Goal: Task Accomplishment & Management: Complete application form

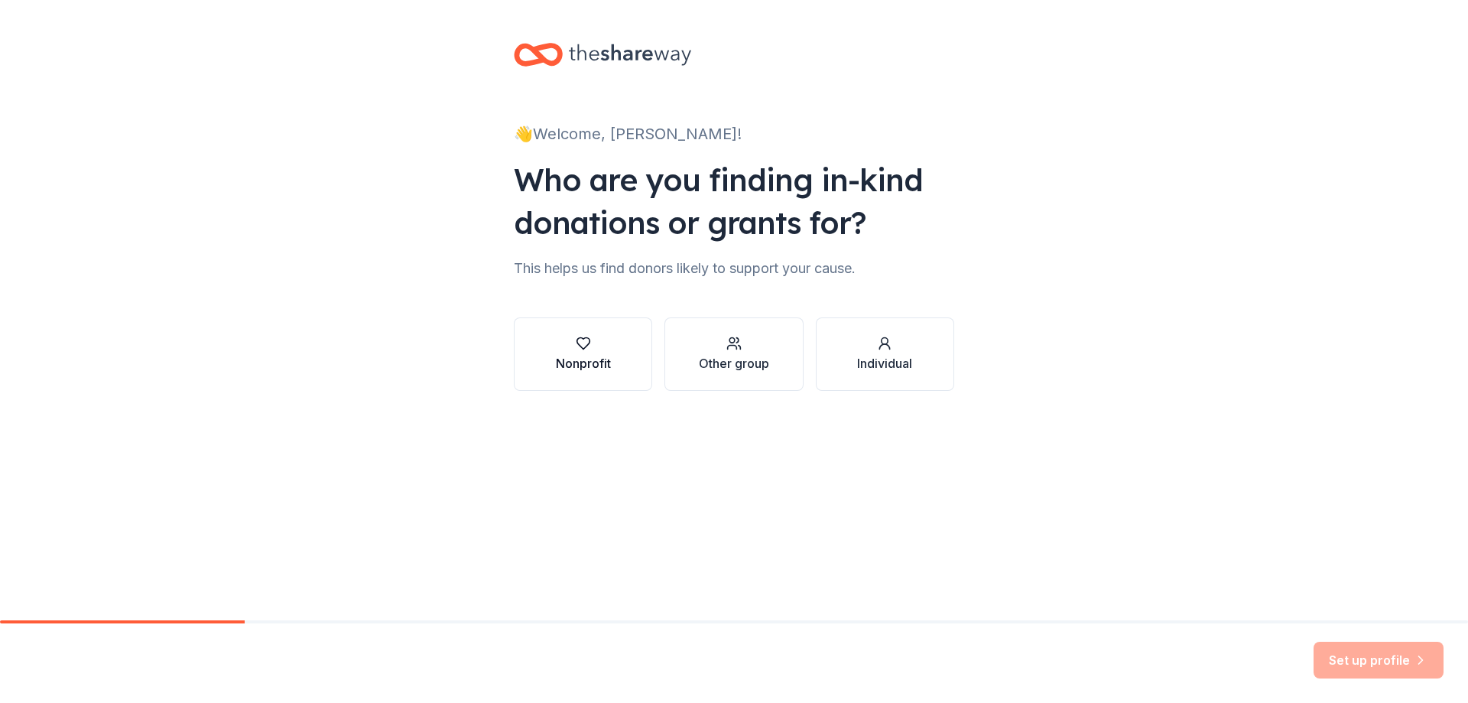
click at [580, 357] on div "Nonprofit" at bounding box center [583, 363] width 55 height 18
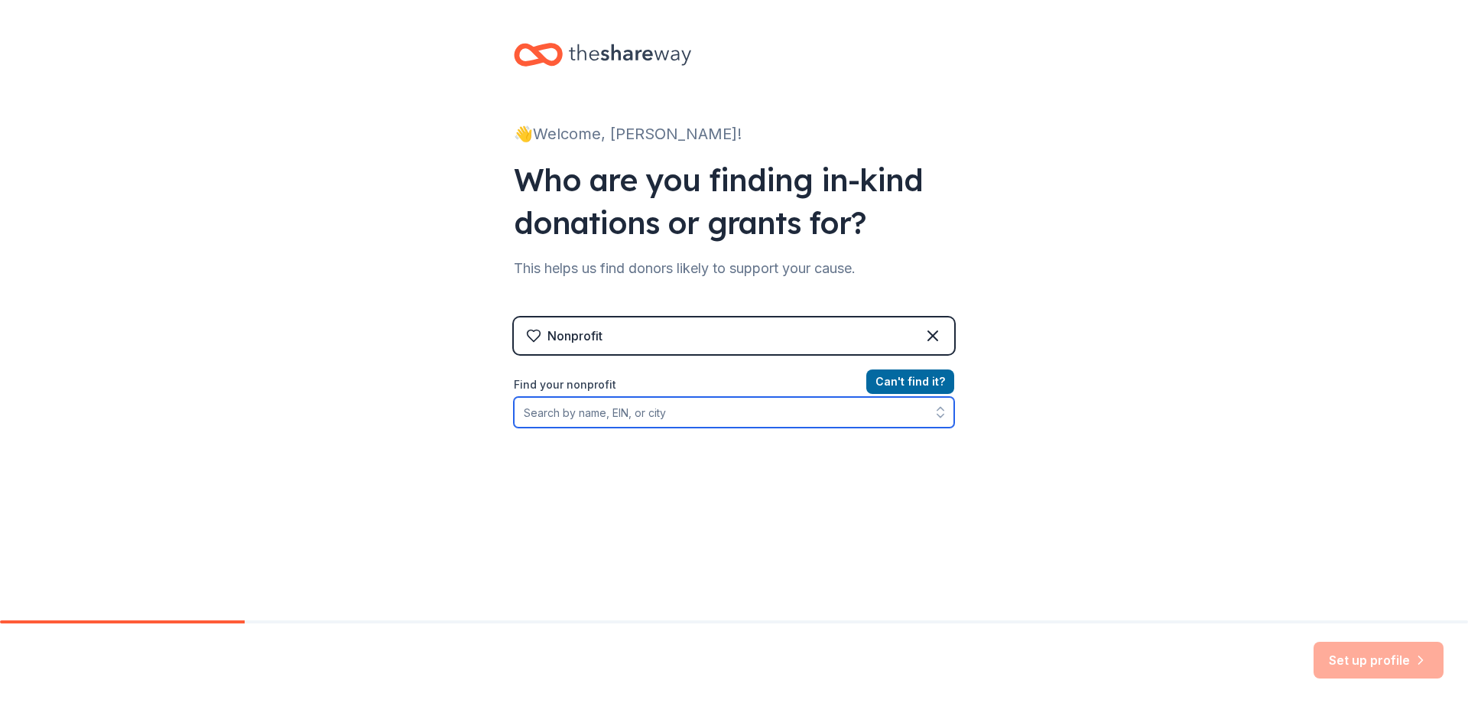
click at [629, 410] on input "Find your nonprofit" at bounding box center [734, 412] width 441 height 31
click at [530, 414] on input "331906008" at bounding box center [734, 412] width 441 height 31
type input "33-1906008"
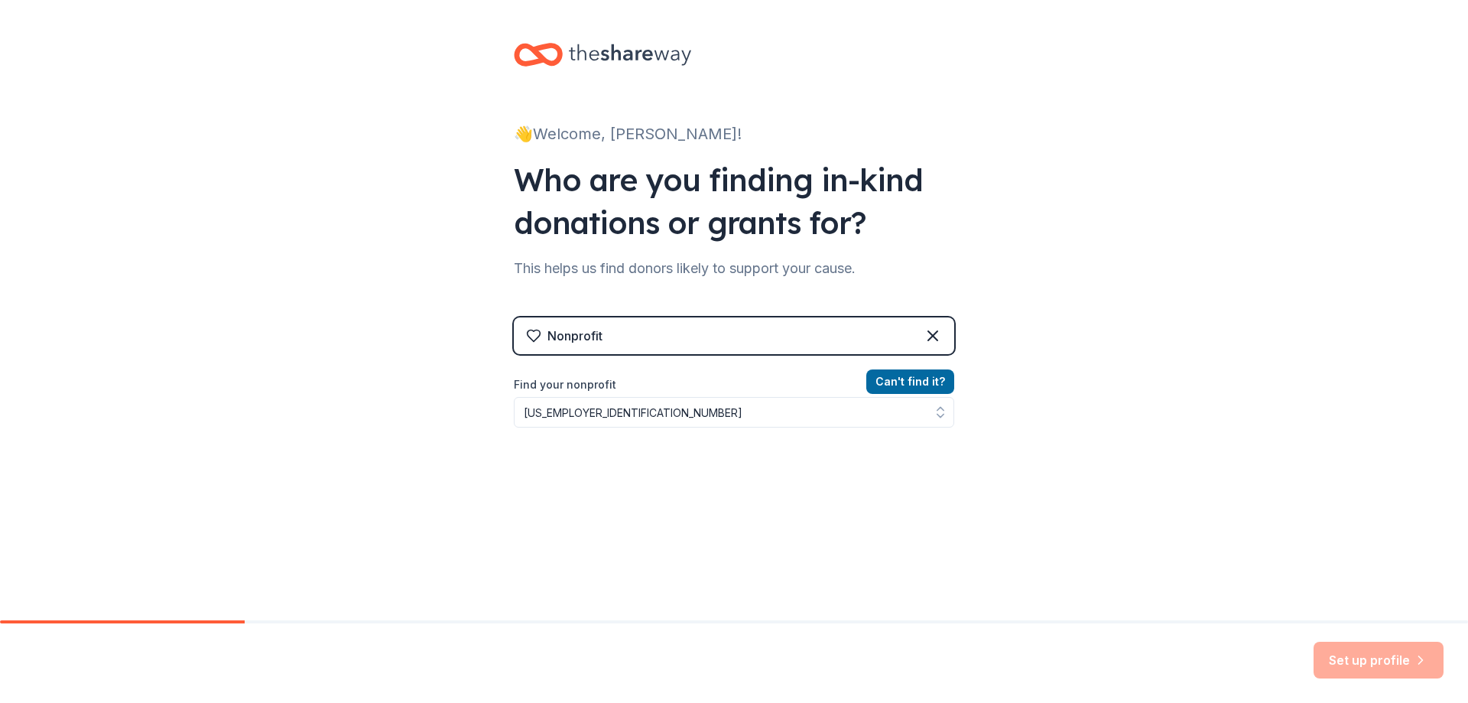
click at [690, 481] on div "Can ' t find it? Find your nonprofit 33-1906008" at bounding box center [734, 460] width 441 height 177
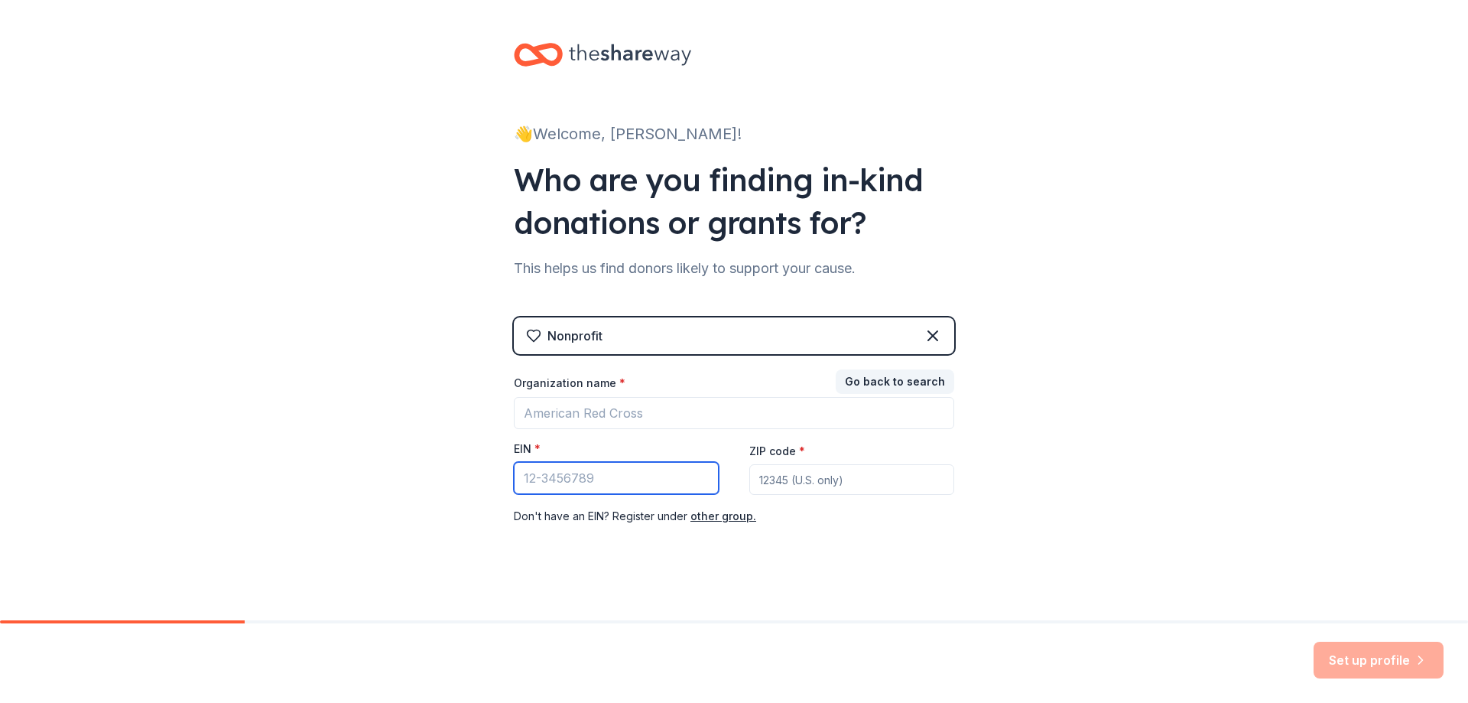
click at [568, 474] on input "EIN *" at bounding box center [616, 478] width 205 height 32
type input "33-1906008"
click at [832, 489] on input "ZIP code *" at bounding box center [852, 479] width 205 height 31
type input "29316"
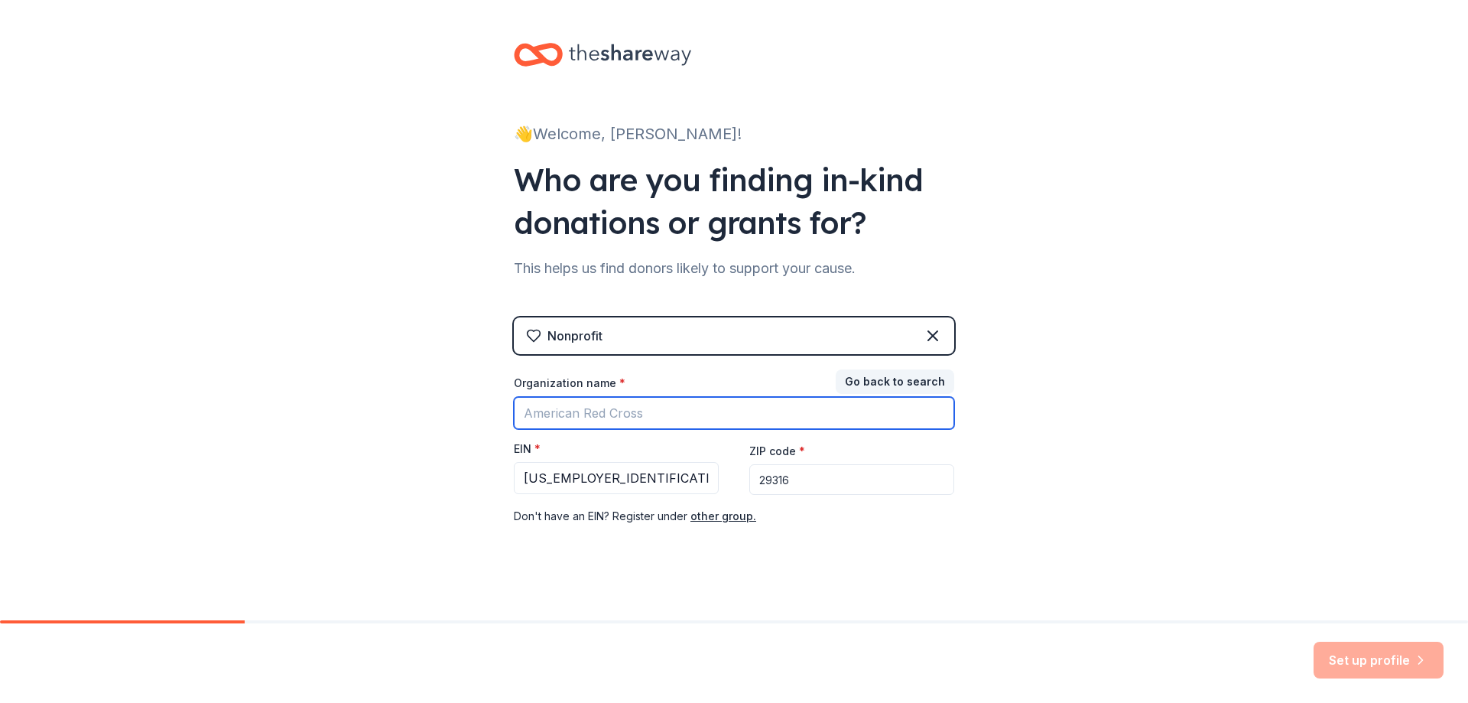
click at [784, 419] on input "Organization name *" at bounding box center [734, 413] width 441 height 32
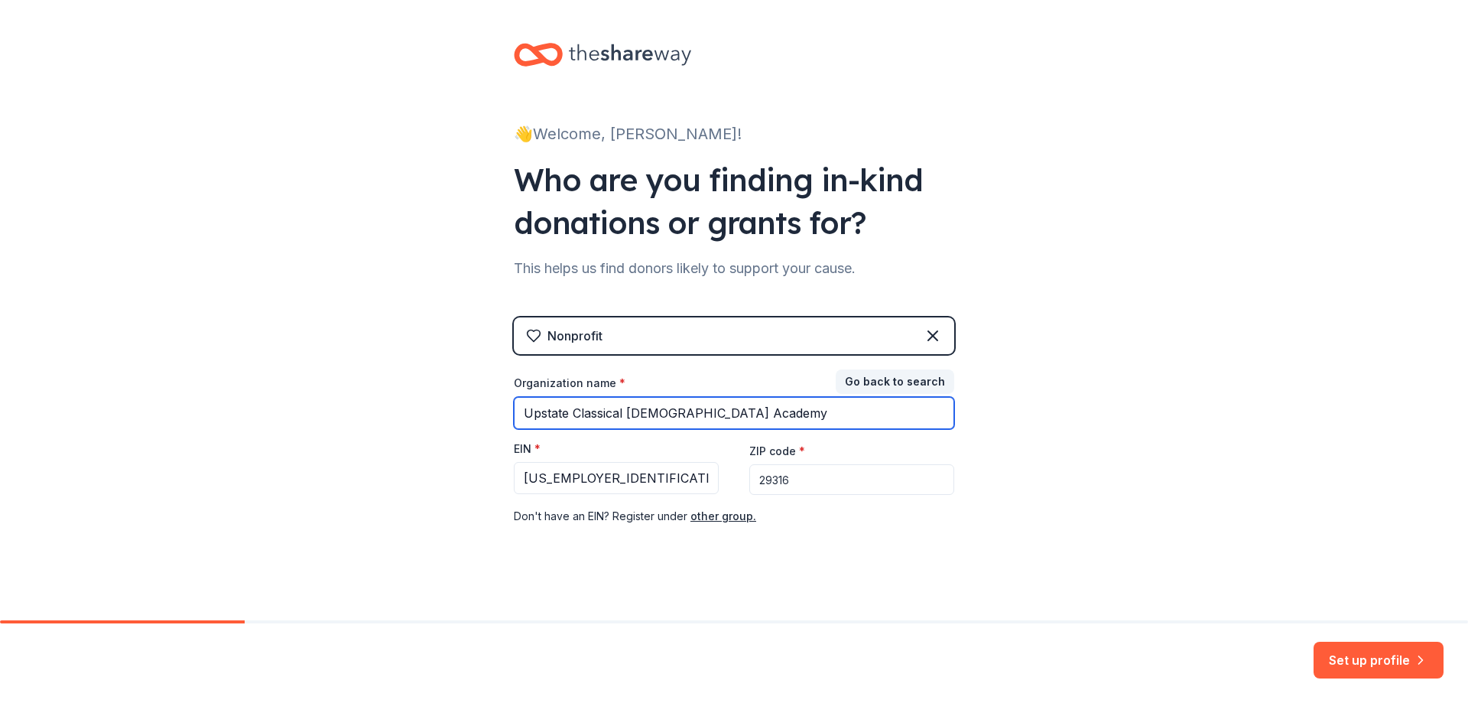
type input "Upstate Classical Christian Academy"
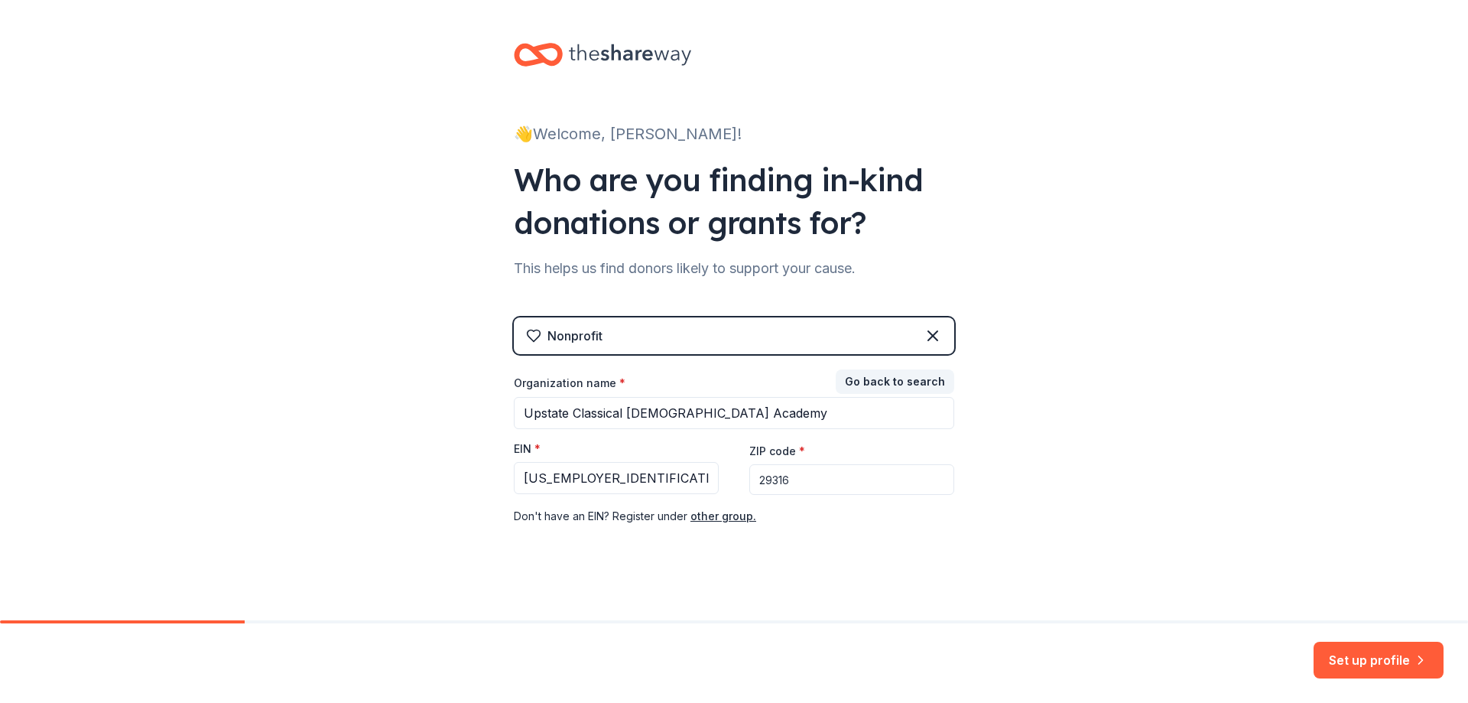
click at [1150, 427] on div "👋 Welcome, Rebecca! Who are you finding in-kind donations or grants for? This h…" at bounding box center [734, 314] width 1468 height 629
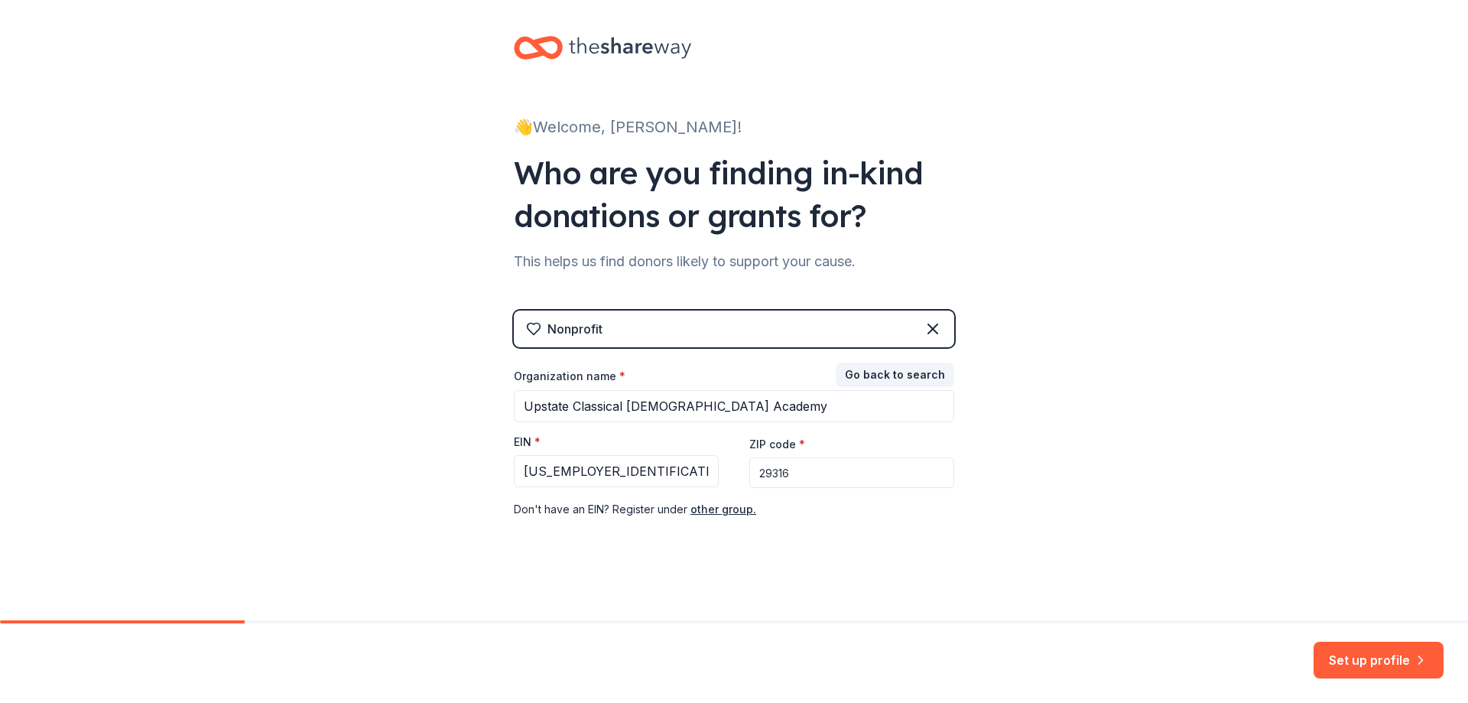
scroll to position [9, 0]
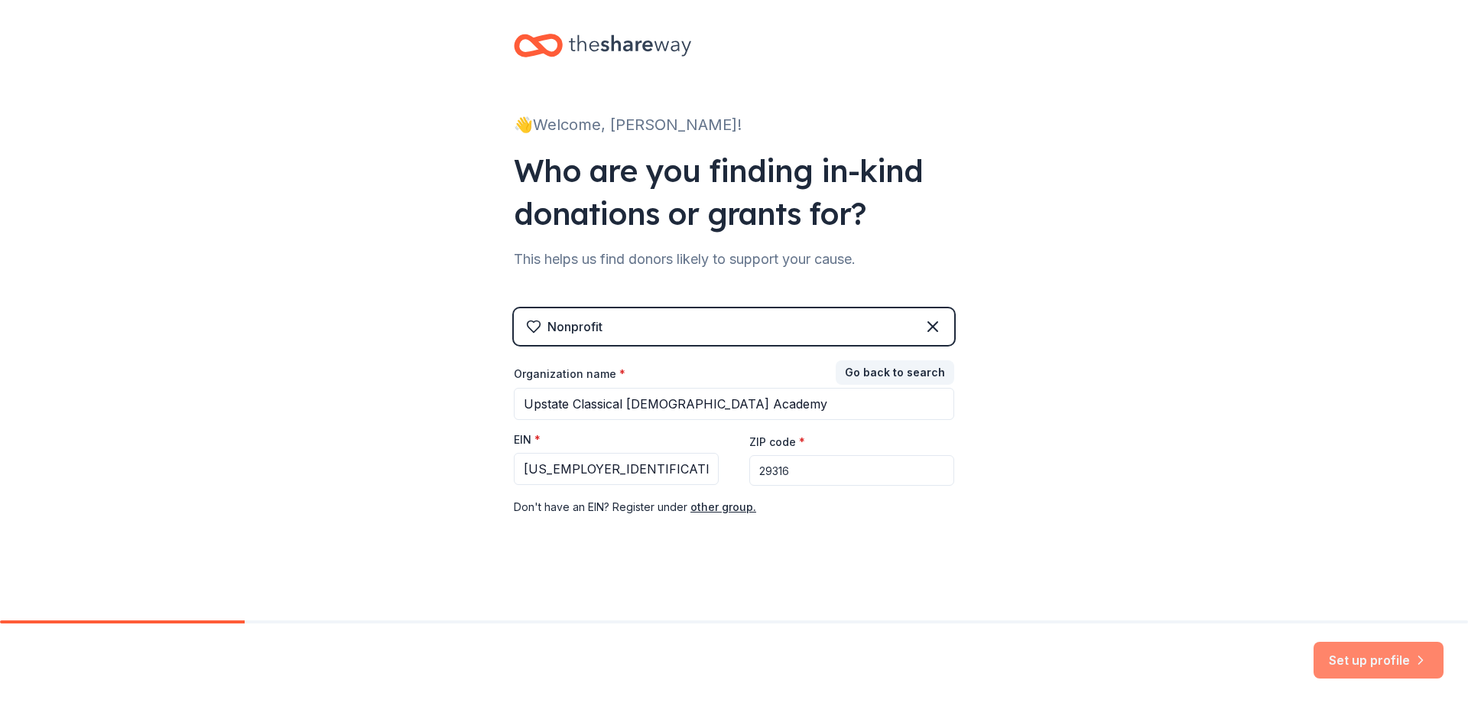
click at [1366, 662] on button "Set up profile" at bounding box center [1379, 660] width 130 height 37
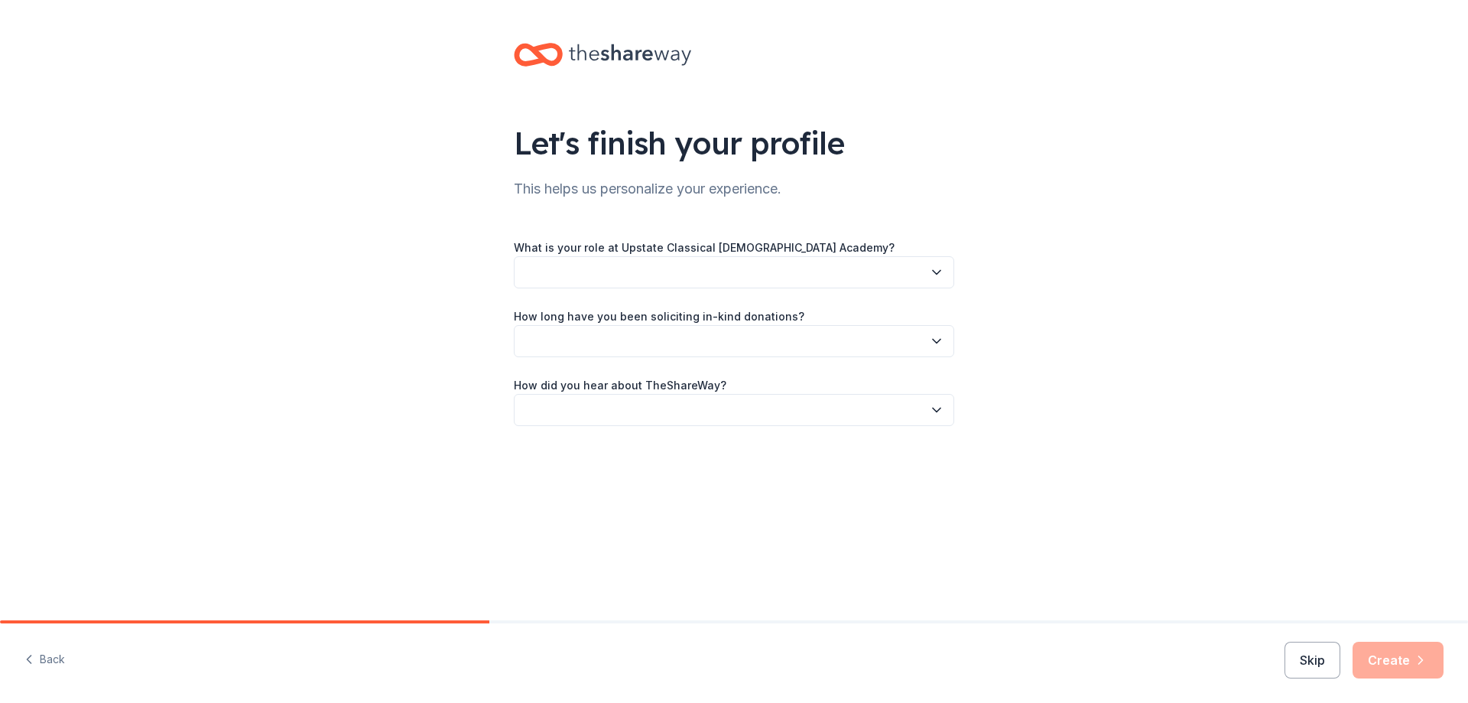
click at [822, 262] on button "button" at bounding box center [734, 272] width 441 height 32
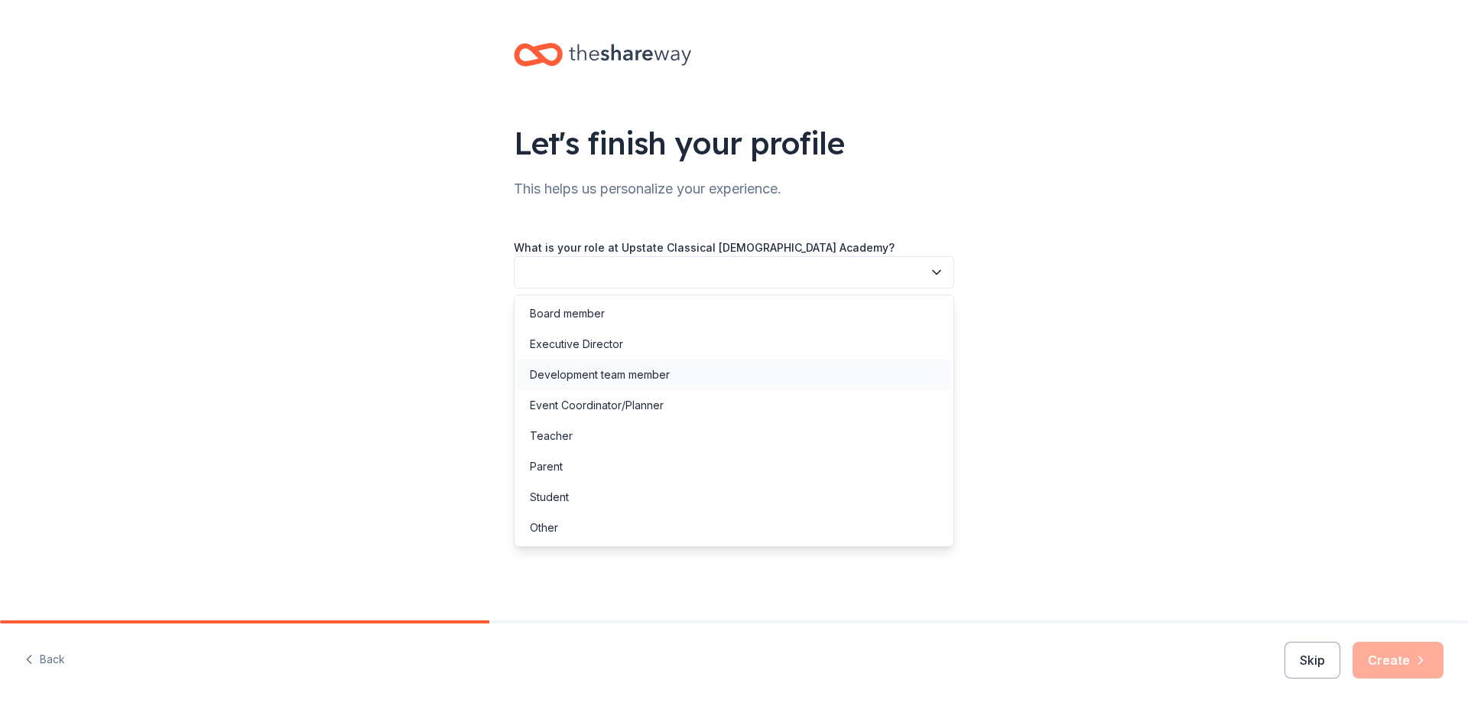
click at [732, 376] on div "Development team member" at bounding box center [734, 374] width 433 height 31
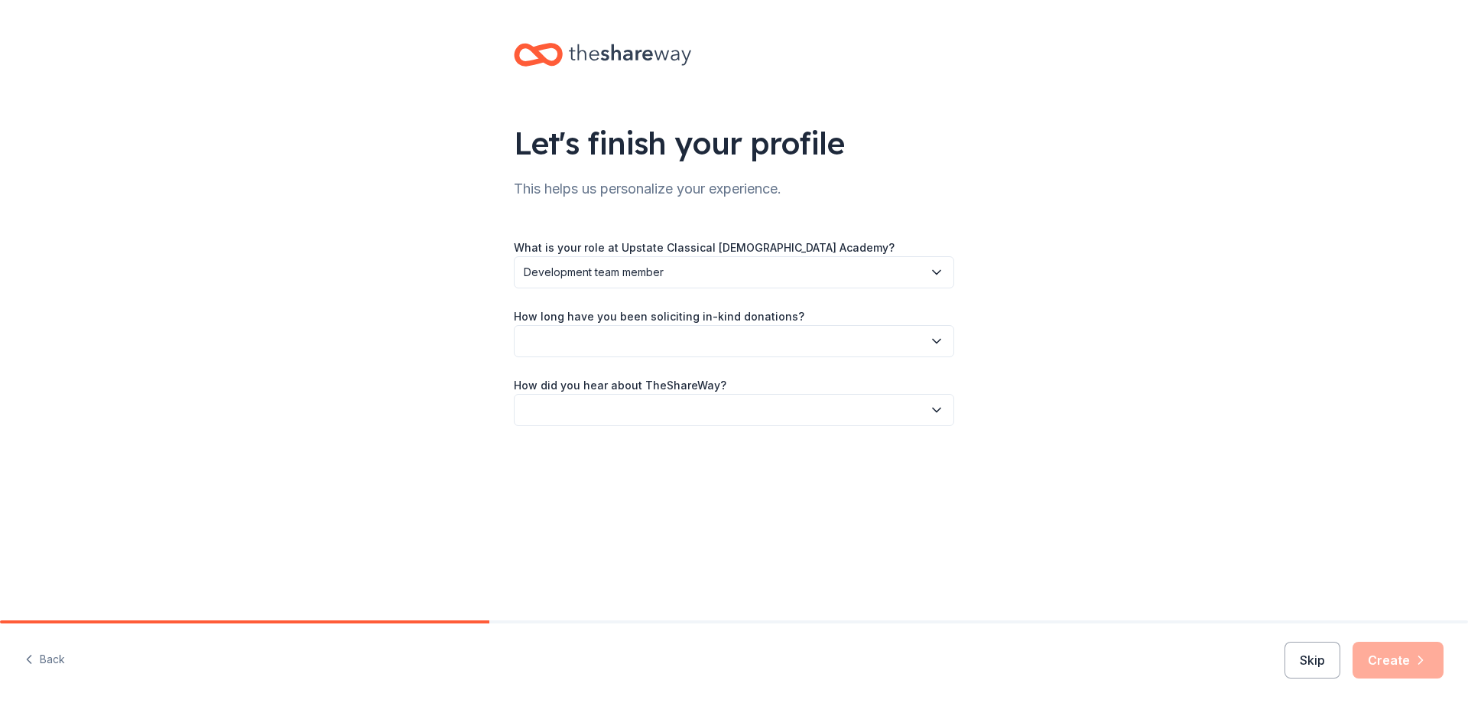
click at [730, 335] on button "button" at bounding box center [734, 341] width 441 height 32
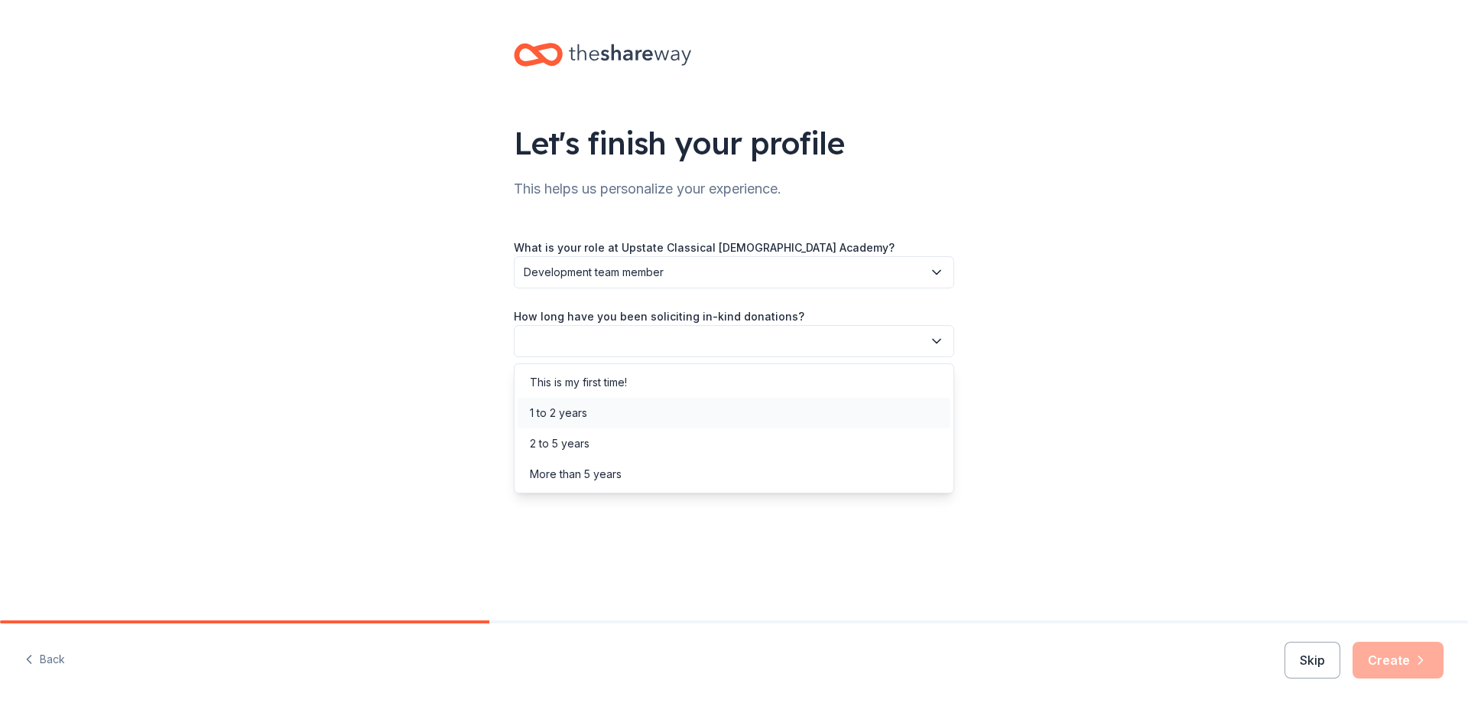
click at [682, 405] on div "1 to 2 years" at bounding box center [734, 413] width 433 height 31
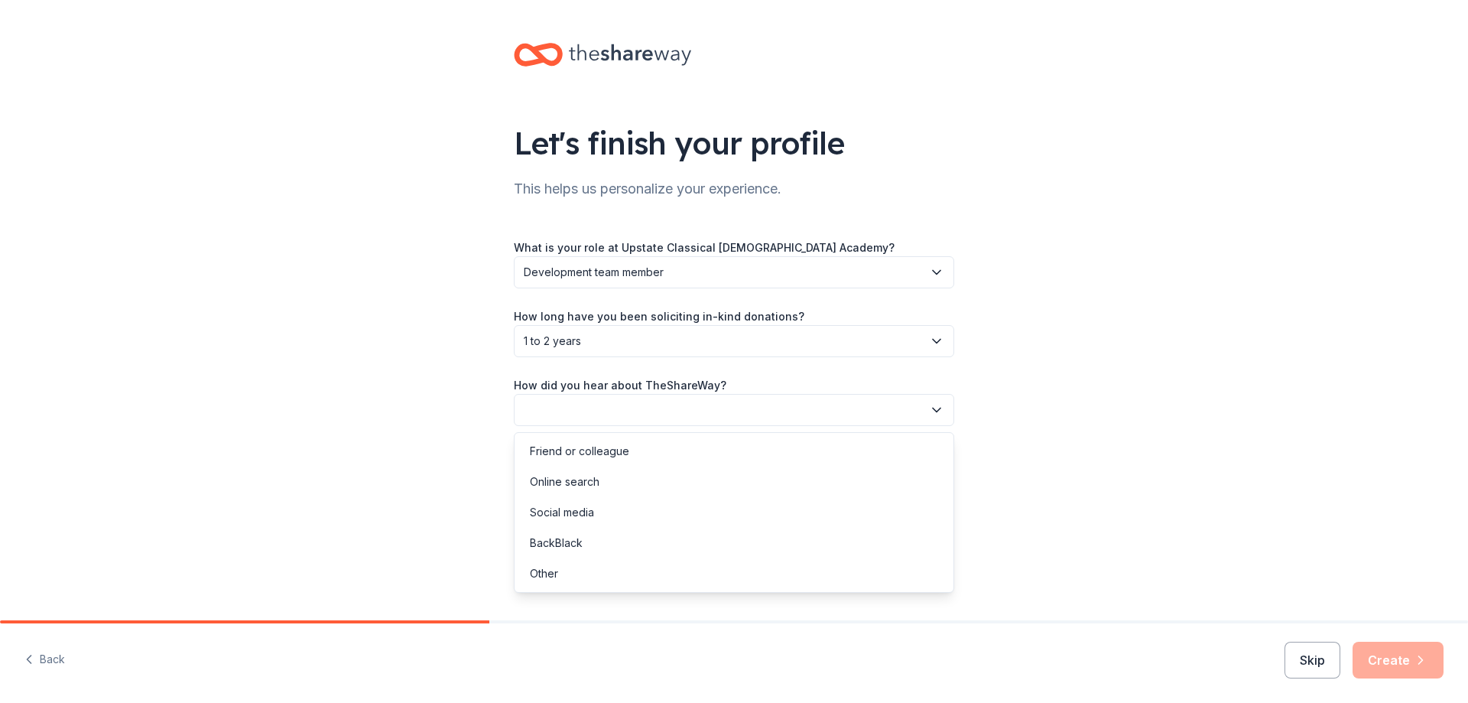
click at [682, 405] on button "button" at bounding box center [734, 410] width 441 height 32
click at [671, 473] on div "Online search" at bounding box center [734, 482] width 433 height 31
click at [1398, 659] on button "Create" at bounding box center [1398, 660] width 91 height 37
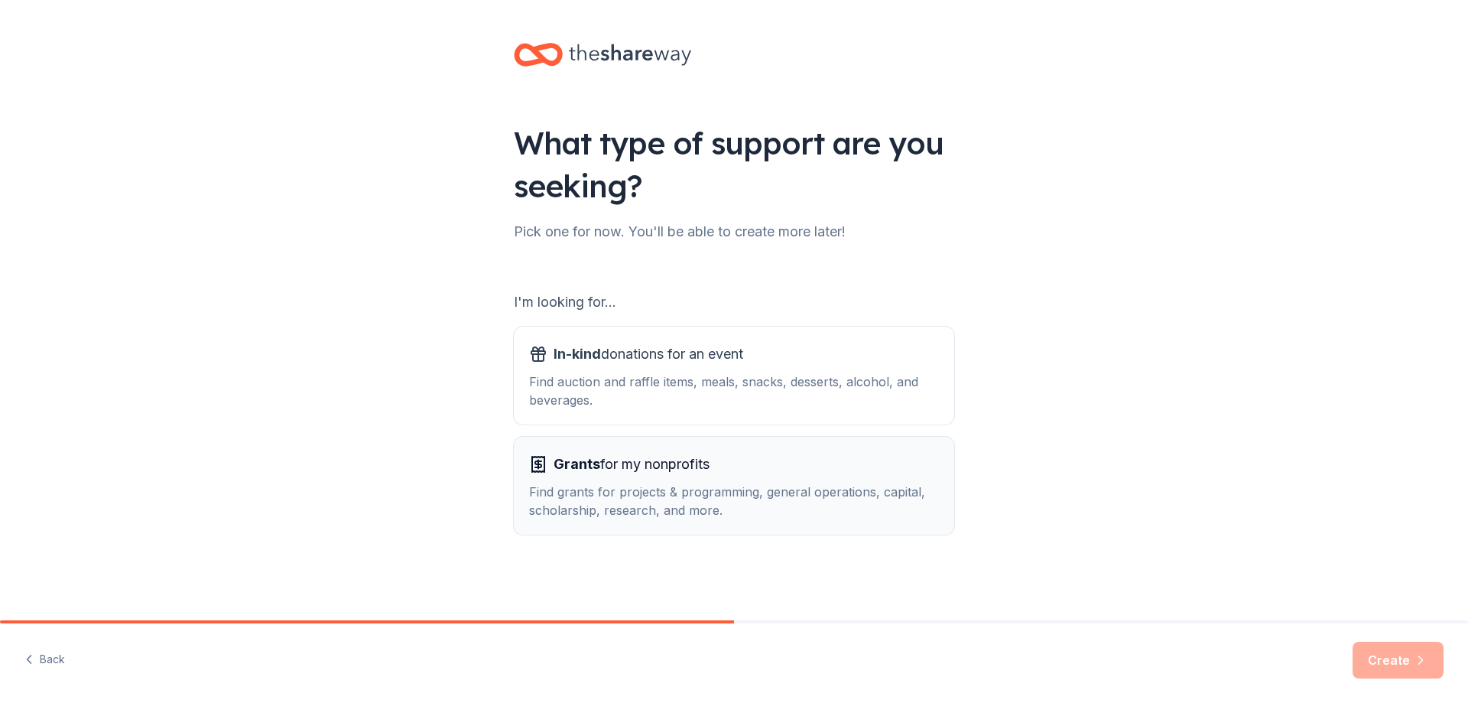
click at [730, 474] on div "Grants for my nonprofits" at bounding box center [734, 464] width 410 height 24
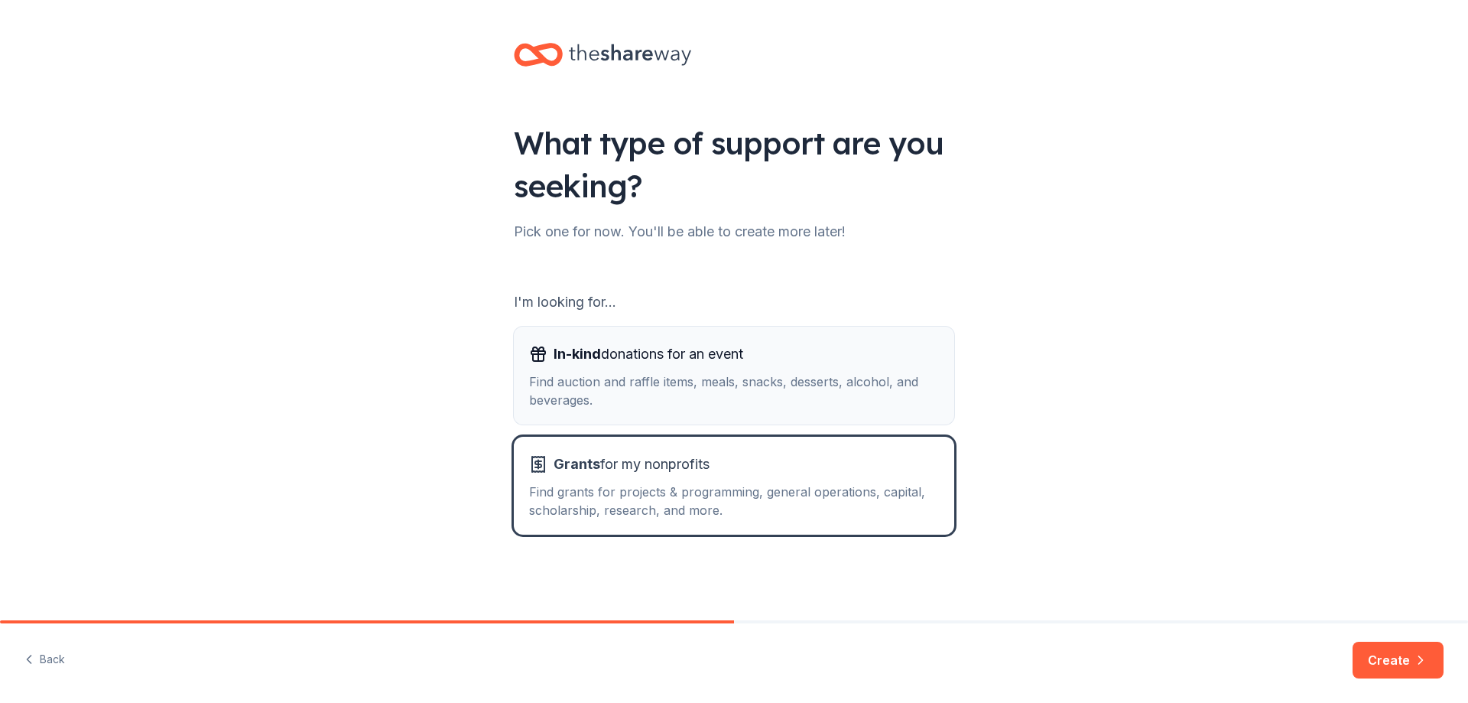
click at [716, 402] on div "Find auction and raffle items, meals, snacks, desserts, alcohol, and beverages." at bounding box center [734, 390] width 410 height 37
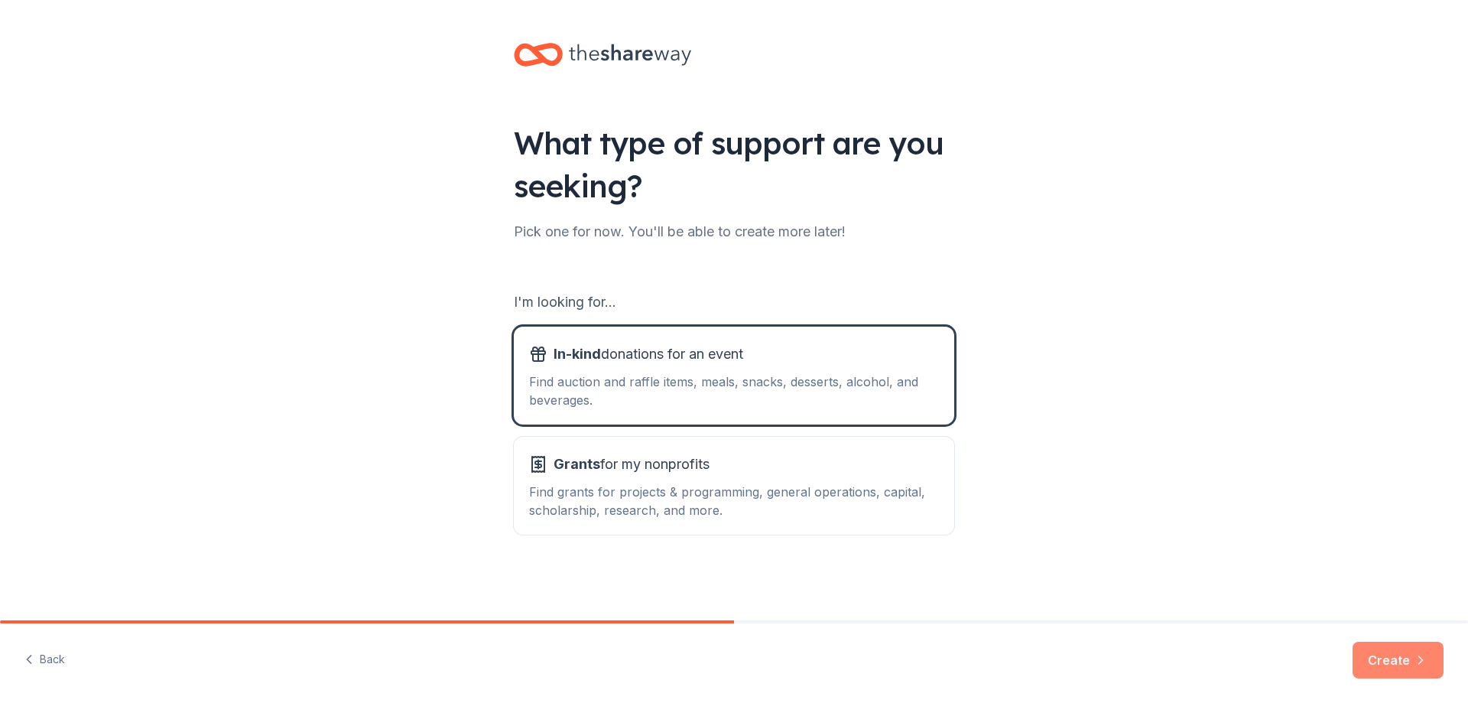
click at [1403, 669] on button "Create" at bounding box center [1398, 660] width 91 height 37
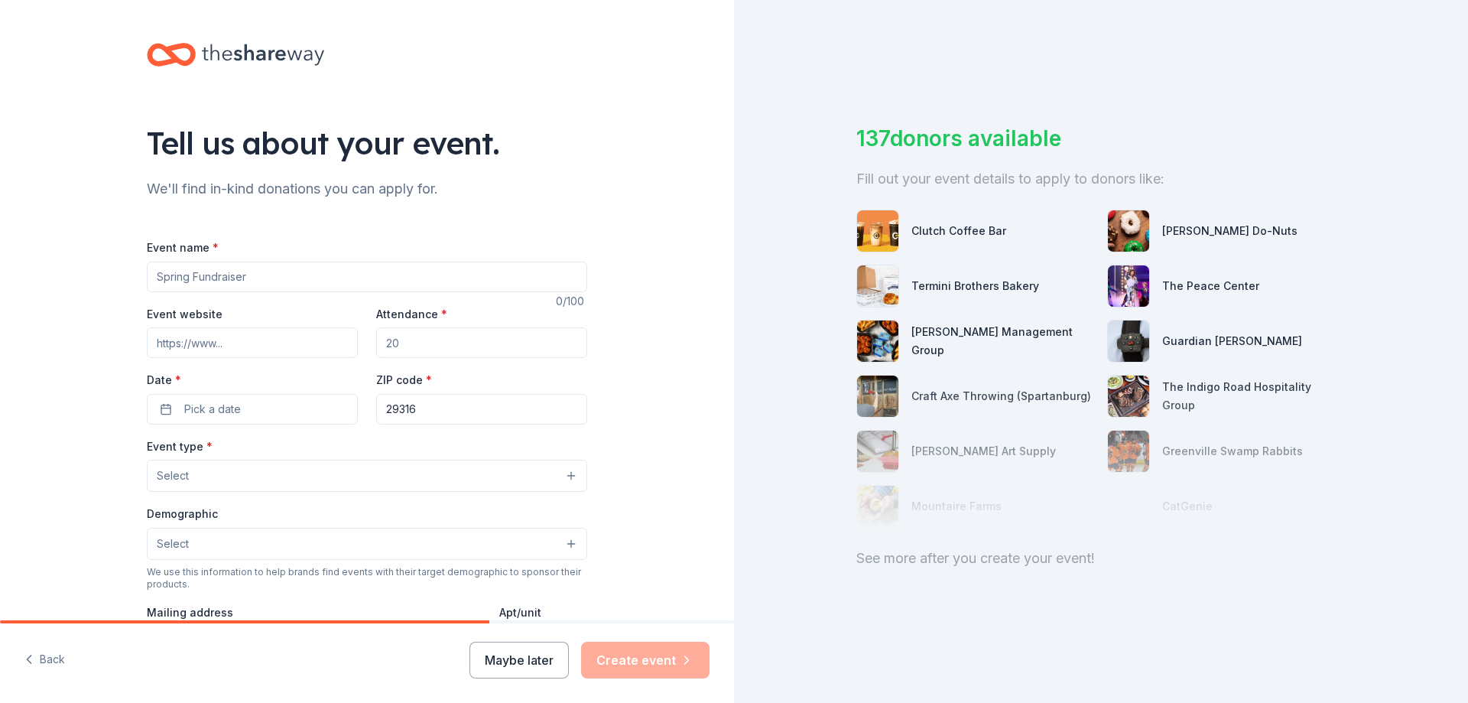
click at [482, 267] on input "Event name *" at bounding box center [367, 277] width 441 height 31
type input "Founding Year Fundraiser"
click at [297, 335] on input "Event website" at bounding box center [252, 342] width 211 height 31
click at [400, 342] on input "Attendance *" at bounding box center [481, 342] width 211 height 31
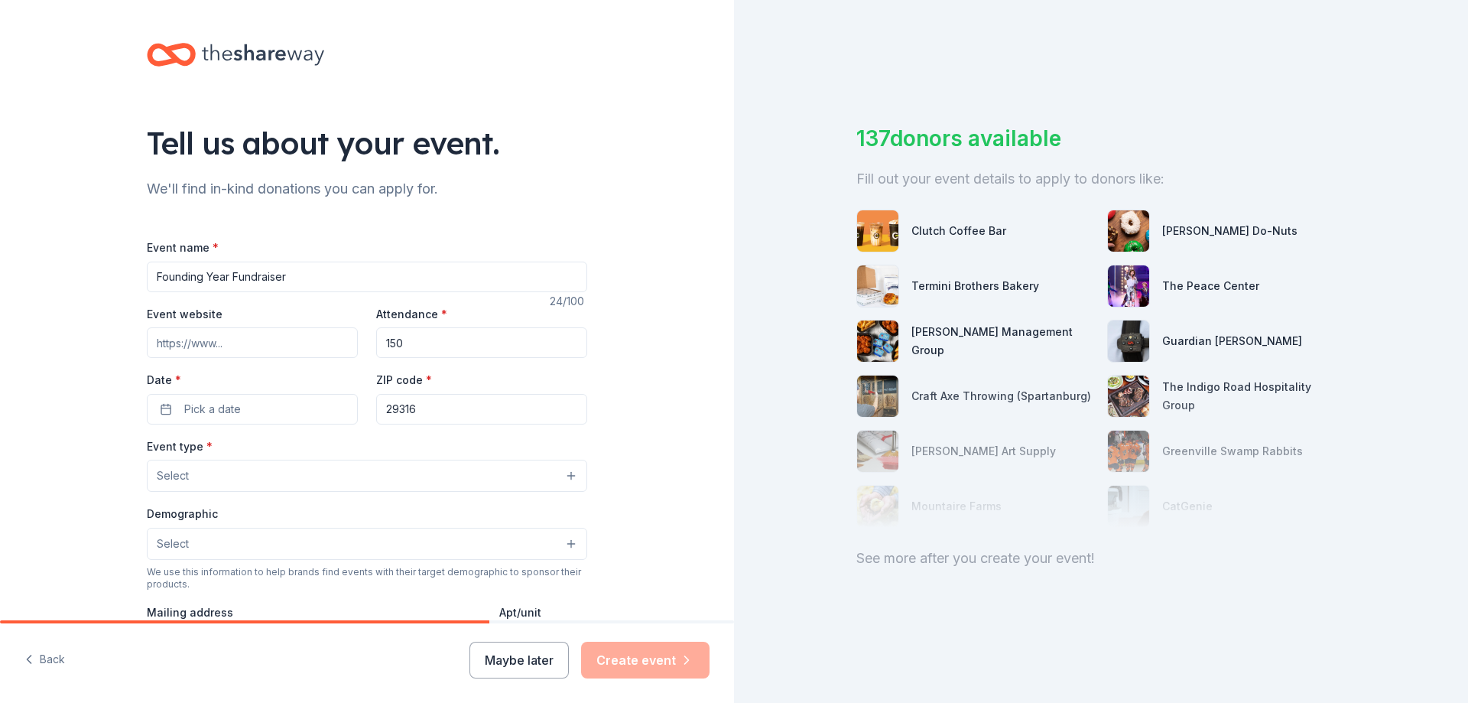
type input "150"
click at [235, 343] on input "Event website" at bounding box center [252, 342] width 211 height 31
paste input "https://upstateclassical.com/"
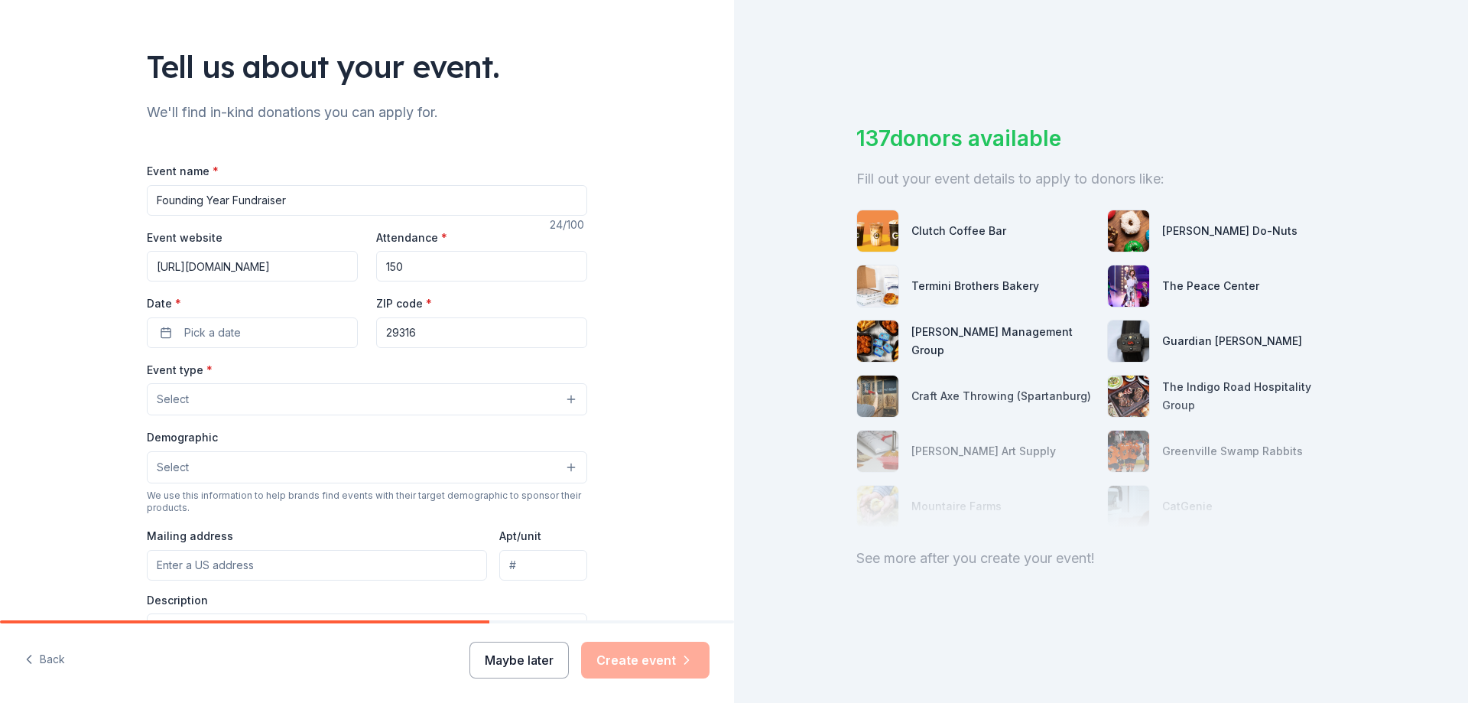
type input "https://upstateclassical.com/"
click at [540, 662] on button "Maybe later" at bounding box center [519, 660] width 99 height 37
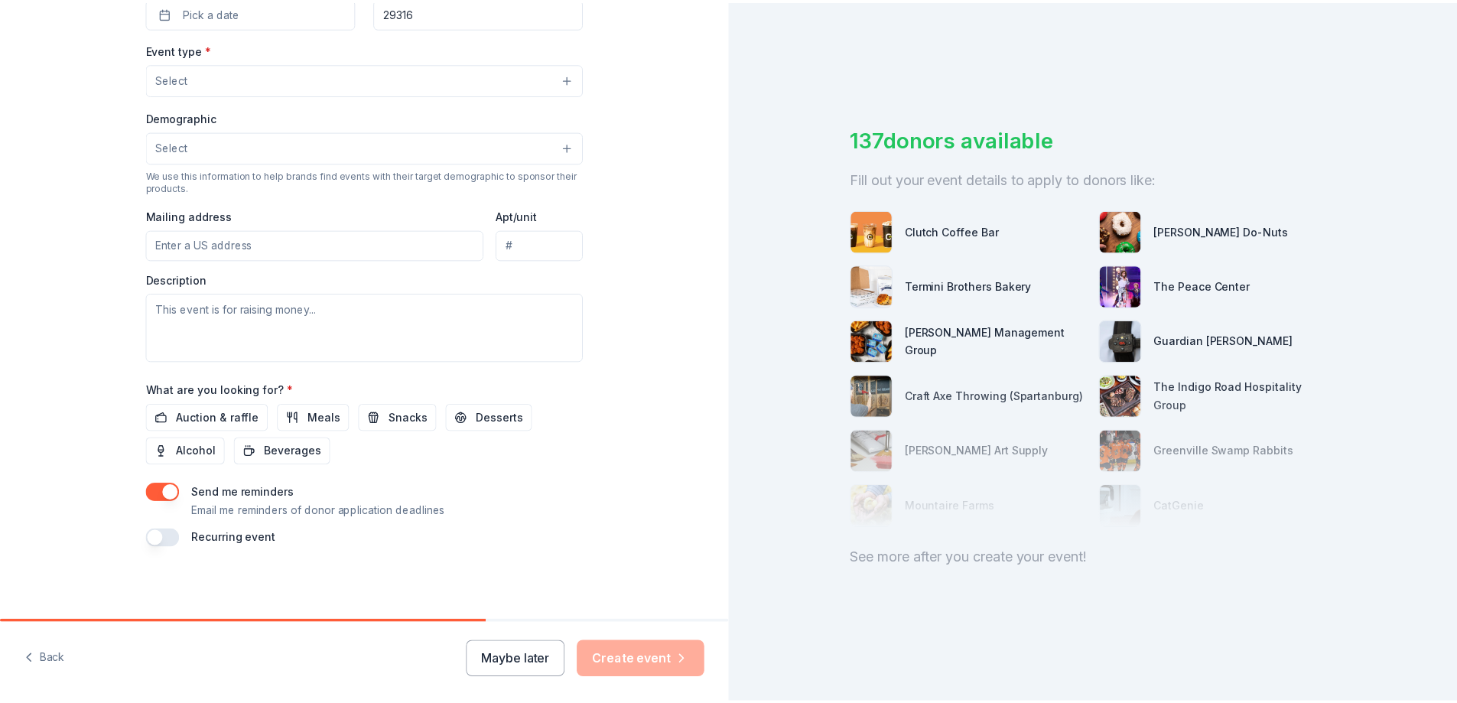
scroll to position [398, 0]
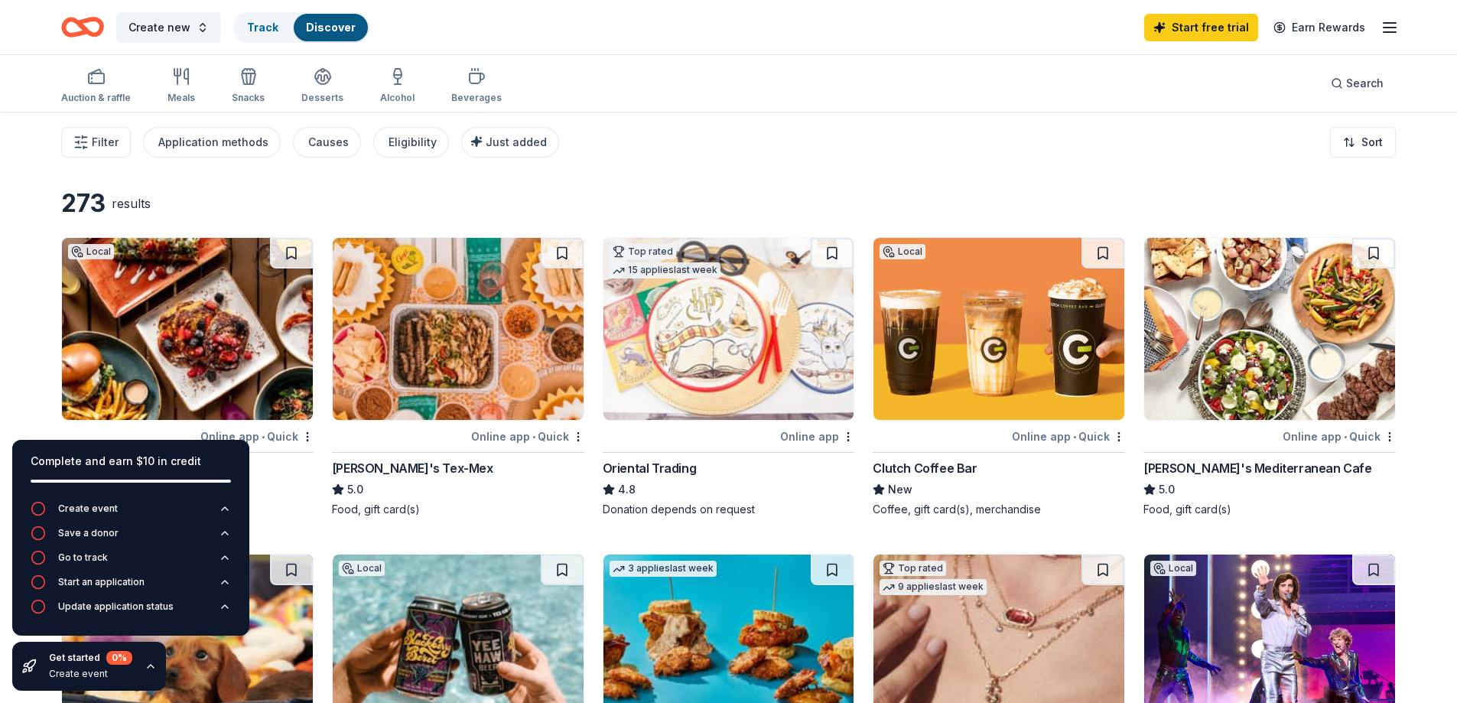
click at [613, 167] on div "Filter Application methods Causes Eligibility Just added Sort" at bounding box center [728, 142] width 1457 height 61
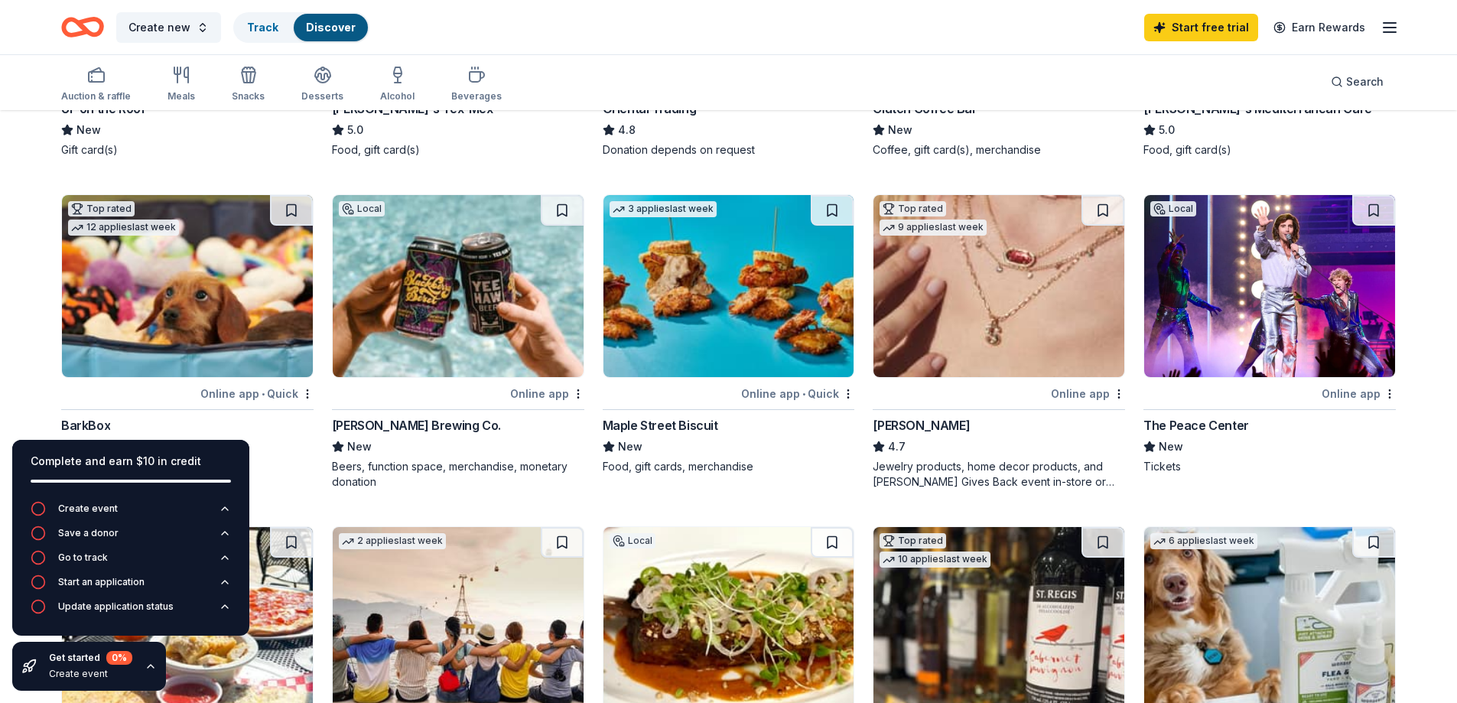
scroll to position [382, 0]
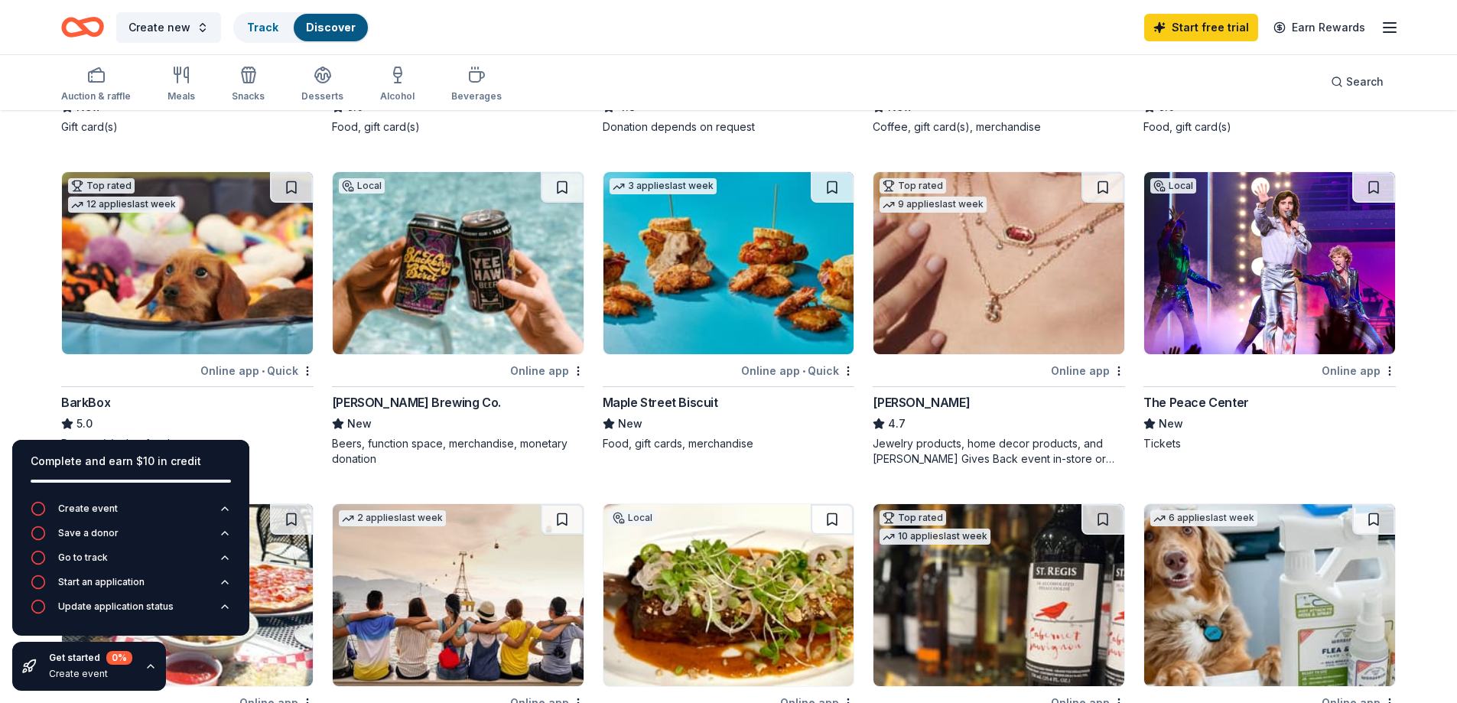
click at [718, 256] on img at bounding box center [728, 263] width 251 height 182
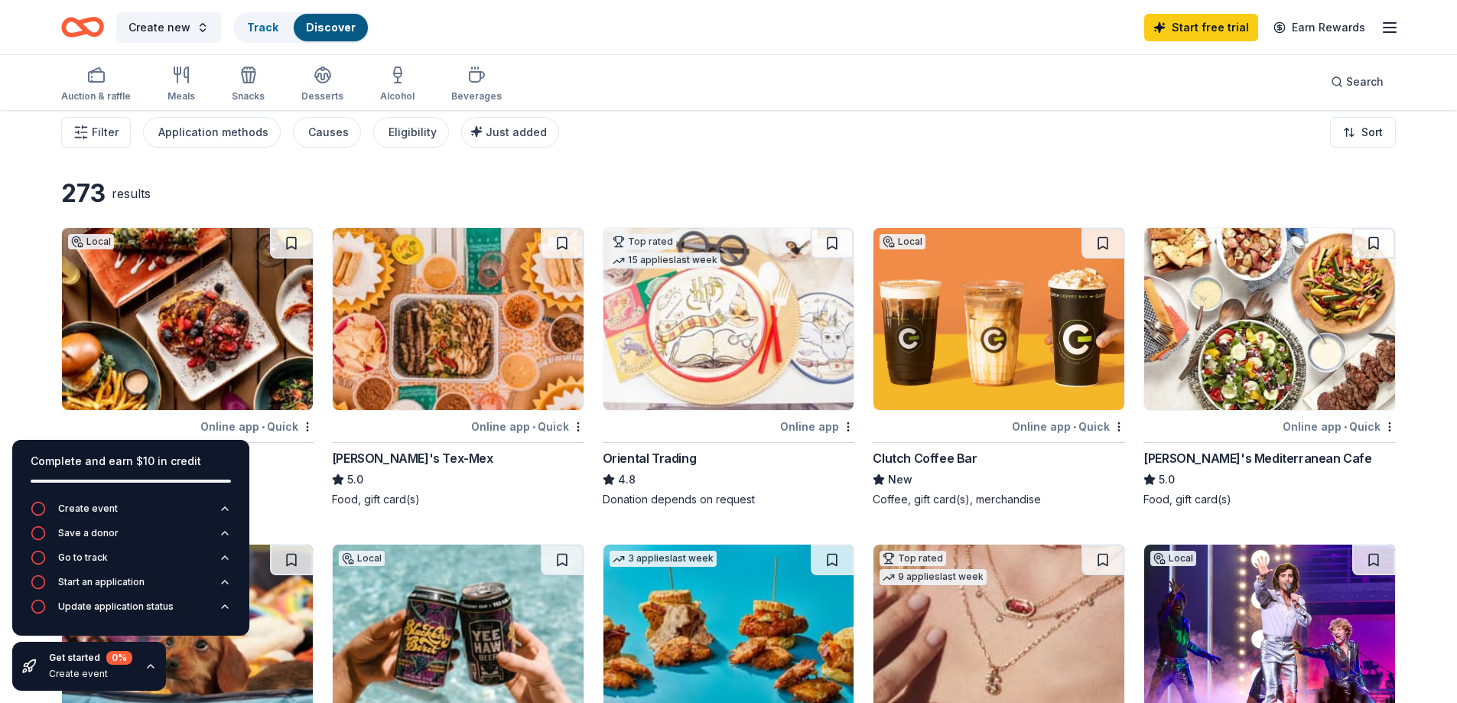
scroll to position [0, 0]
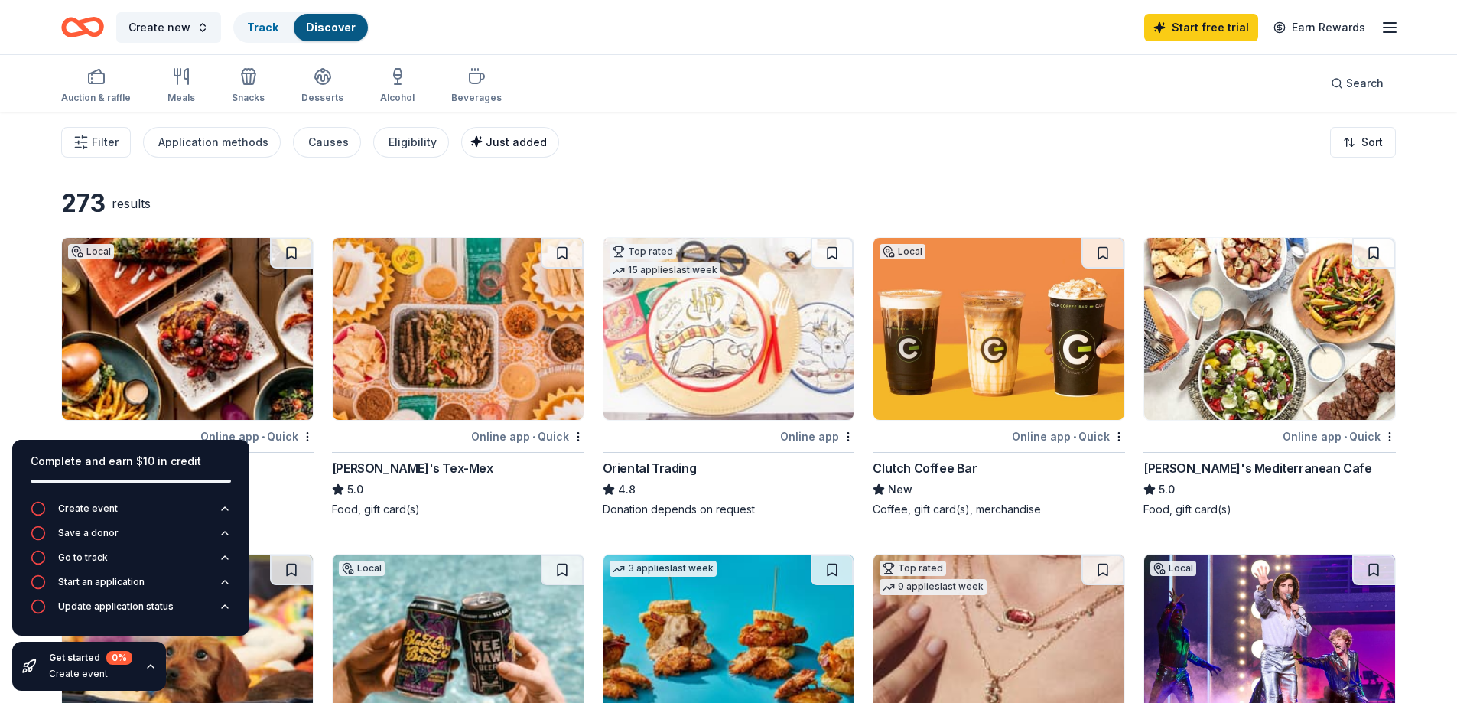
click at [533, 139] on button "Just added" at bounding box center [510, 142] width 98 height 31
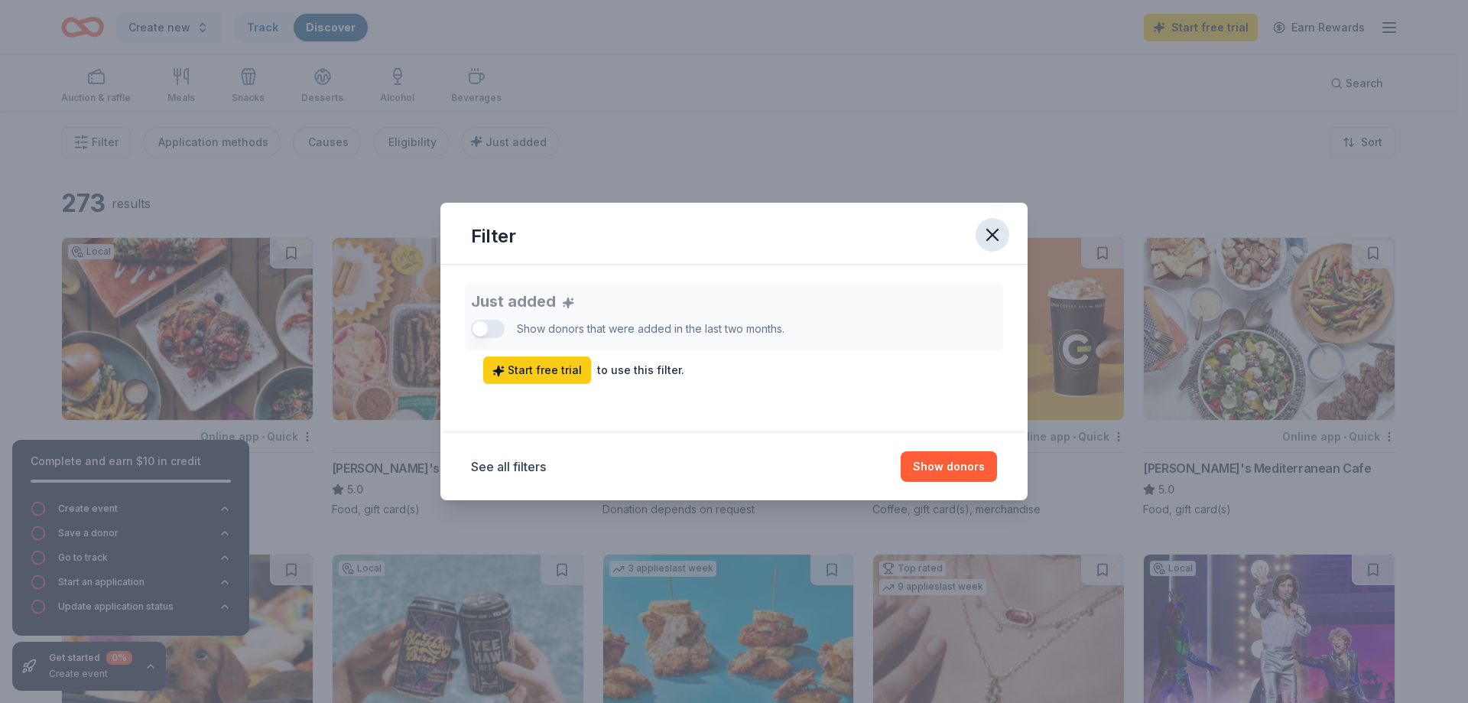
click at [1000, 240] on icon "button" at bounding box center [992, 234] width 21 height 21
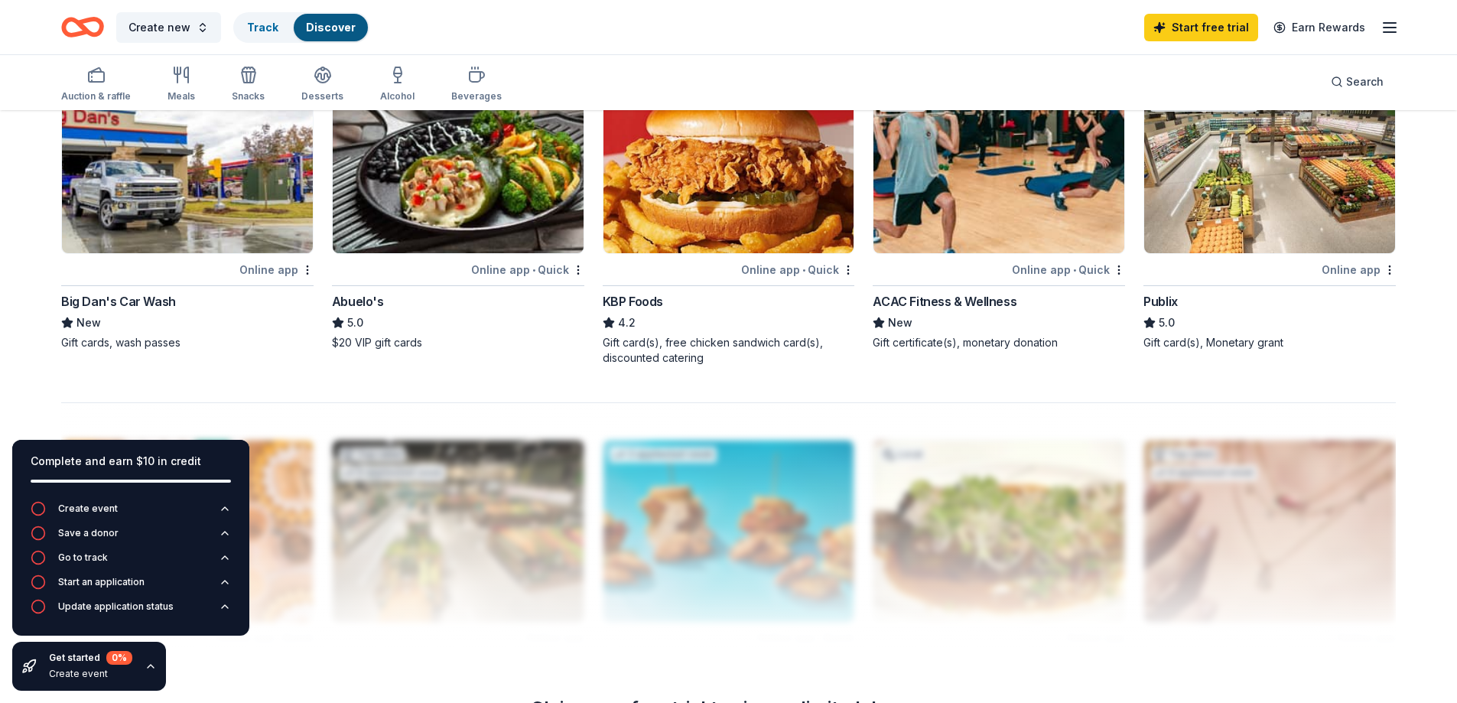
scroll to position [1071, 0]
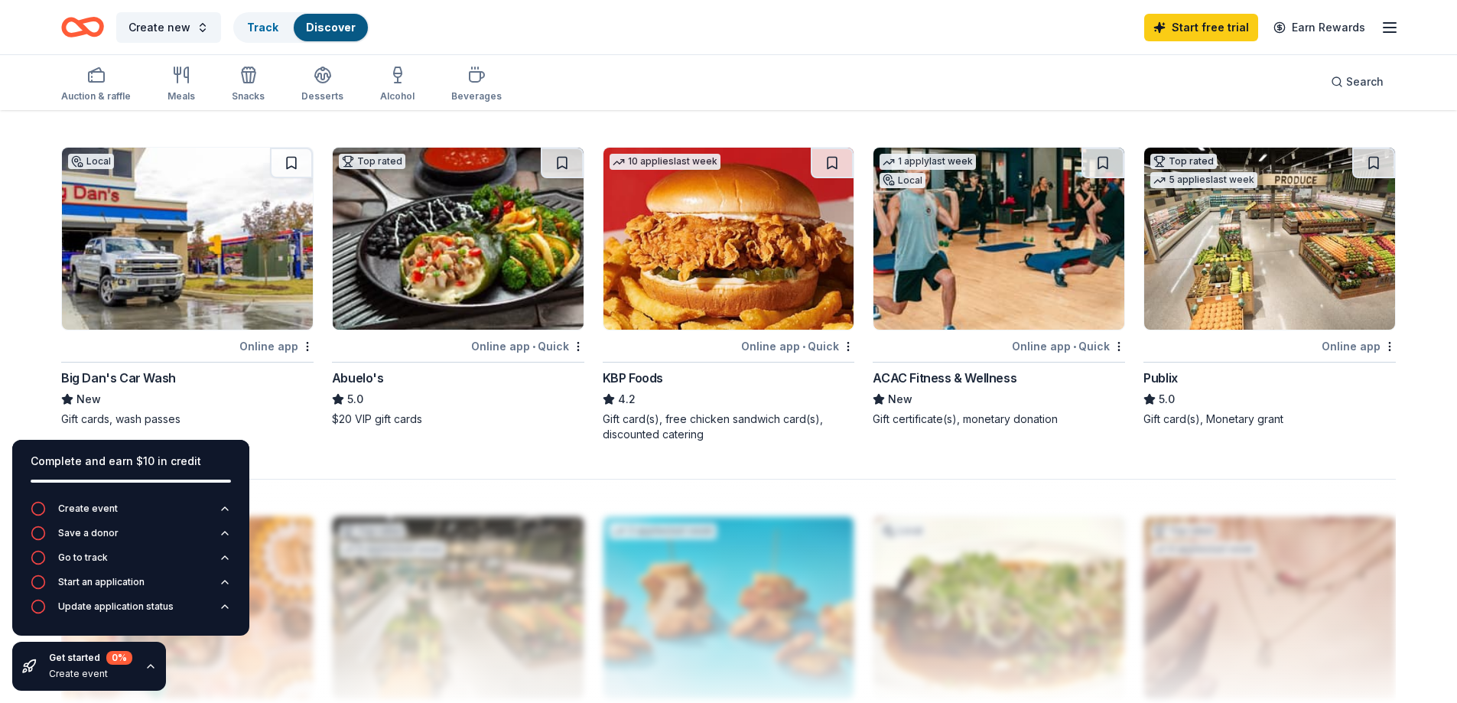
click at [1252, 236] on img at bounding box center [1269, 239] width 251 height 182
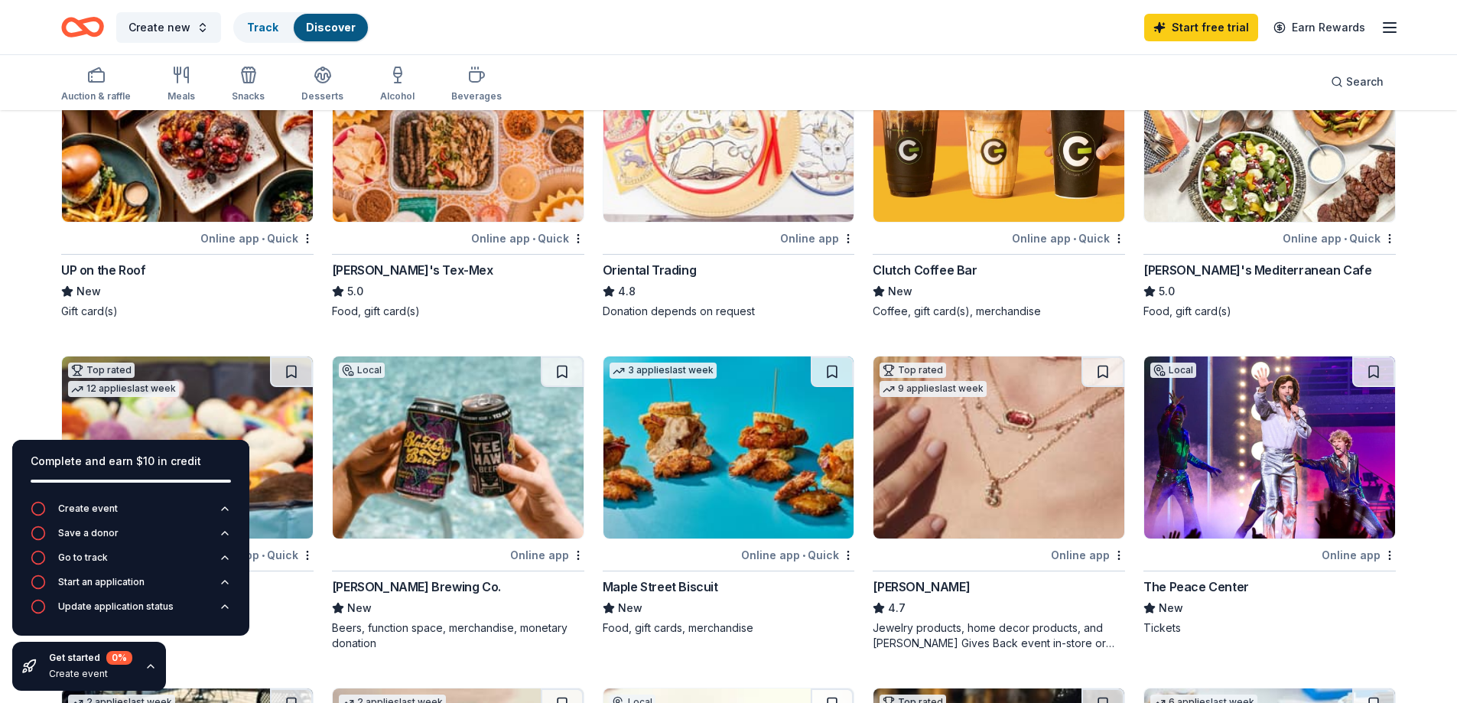
scroll to position [0, 0]
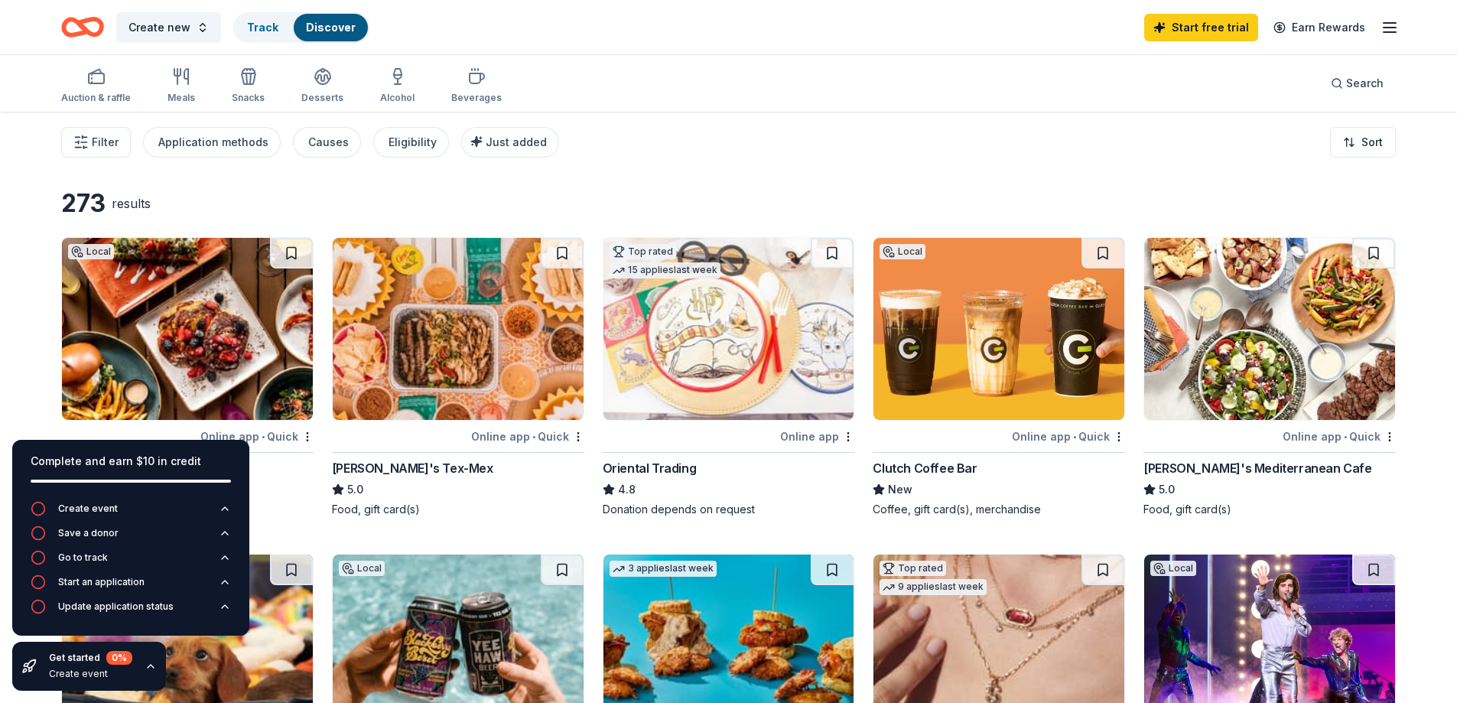
click at [1395, 29] on icon "button" at bounding box center [1389, 27] width 18 height 18
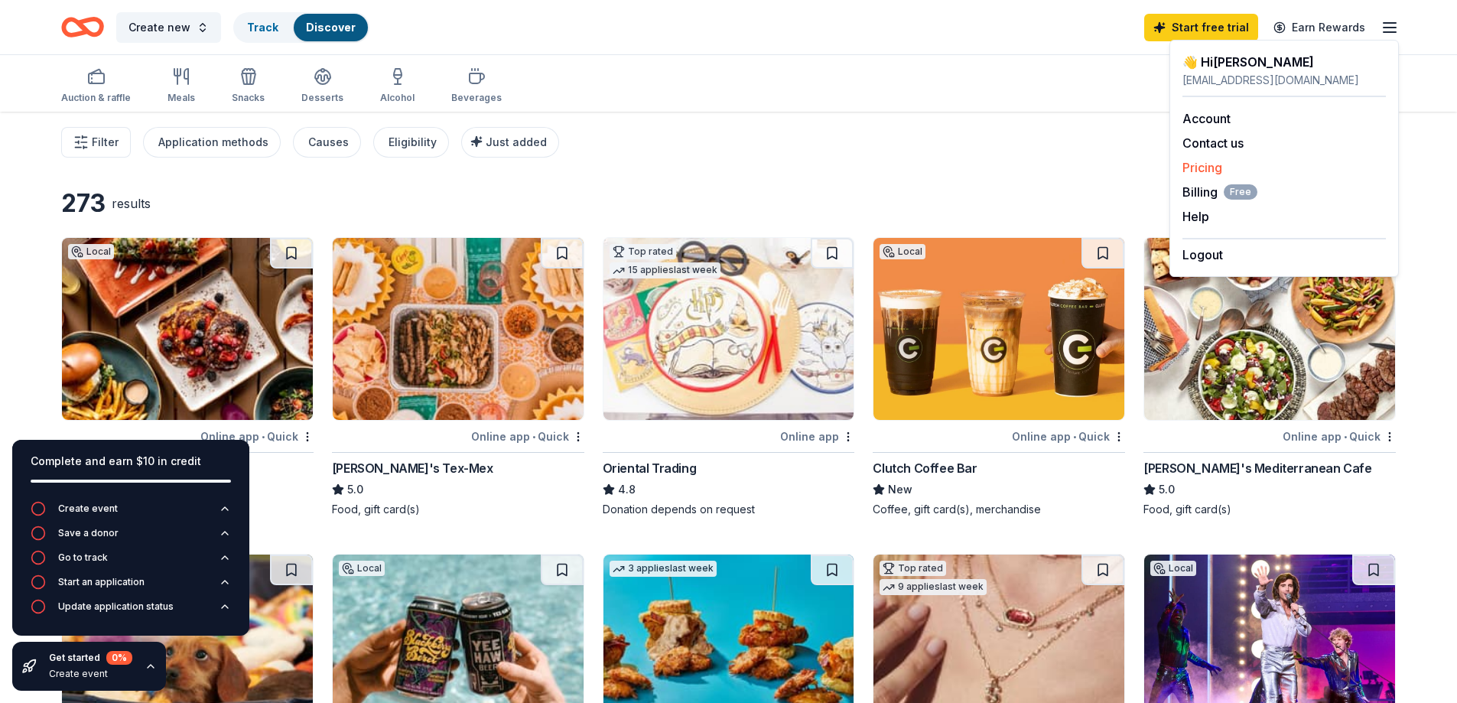
click at [1206, 167] on link "Pricing" at bounding box center [1202, 167] width 40 height 15
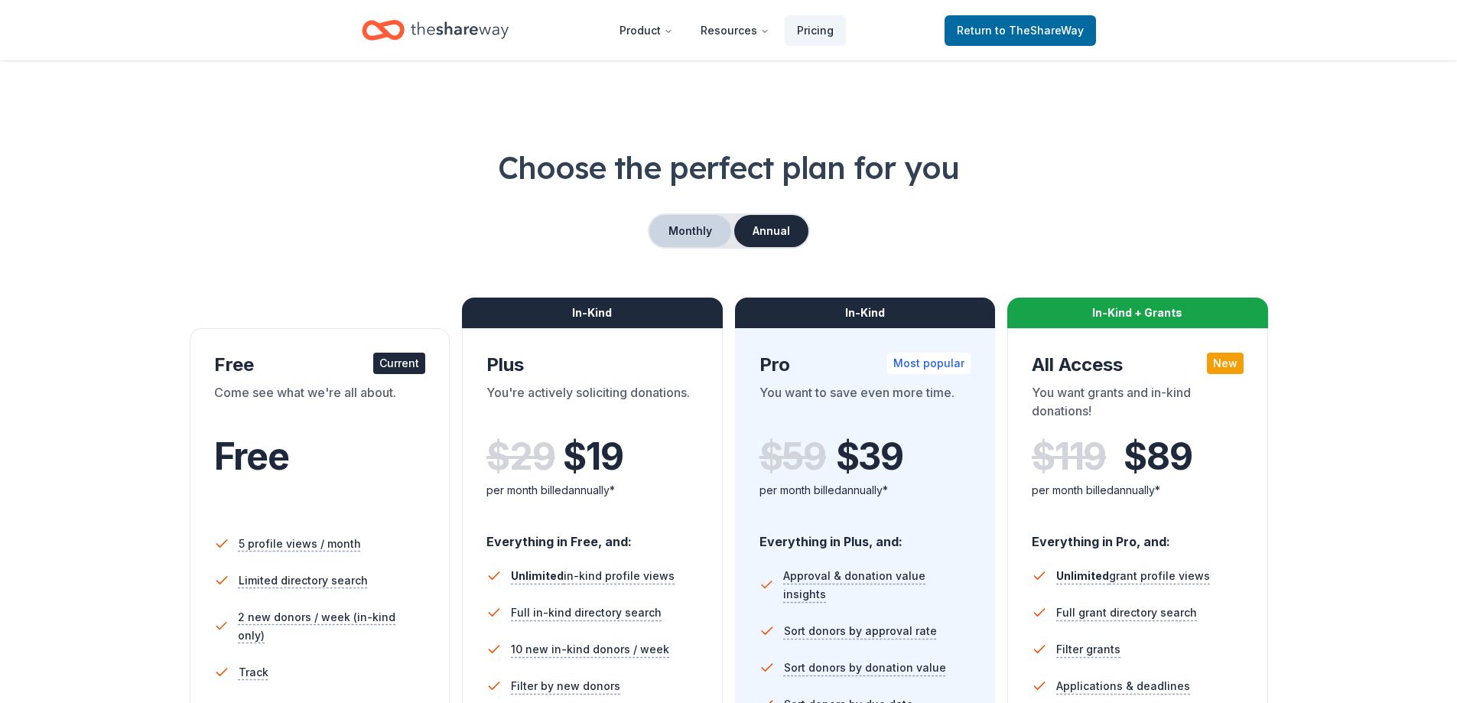
click at [695, 231] on button "Monthly" at bounding box center [690, 231] width 82 height 32
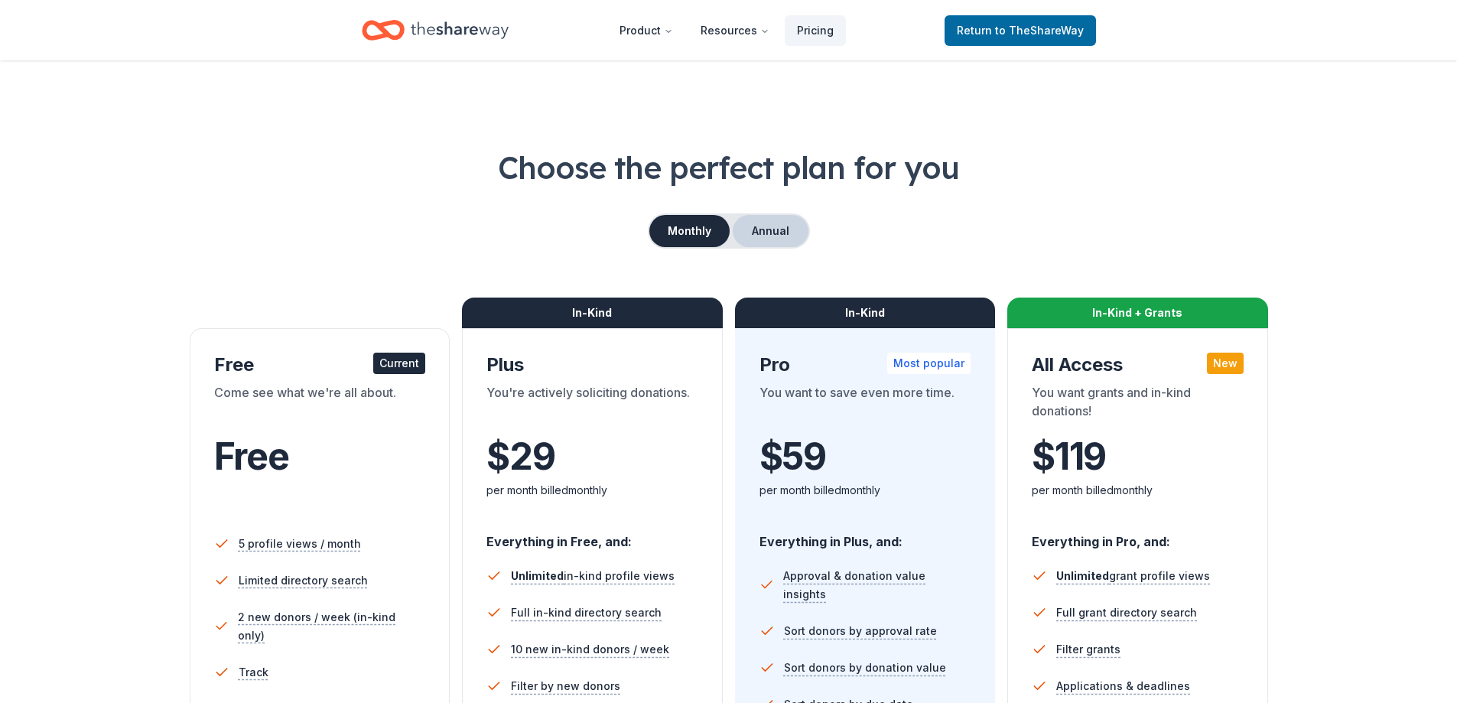
click at [750, 226] on button "Annual" at bounding box center [771, 231] width 76 height 32
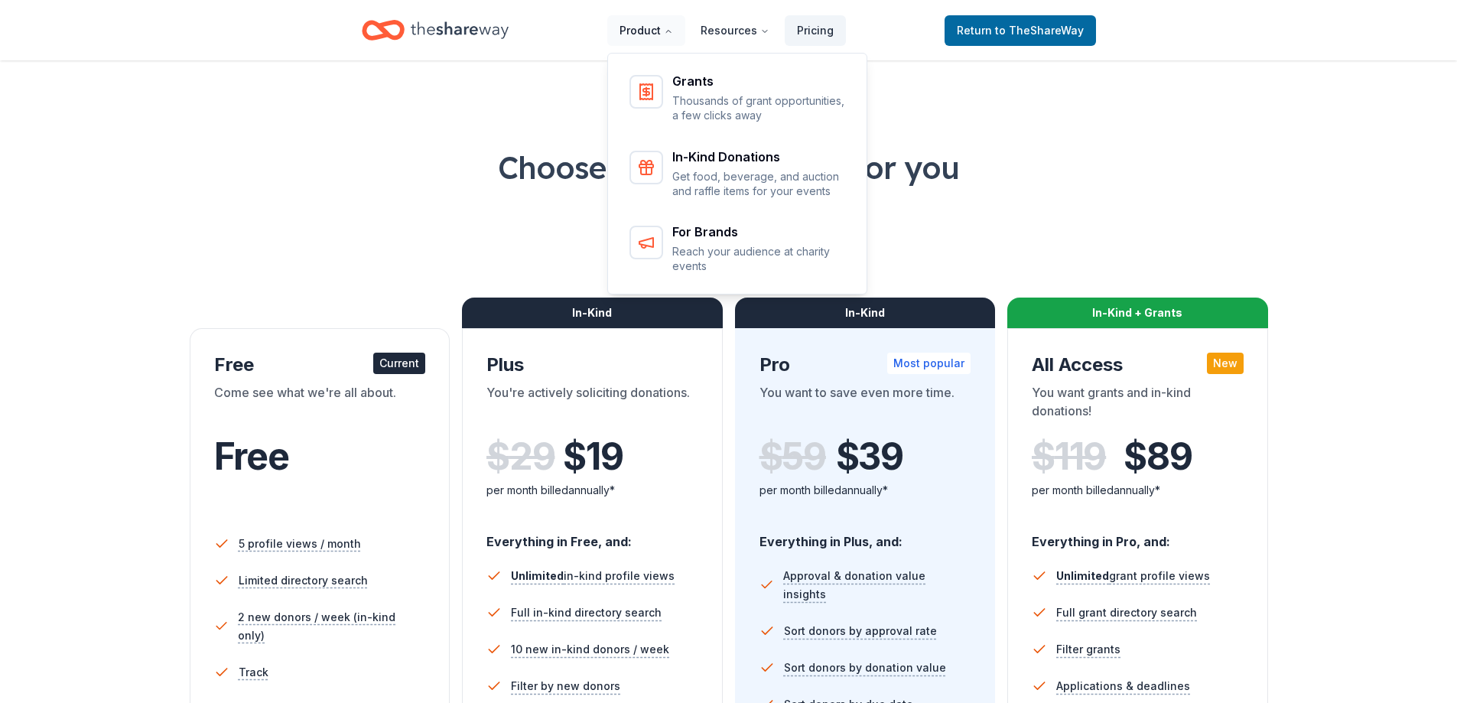
click at [662, 24] on button "Product" at bounding box center [646, 30] width 78 height 31
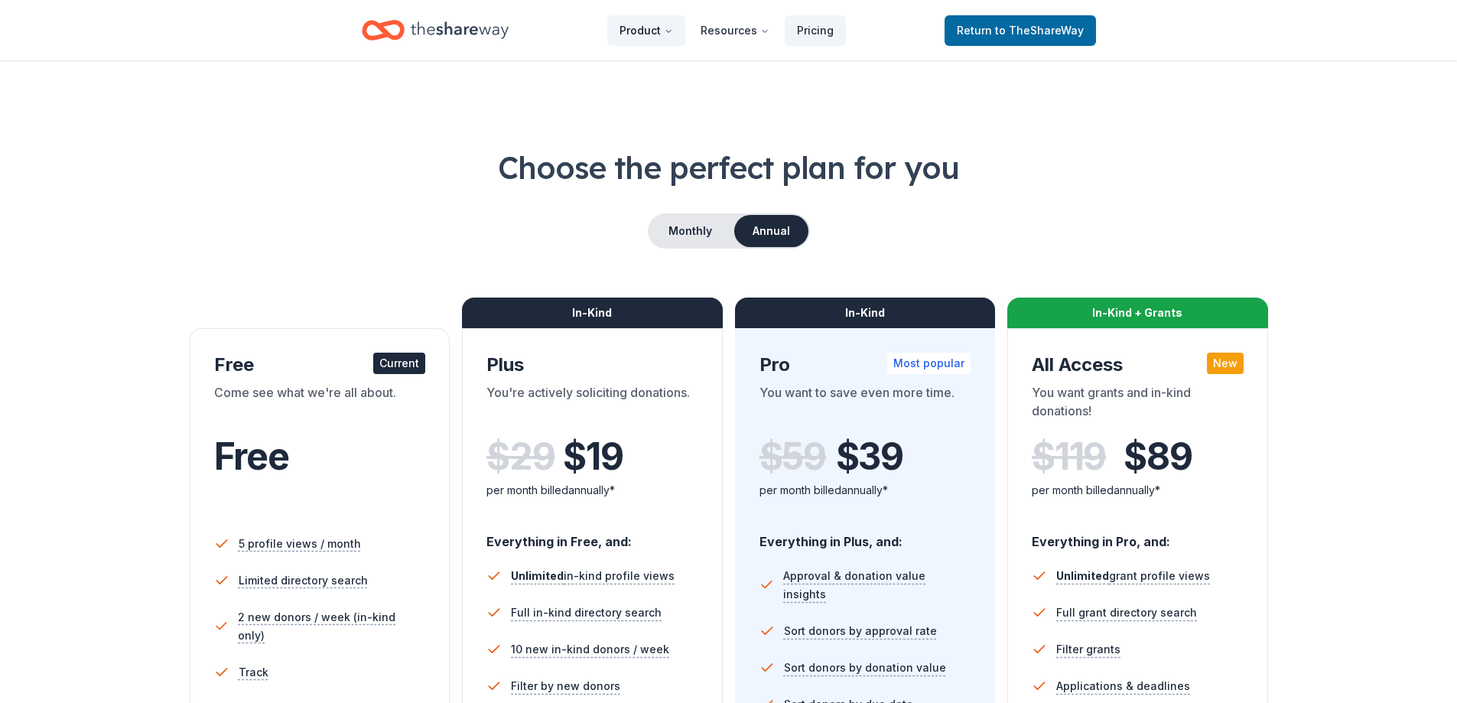
click at [662, 24] on button "Product" at bounding box center [646, 30] width 78 height 31
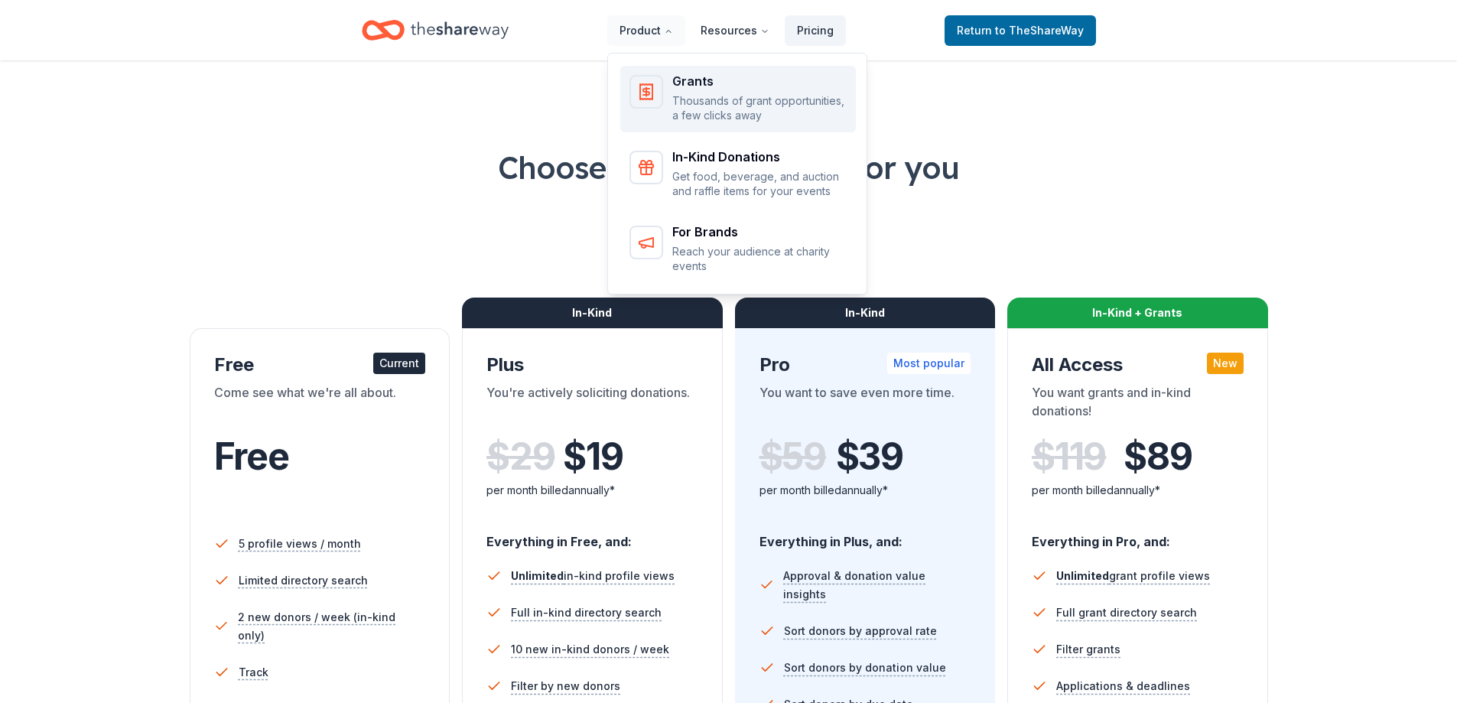
click at [688, 90] on div "Grants Thousands of grant opportunities, a few clicks away" at bounding box center [759, 99] width 174 height 48
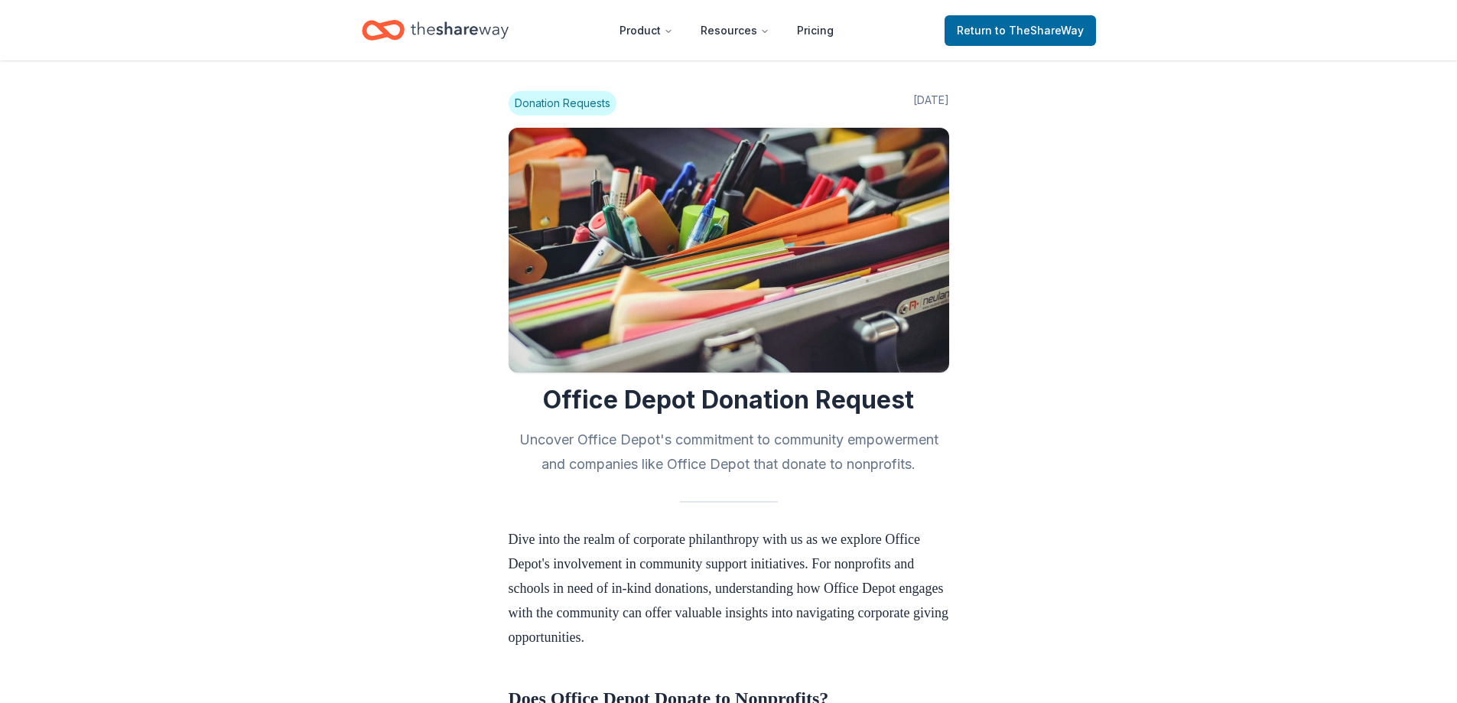
scroll to position [1071, 0]
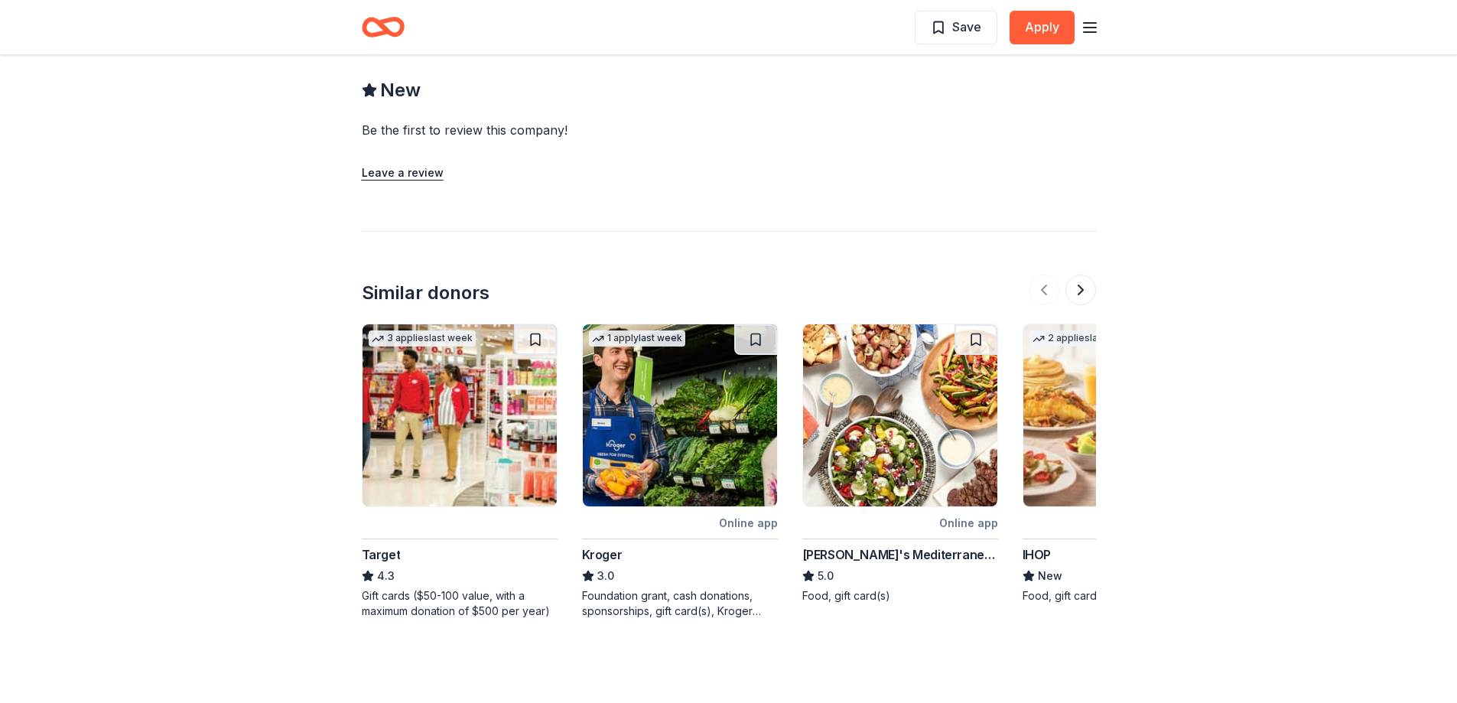
scroll to position [1224, 0]
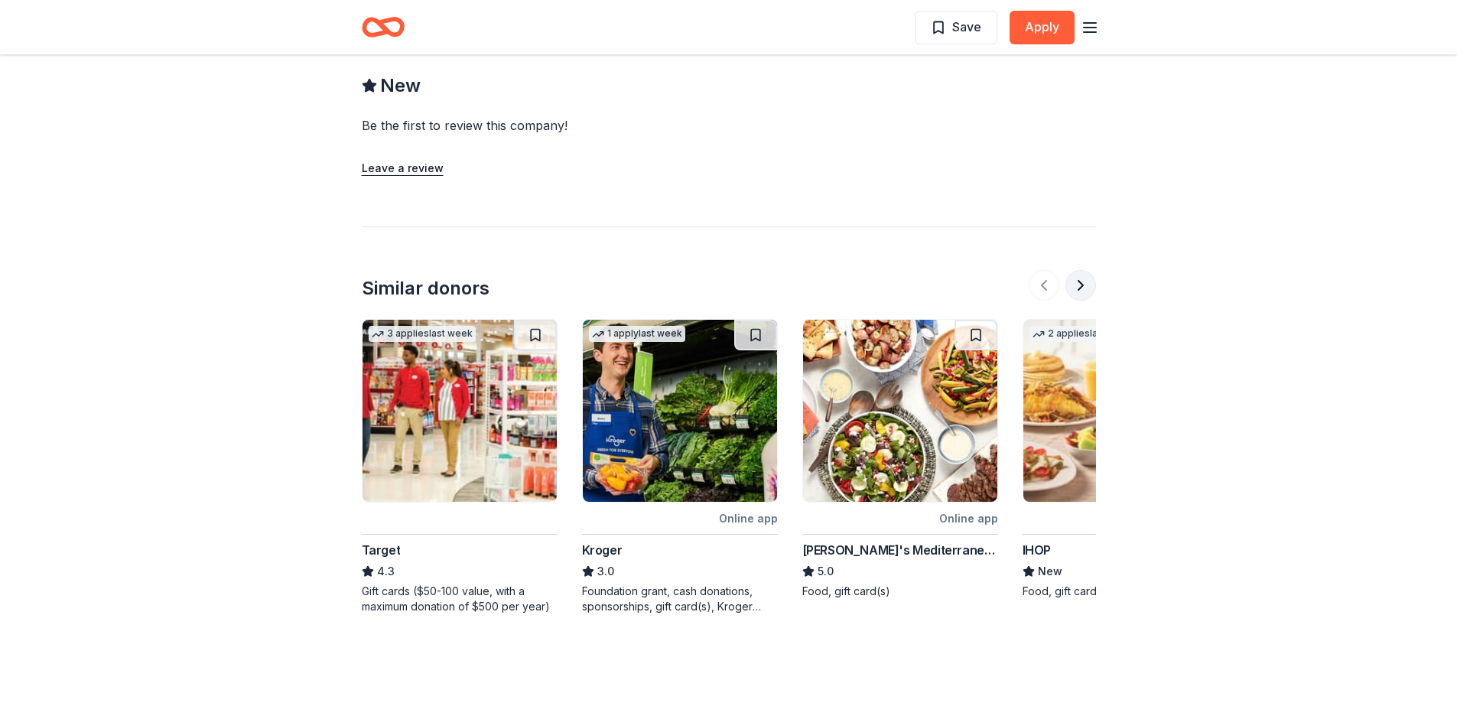
click at [1086, 284] on button at bounding box center [1080, 285] width 31 height 31
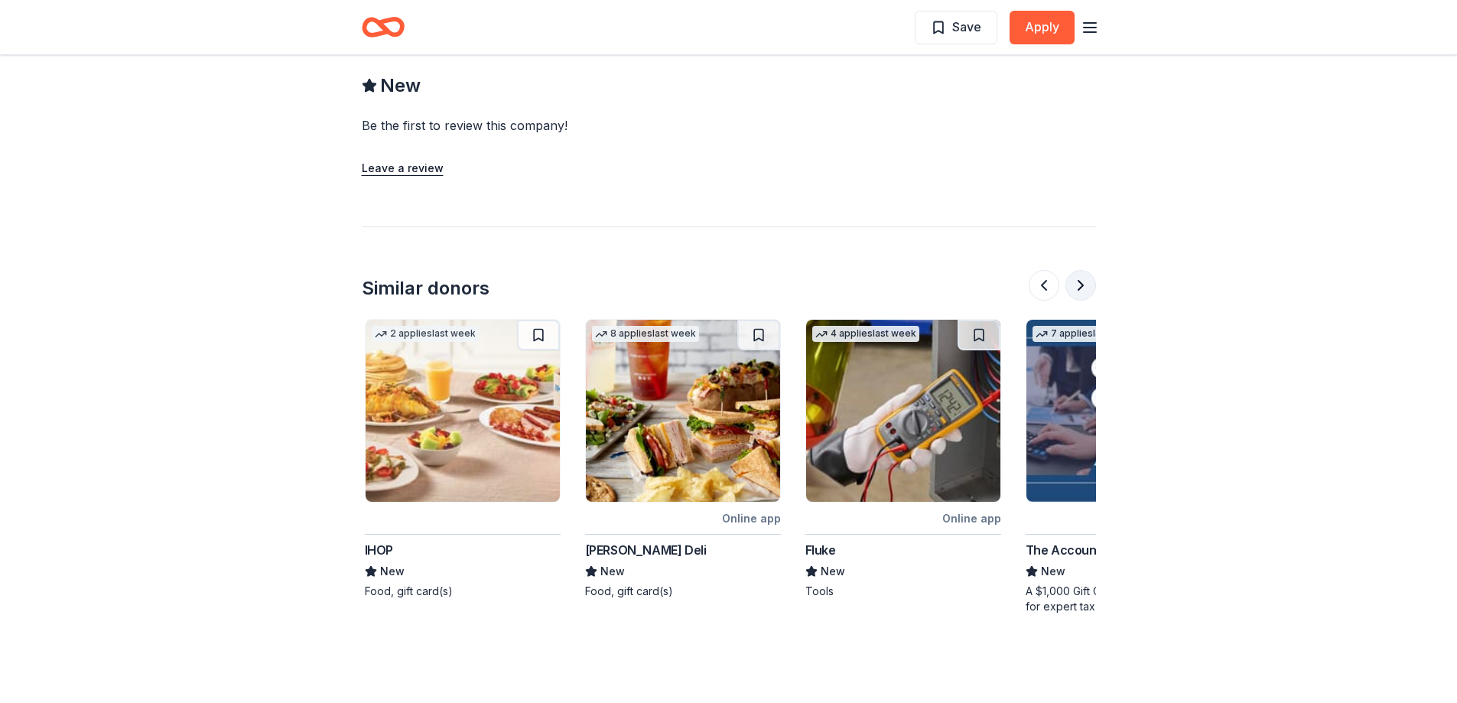
scroll to position [0, 661]
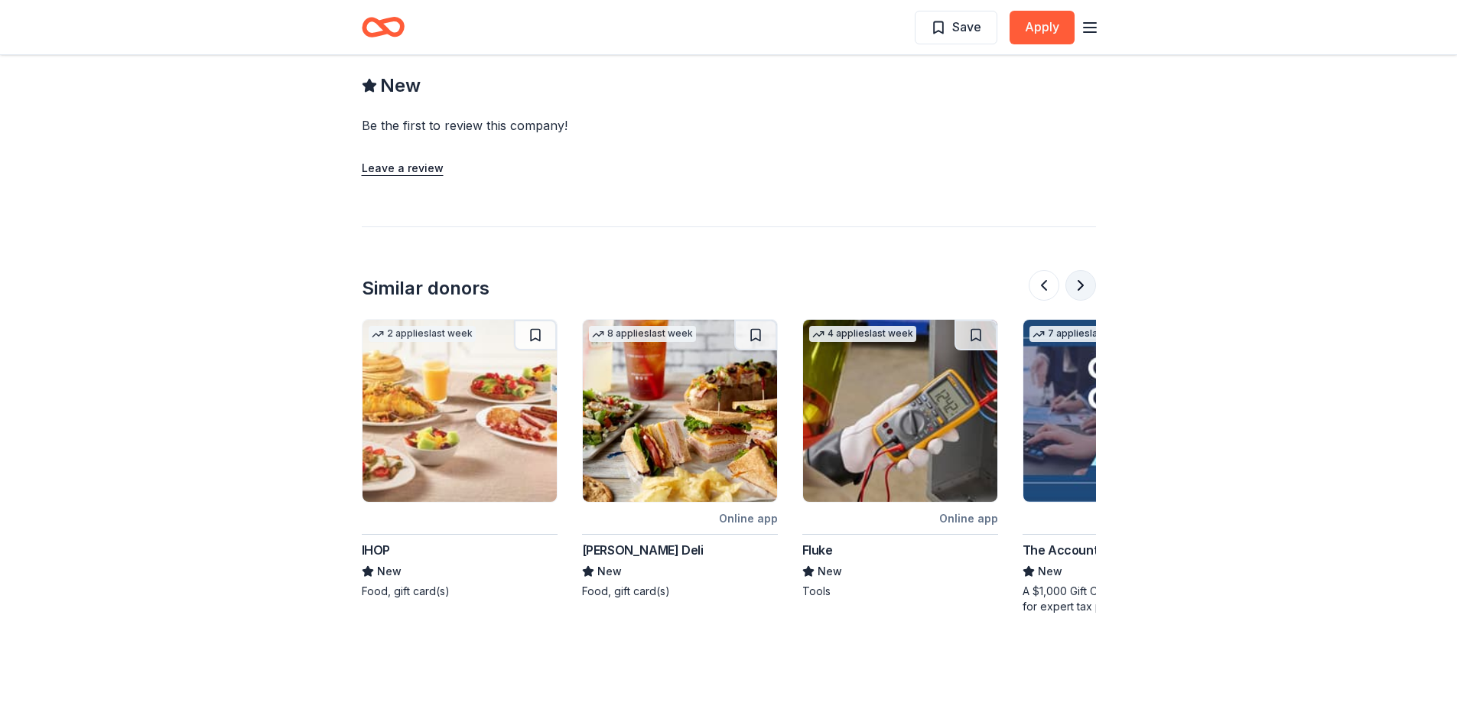
click at [1086, 284] on button at bounding box center [1080, 285] width 31 height 31
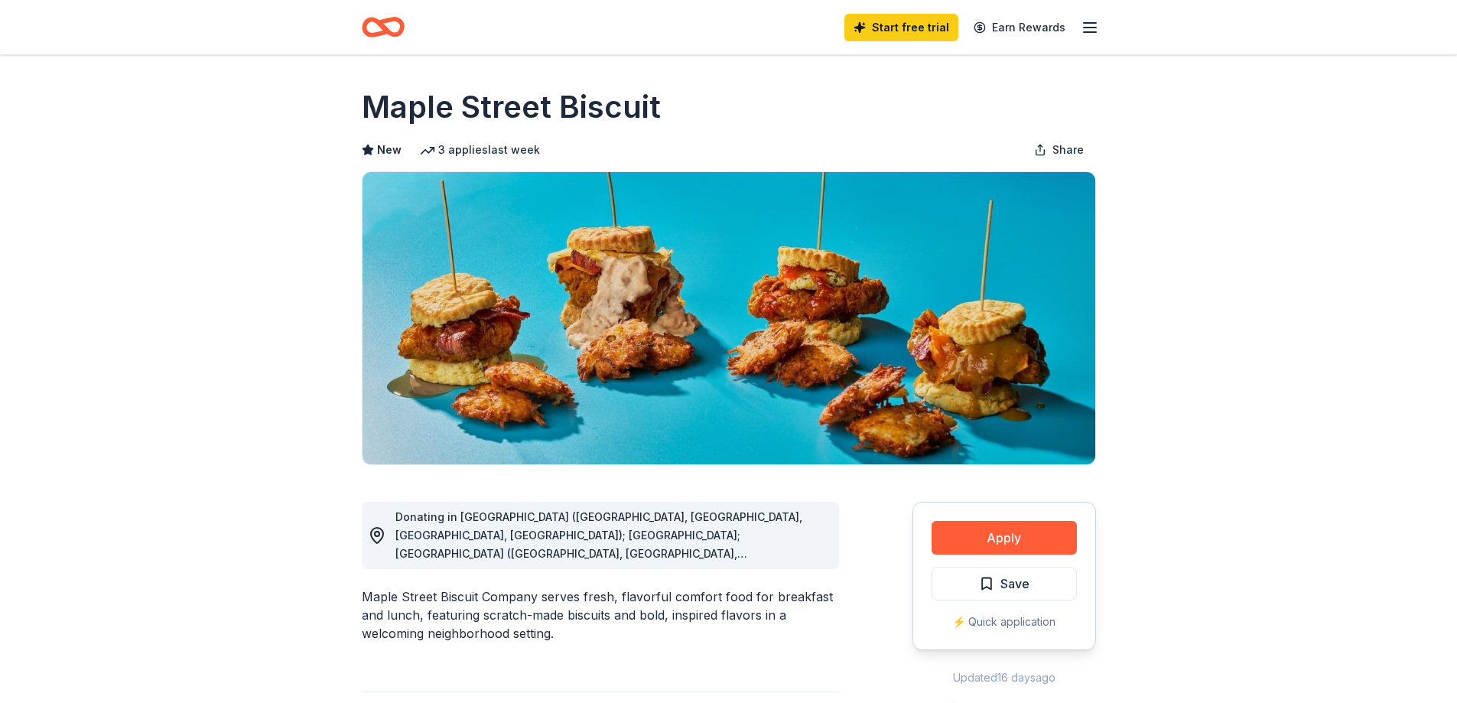
scroll to position [76, 0]
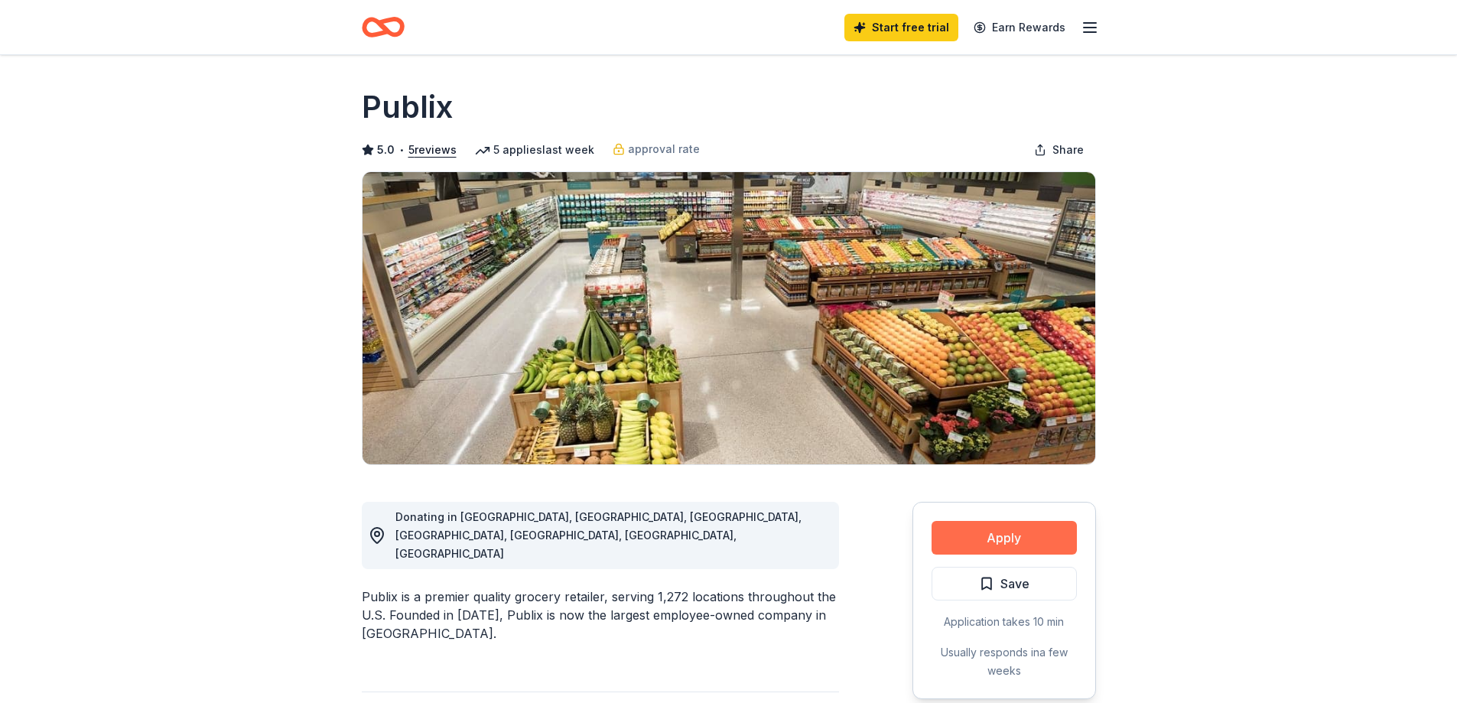
click at [1012, 551] on button "Apply" at bounding box center [1004, 538] width 145 height 34
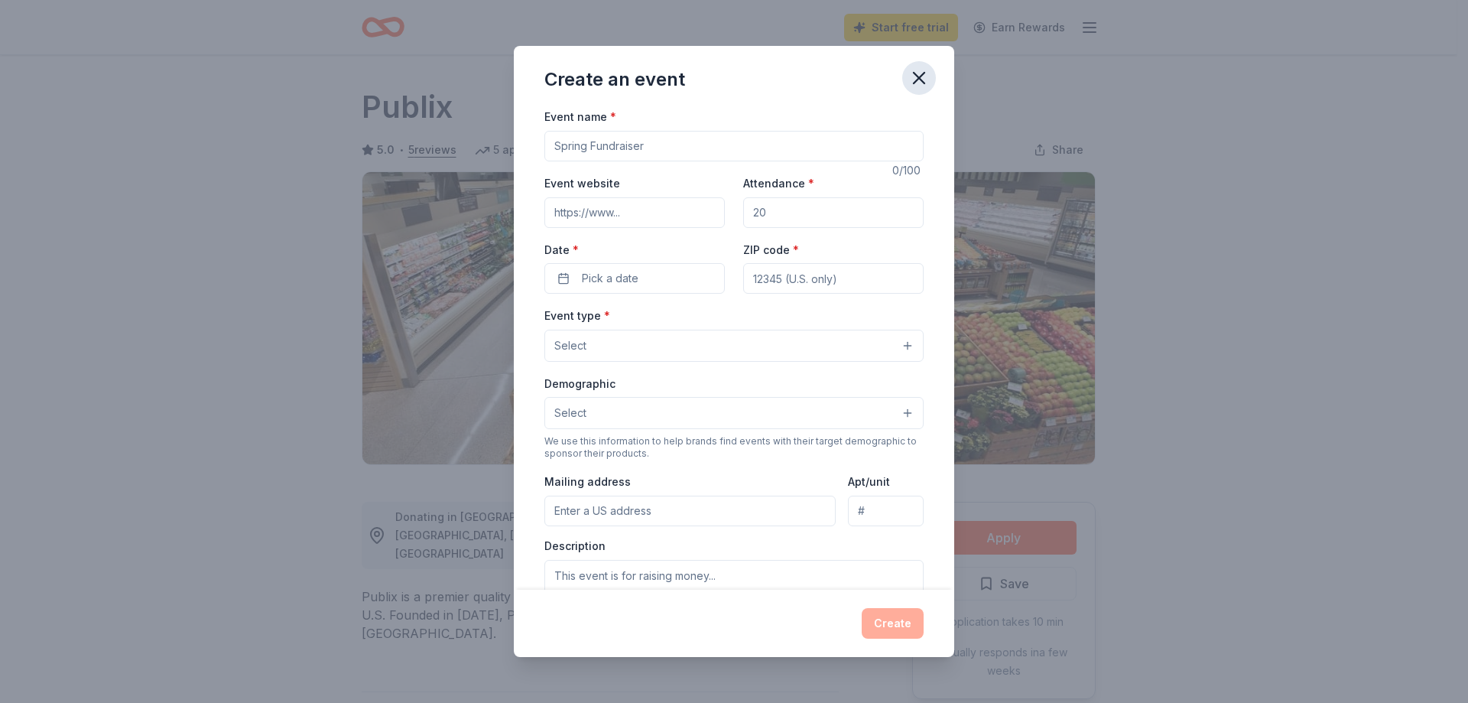
click at [919, 69] on icon "button" at bounding box center [919, 77] width 21 height 21
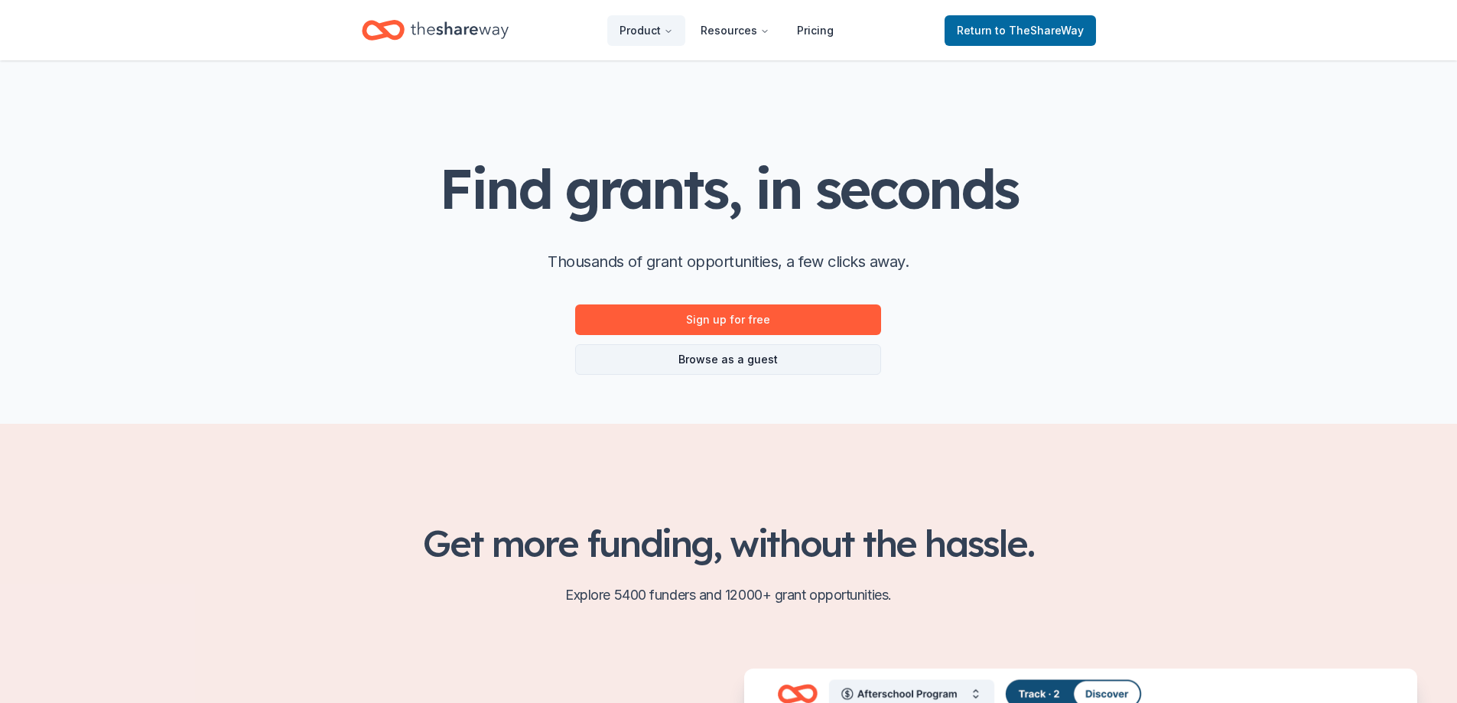
click at [760, 359] on link "Browse as a guest" at bounding box center [728, 359] width 306 height 31
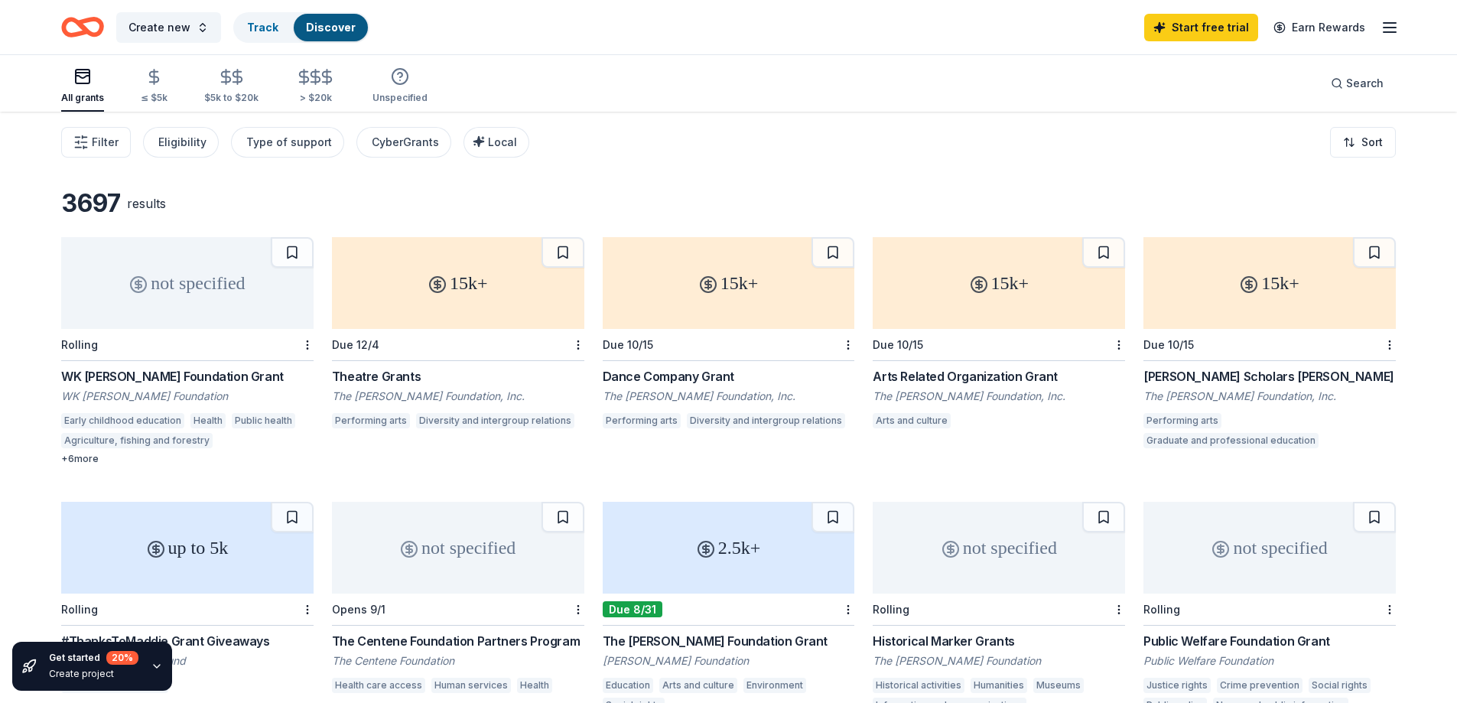
click at [172, 295] on div "not specified" at bounding box center [187, 283] width 252 height 92
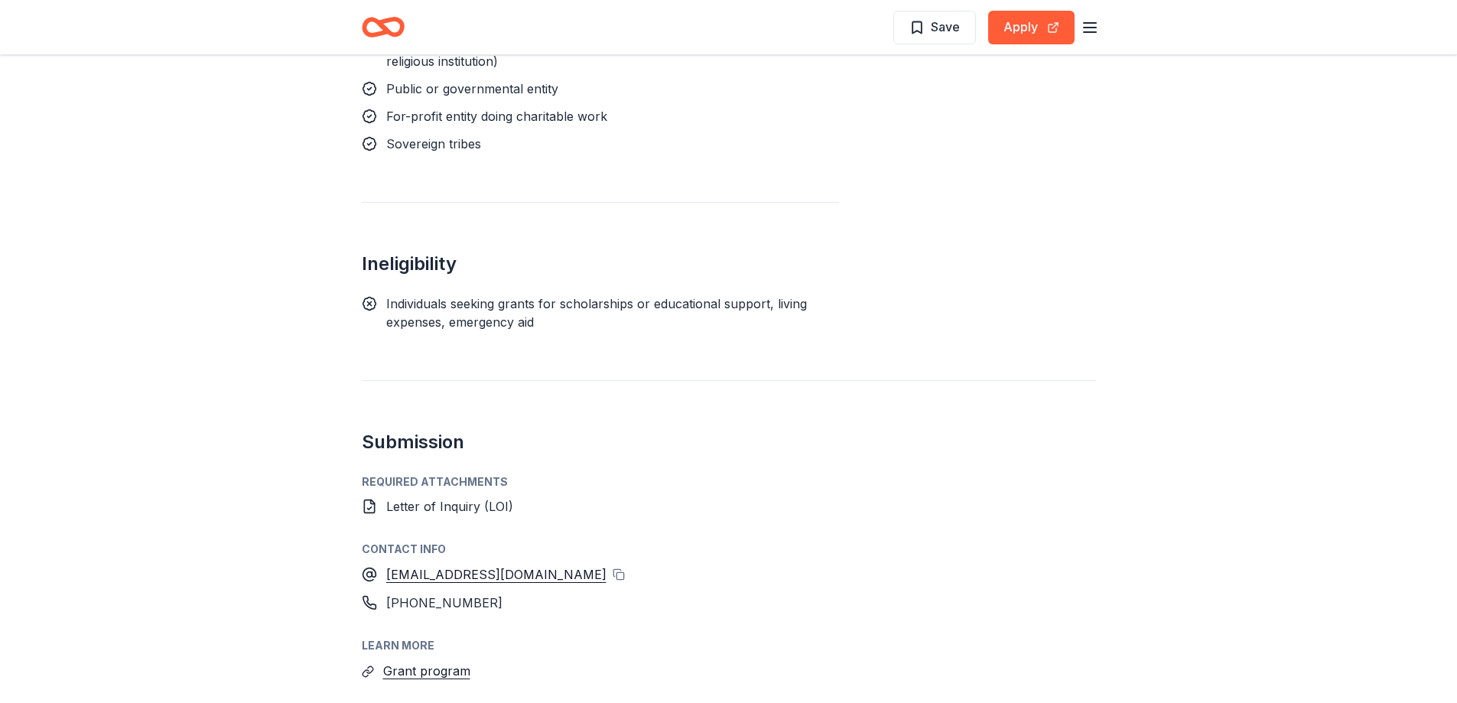
scroll to position [1836, 0]
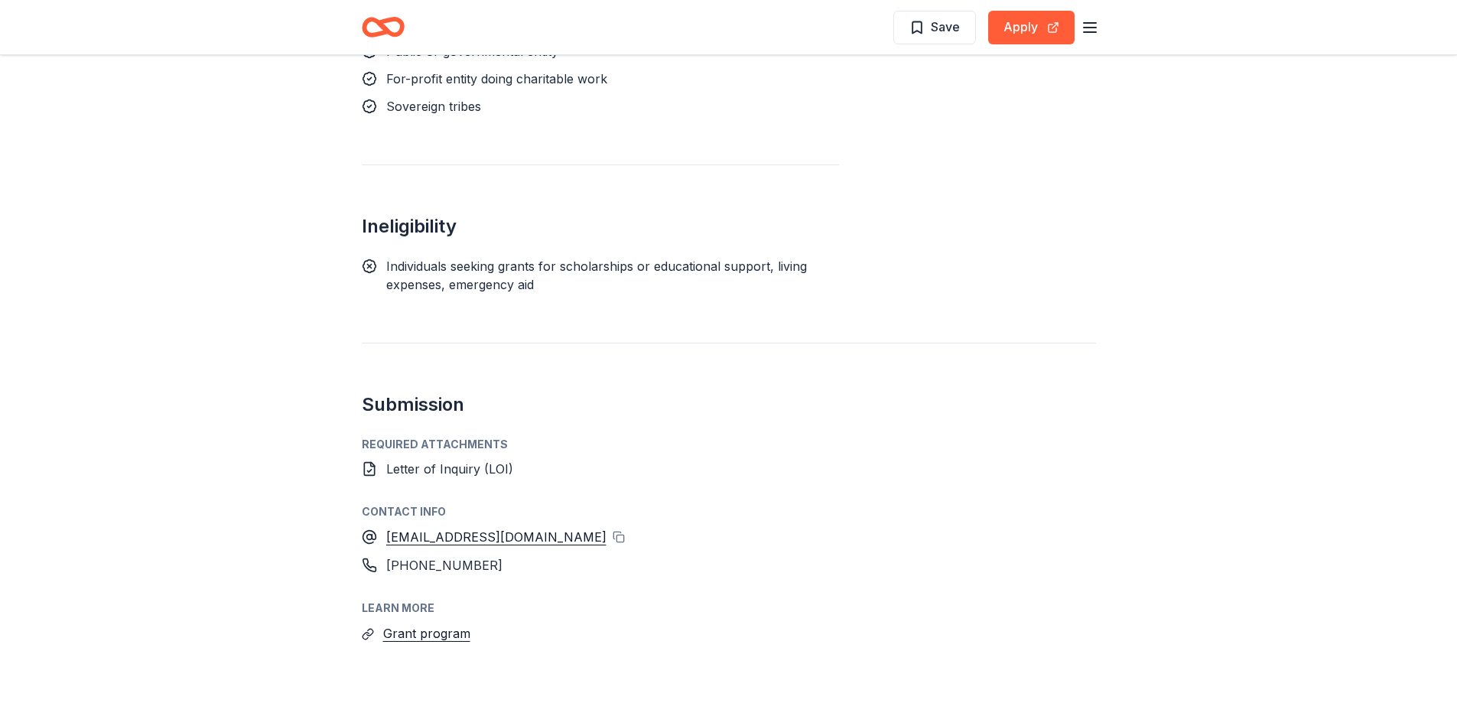
drag, startPoint x: 432, startPoint y: 573, endPoint x: 756, endPoint y: 477, distance: 337.3
click at [769, 527] on div "conciergedesk@wkkf.org" at bounding box center [729, 537] width 734 height 20
click at [429, 623] on button "Grant program" at bounding box center [426, 633] width 87 height 20
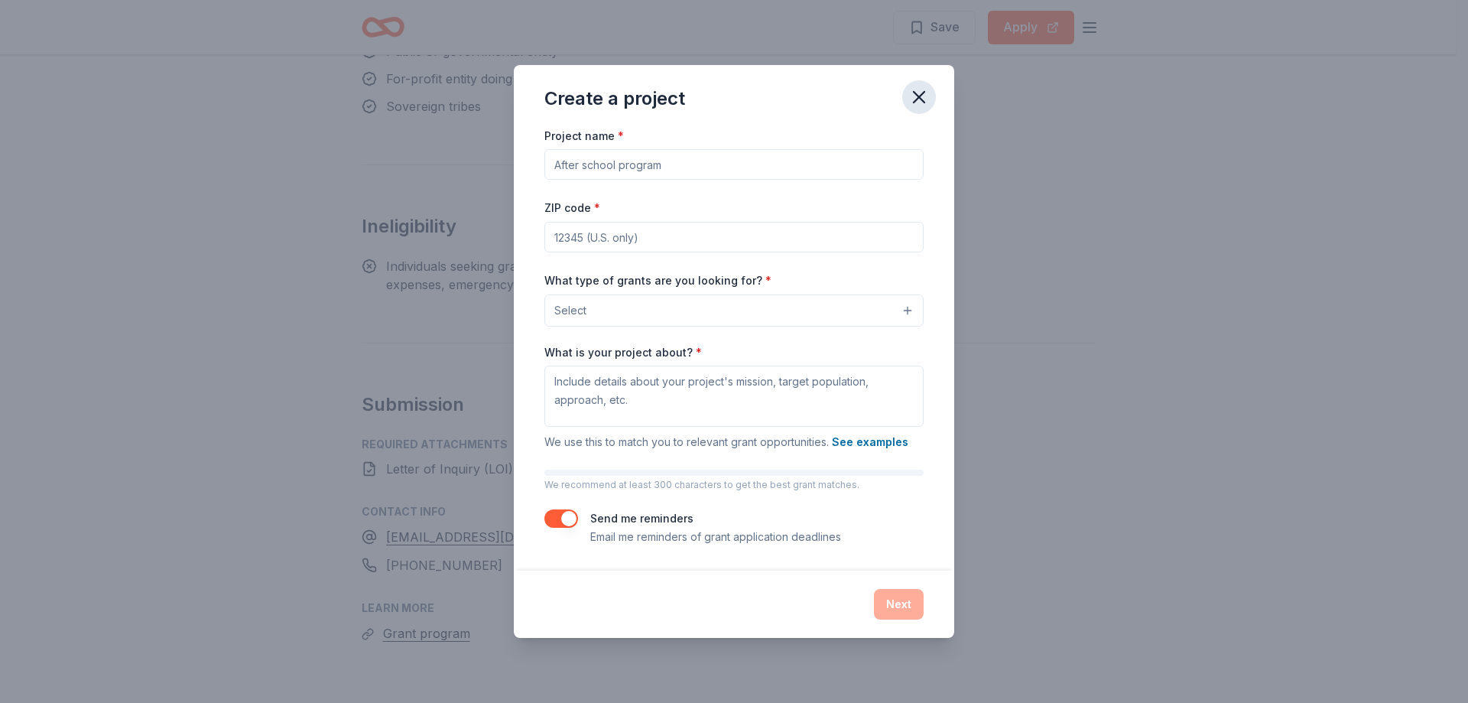
click at [922, 91] on icon "button" at bounding box center [919, 96] width 21 height 21
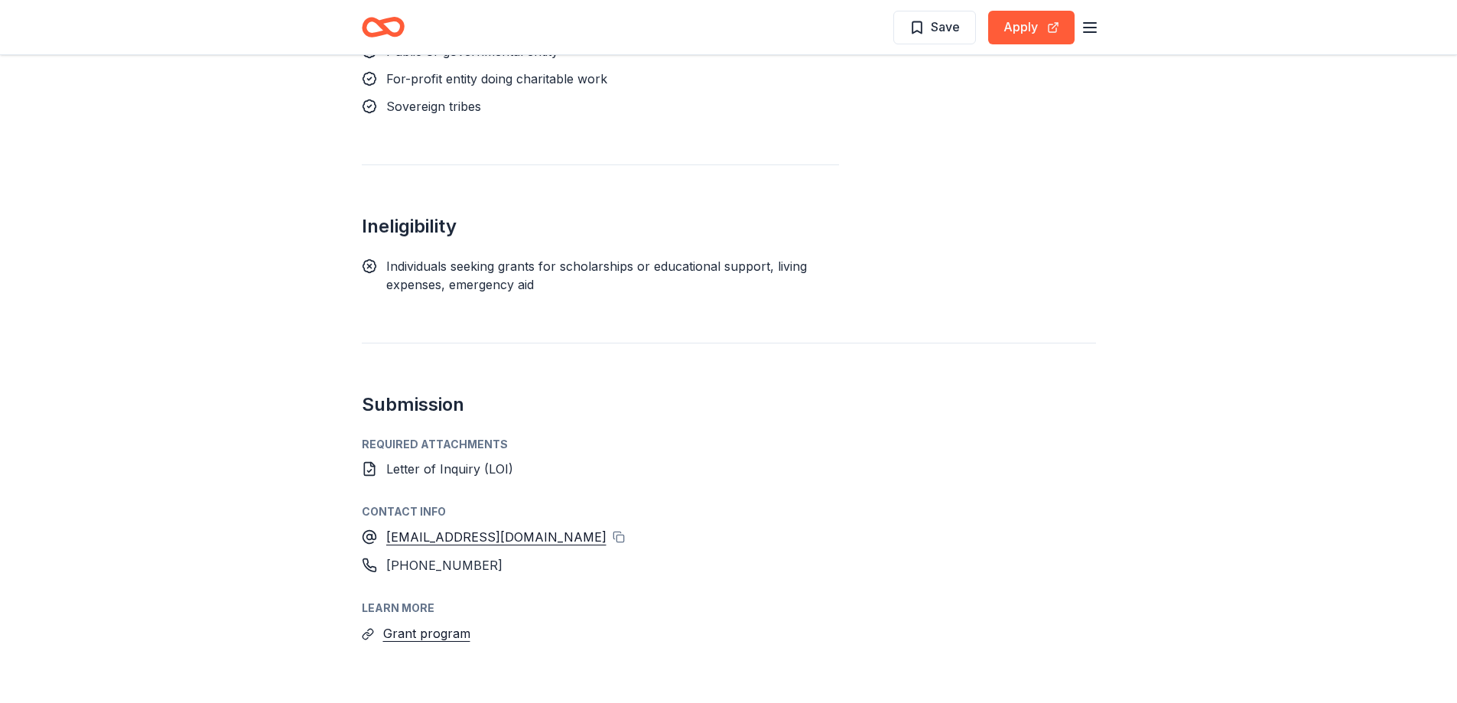
drag, startPoint x: 418, startPoint y: 571, endPoint x: 802, endPoint y: 425, distance: 411.2
click at [802, 435] on div "Required Attachments Letter of Inquiry (LOI) Contact info conciergedesk@wkkf.or…" at bounding box center [729, 539] width 734 height 209
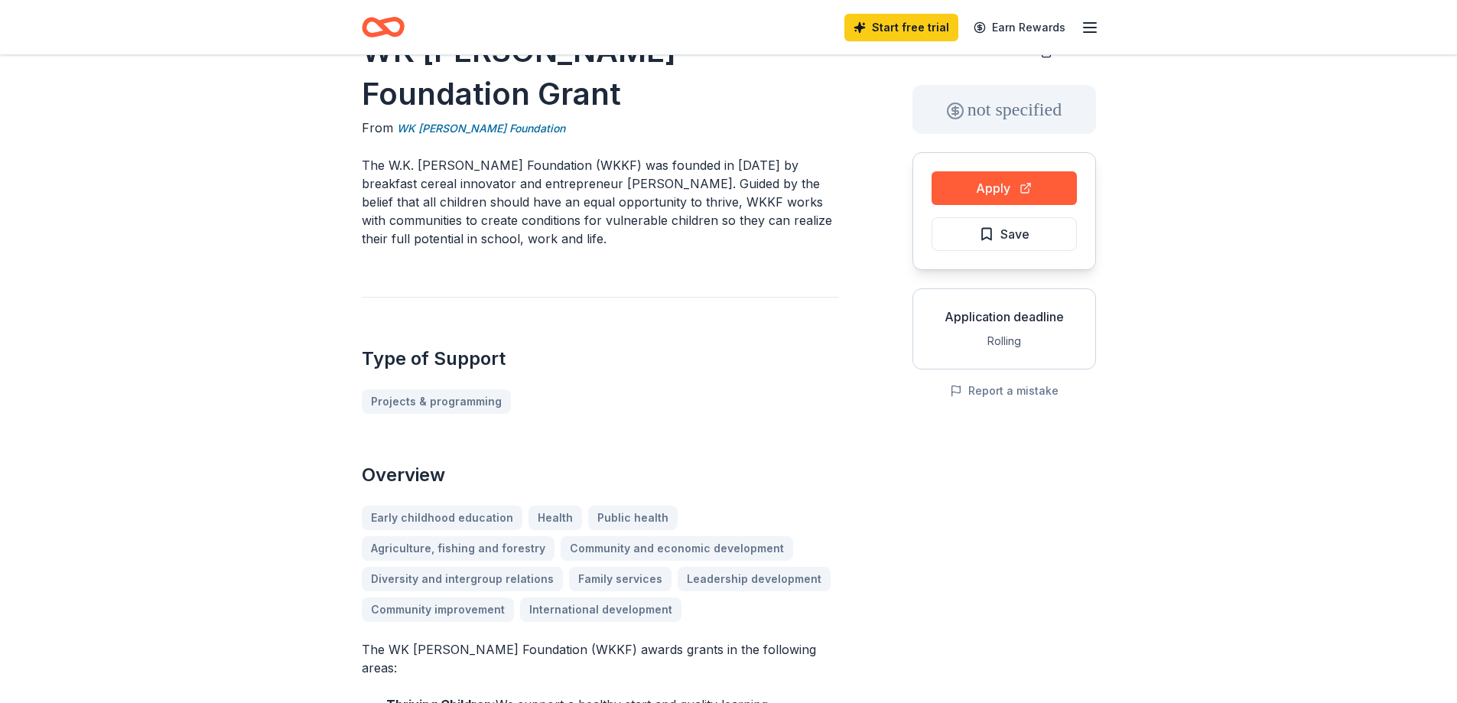
scroll to position [0, 0]
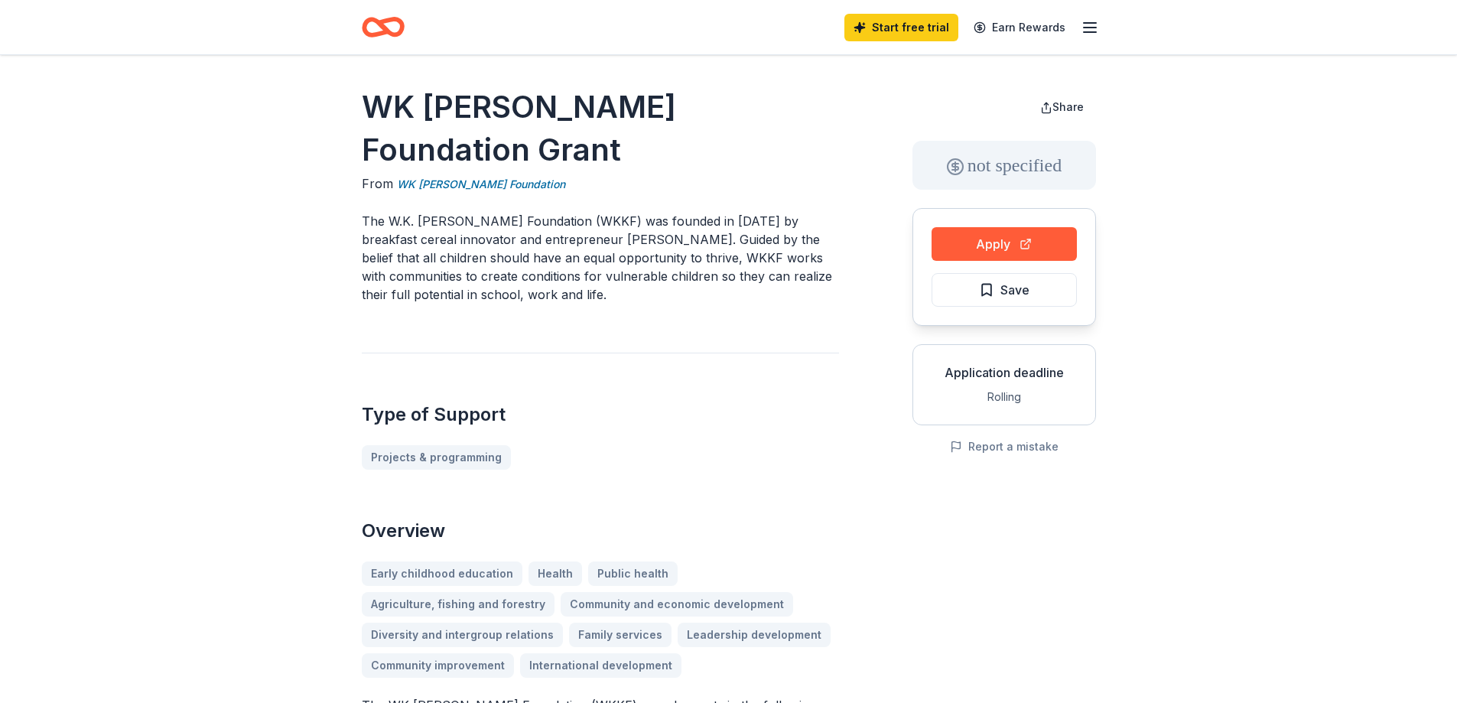
drag, startPoint x: 363, startPoint y: 99, endPoint x: 649, endPoint y: 105, distance: 286.1
click at [618, 103] on h1 "WK Kellogg Foundation Grant" at bounding box center [600, 129] width 477 height 86
drag, startPoint x: 520, startPoint y: 146, endPoint x: 413, endPoint y: 144, distance: 107.1
click at [413, 174] on div "From WK Kellogg Foundation" at bounding box center [600, 183] width 477 height 19
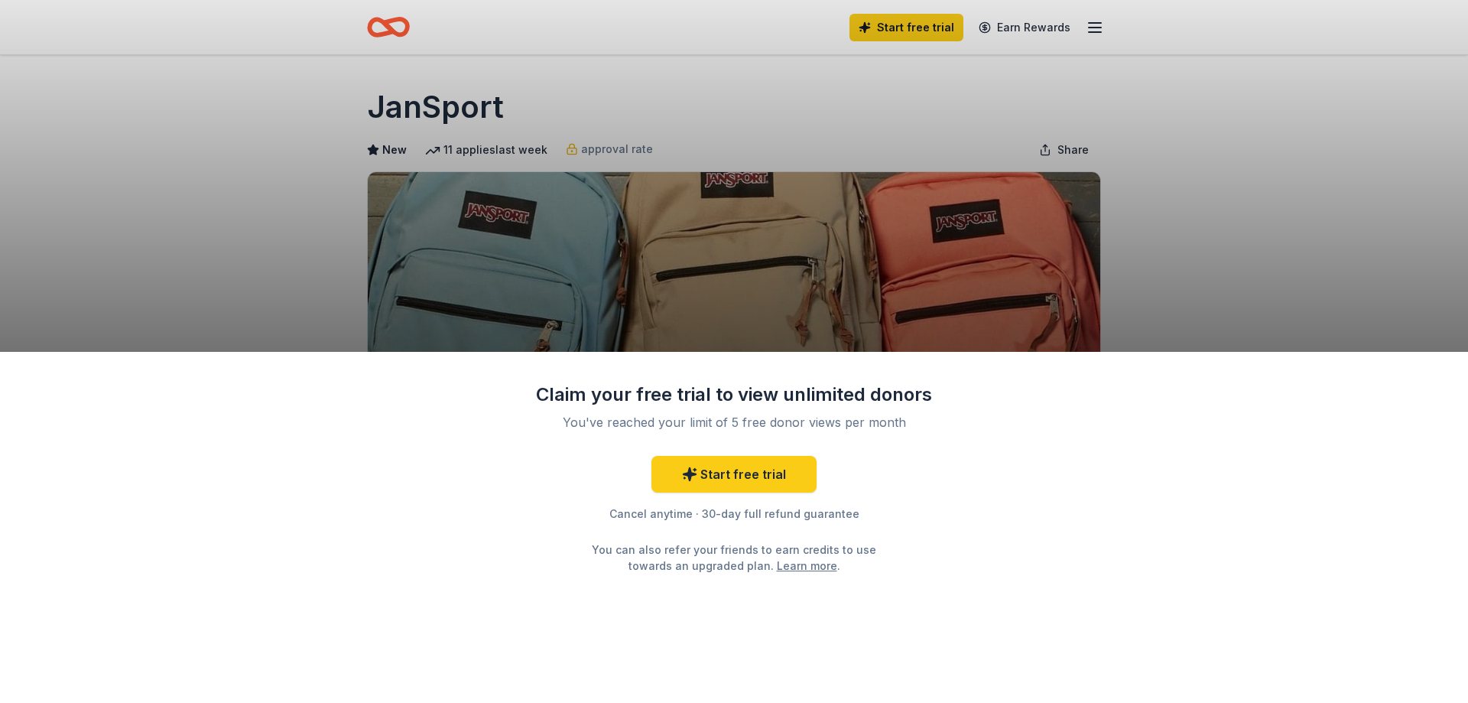
click at [1189, 234] on div "Claim your free trial to view unlimited donors You've reached your limit of 5 f…" at bounding box center [734, 351] width 1468 height 703
click at [1122, 231] on div "Claim your free trial to view unlimited donors You've reached your limit of 5 f…" at bounding box center [734, 351] width 1468 height 703
click at [925, 221] on div "Claim your free trial to view unlimited donors You've reached your limit of 5 f…" at bounding box center [734, 351] width 1468 height 703
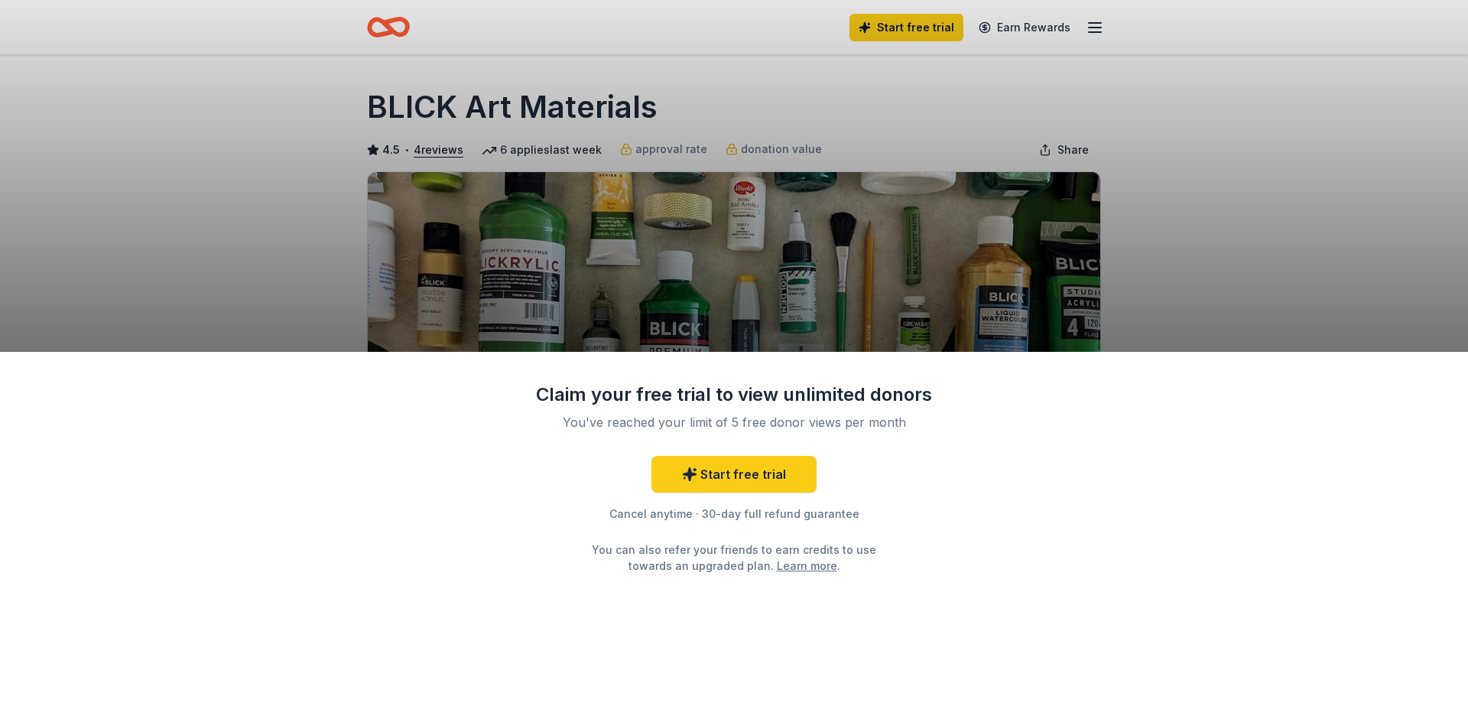
click at [550, 116] on div "Claim your free trial to view unlimited donors You've reached your limit of 5 f…" at bounding box center [734, 351] width 1468 height 703
click at [1276, 148] on div "Claim your free trial to view unlimited donors You've reached your limit of 5 f…" at bounding box center [734, 351] width 1468 height 703
click at [733, 482] on link "Start free trial" at bounding box center [734, 474] width 165 height 37
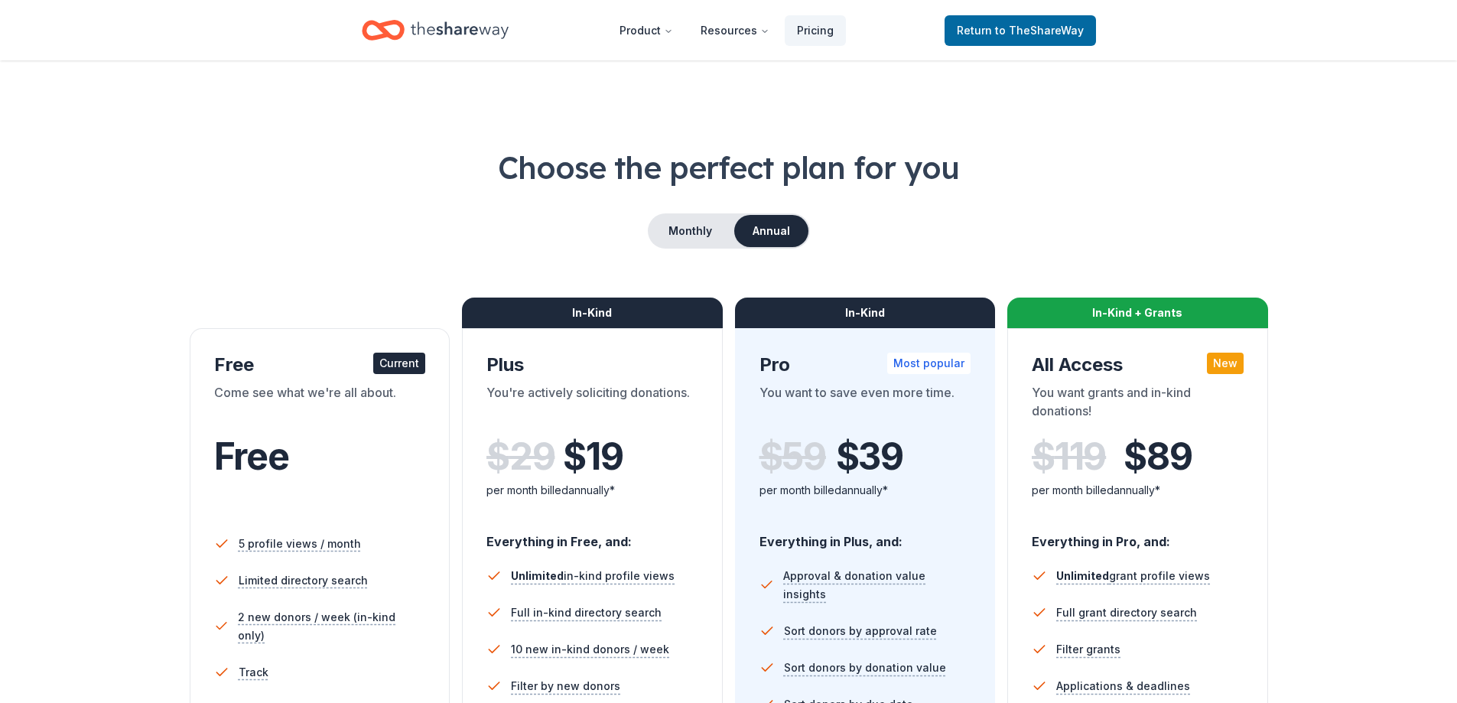
click at [337, 445] on div "Free" at bounding box center [320, 456] width 212 height 43
click at [1031, 24] on span "to TheShareWay" at bounding box center [1039, 30] width 89 height 13
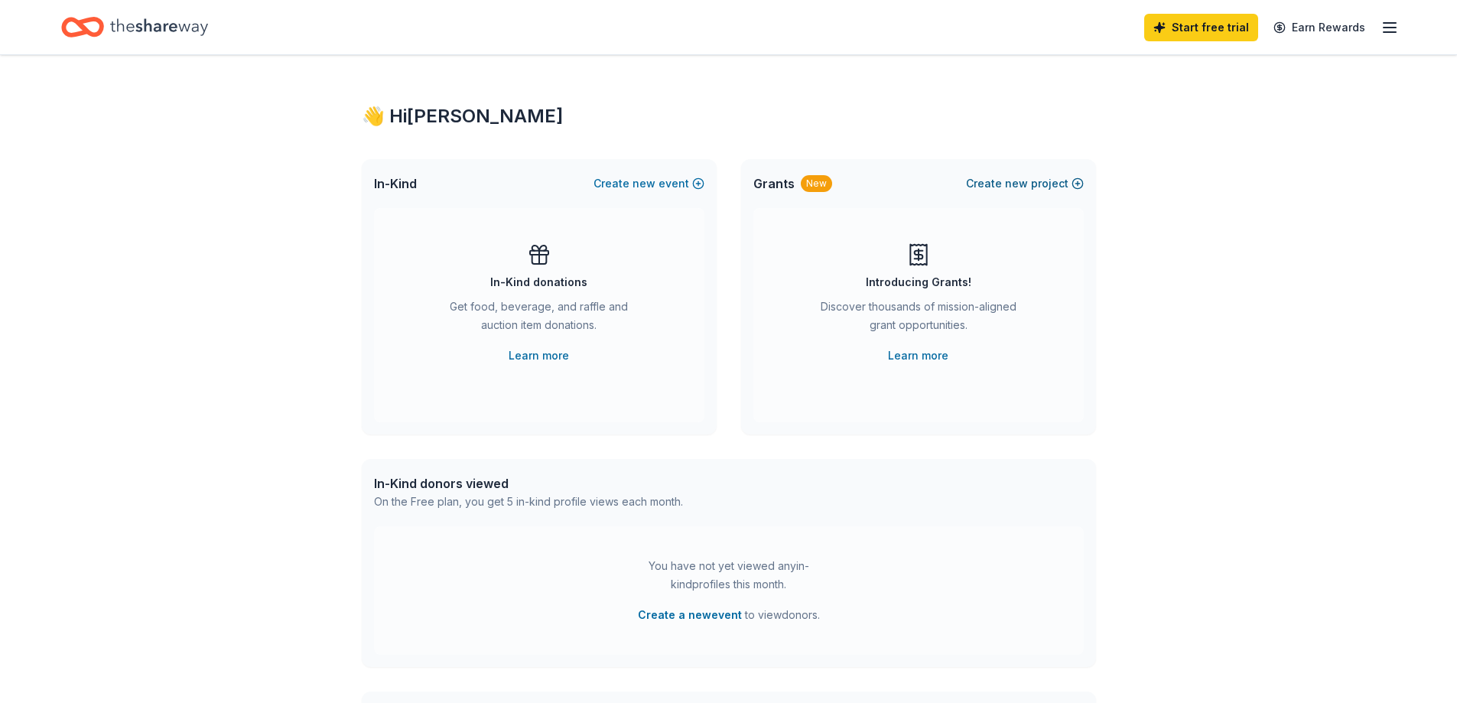
click at [1046, 187] on button "Create new project" at bounding box center [1025, 183] width 118 height 18
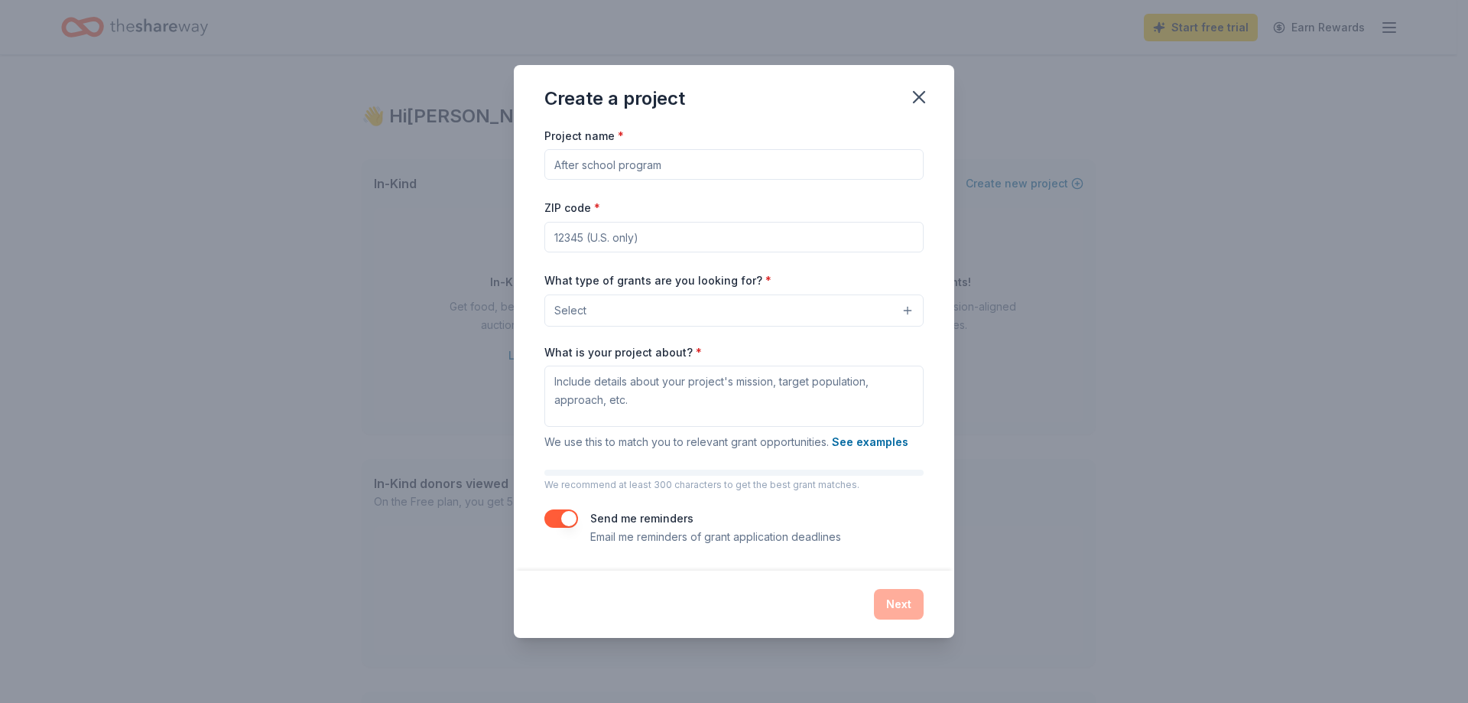
click at [733, 163] on input "Project name *" at bounding box center [734, 164] width 379 height 31
type input "Upstate Classical Christian Academy"
click at [715, 244] on input "ZIP code *" at bounding box center [734, 237] width 379 height 31
type input "29651"
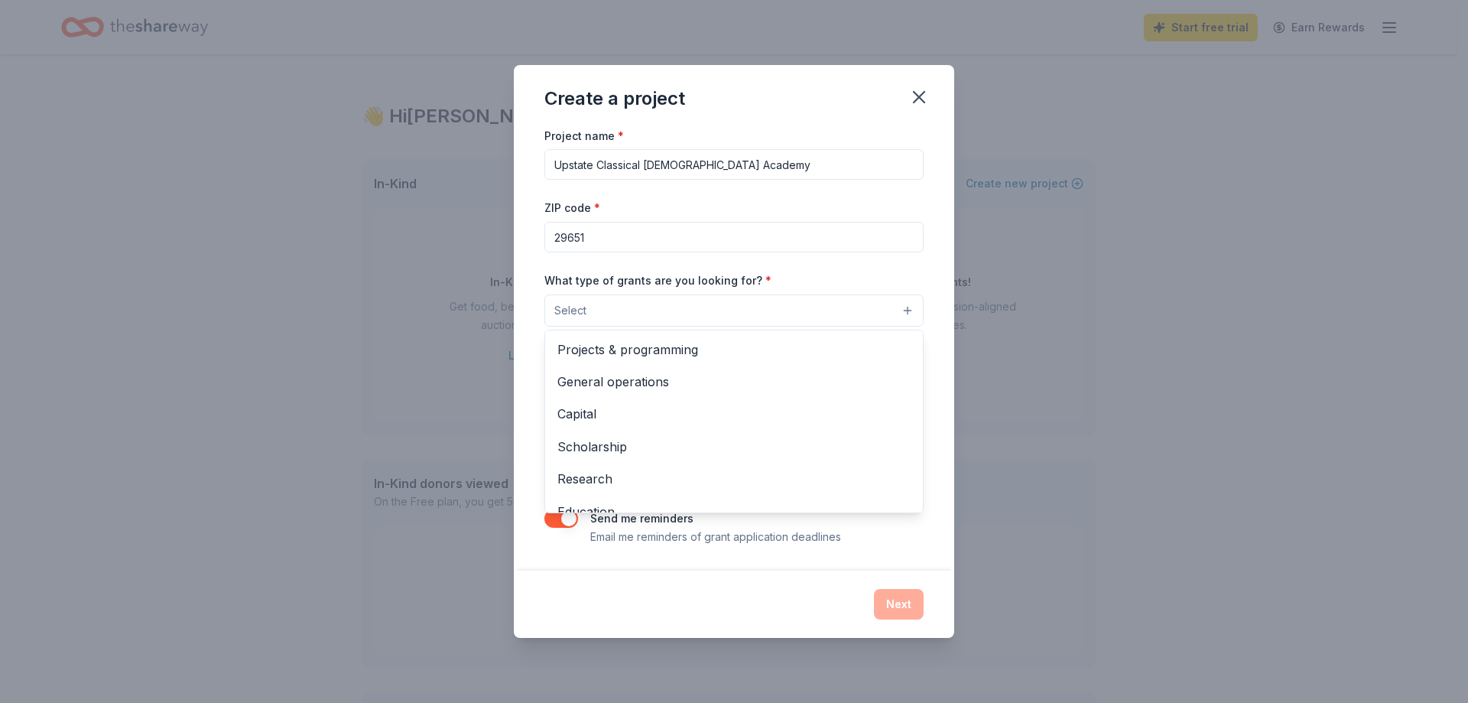
click at [727, 306] on button "Select" at bounding box center [734, 310] width 379 height 32
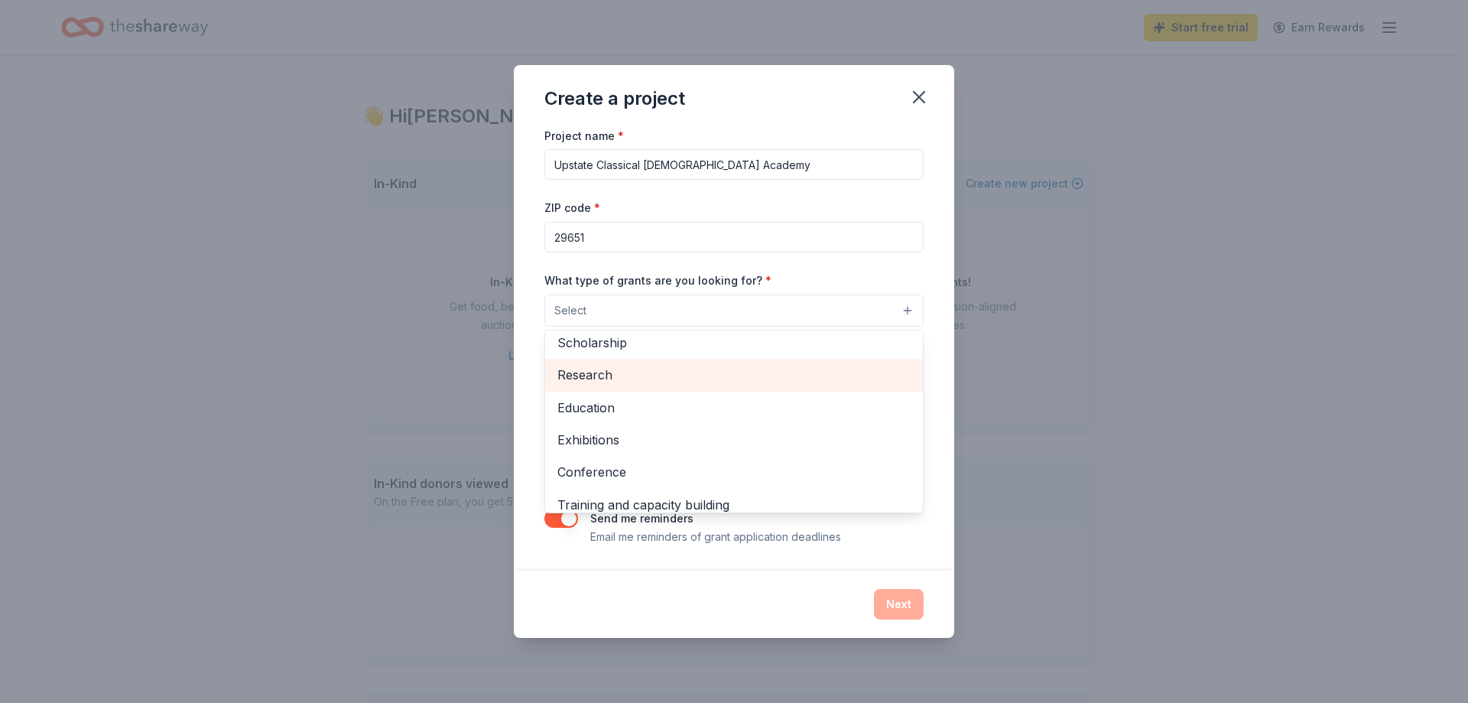
scroll to position [28, 0]
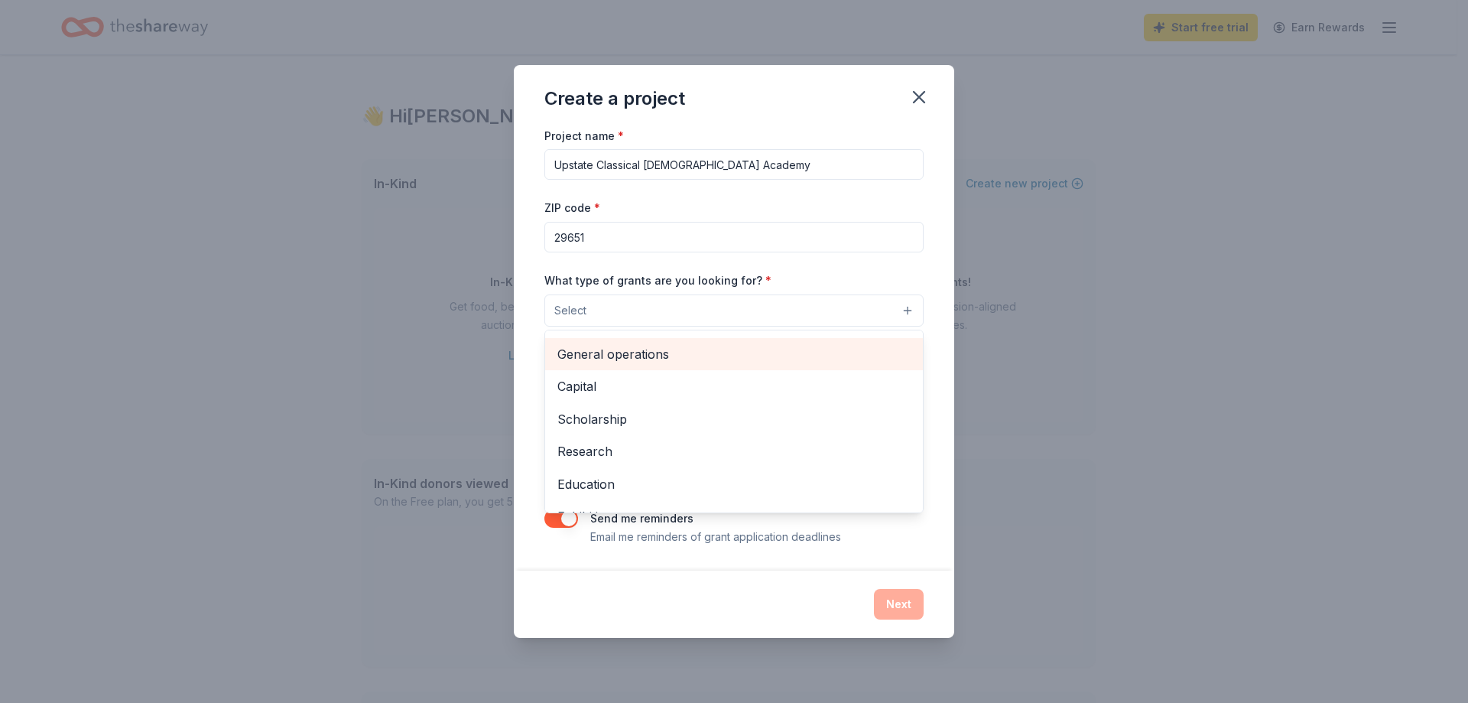
click at [735, 363] on span "General operations" at bounding box center [734, 354] width 353 height 20
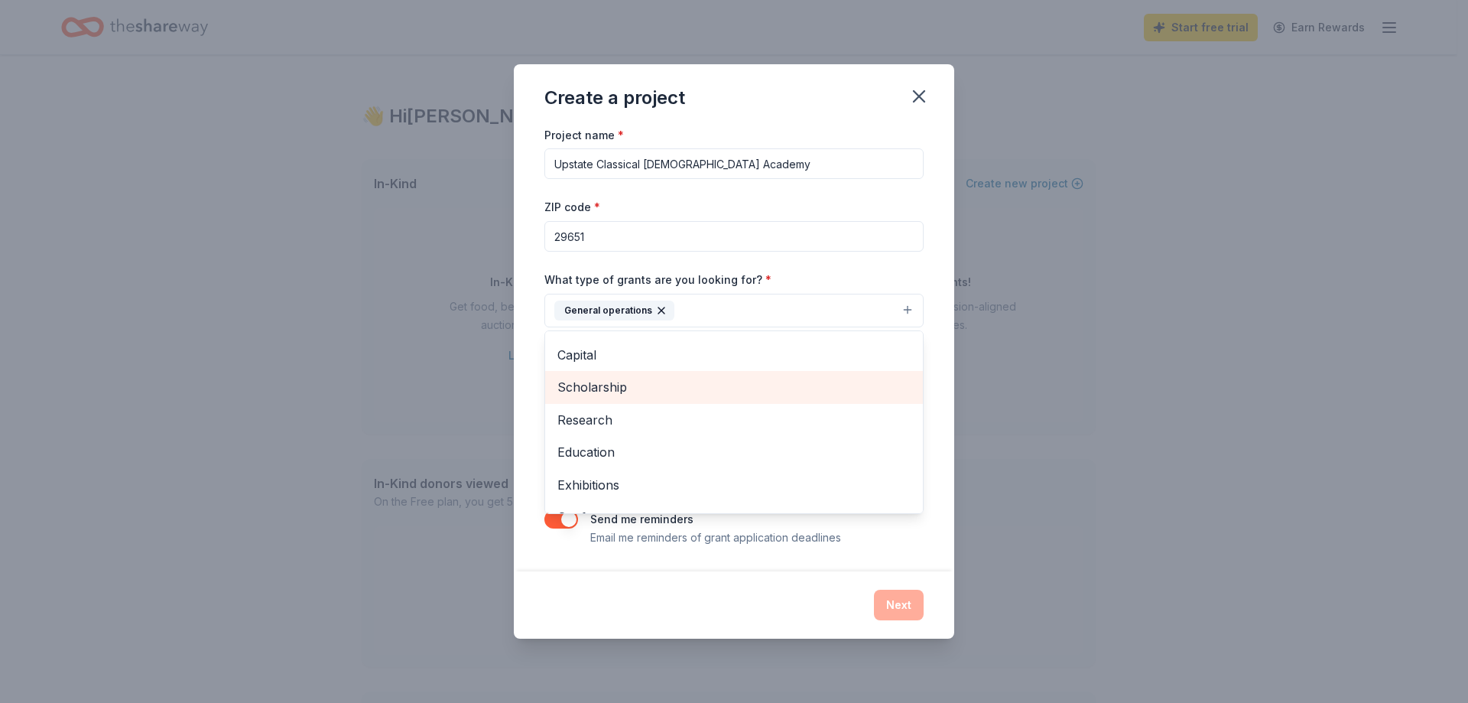
click at [684, 388] on span "Scholarship" at bounding box center [734, 387] width 353 height 20
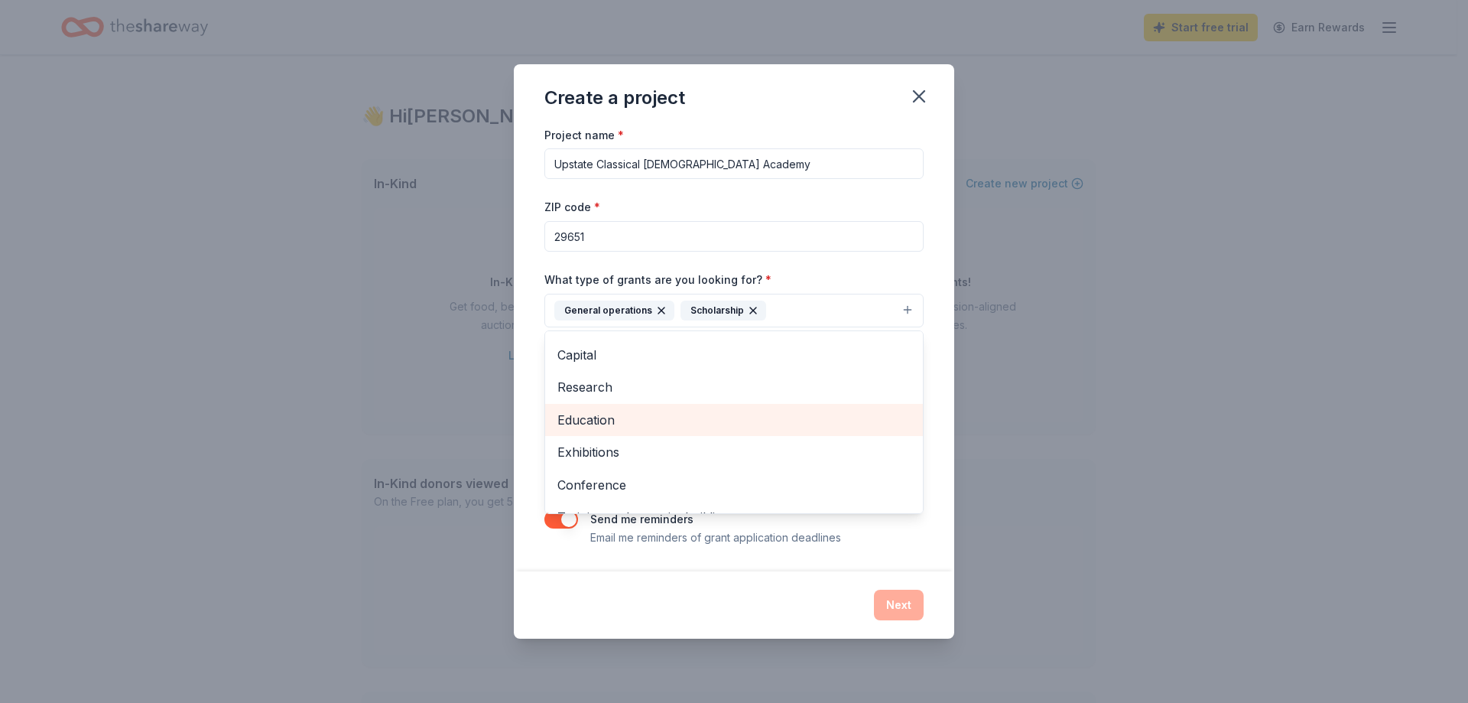
click at [710, 417] on span "Education" at bounding box center [734, 420] width 353 height 20
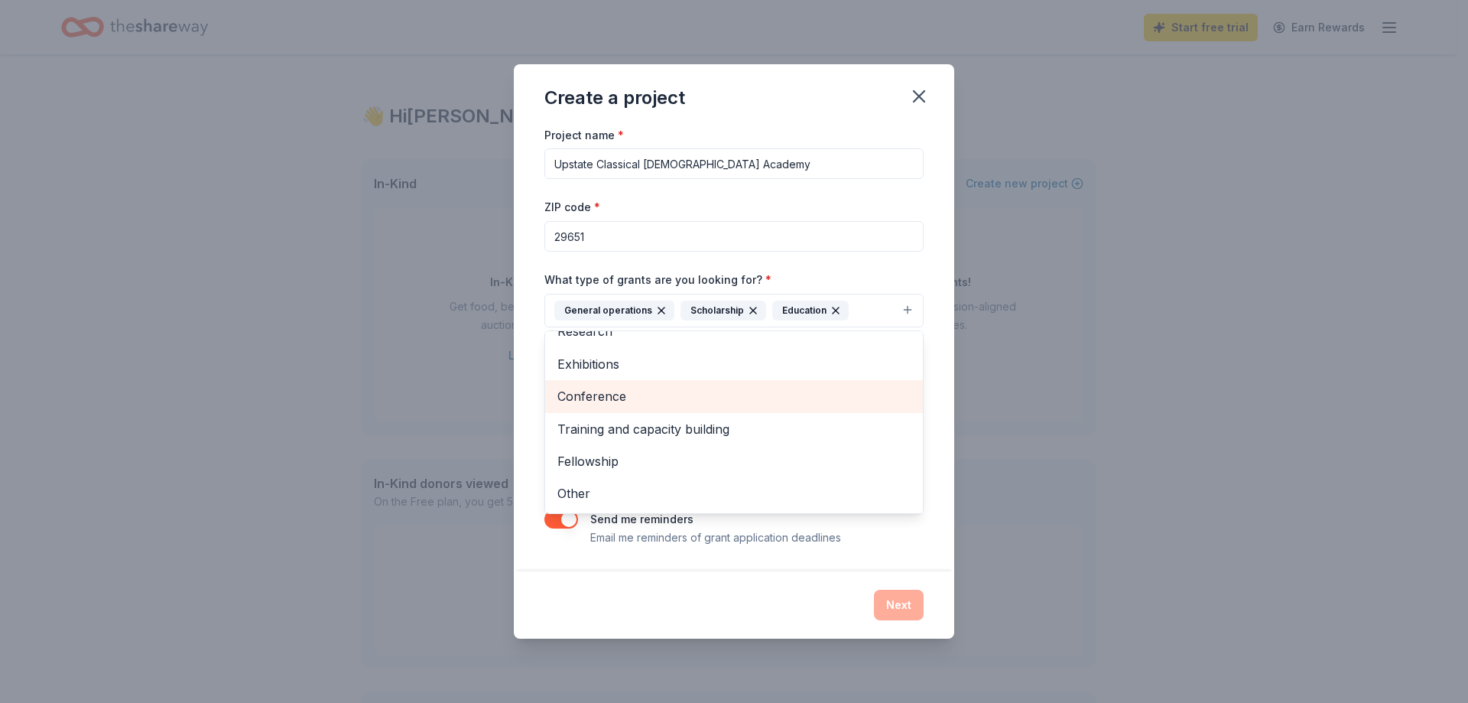
click at [708, 402] on span "Conference" at bounding box center [734, 396] width 353 height 20
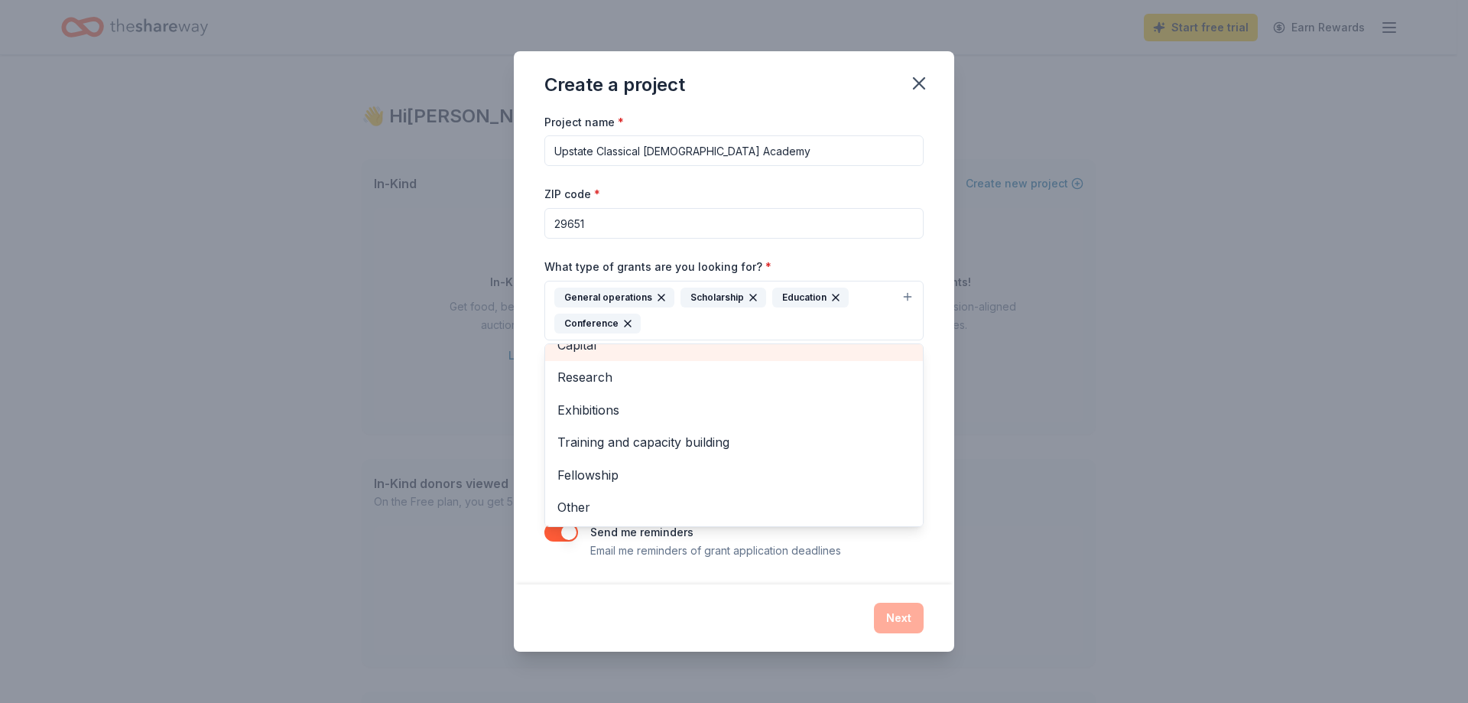
scroll to position [0, 0]
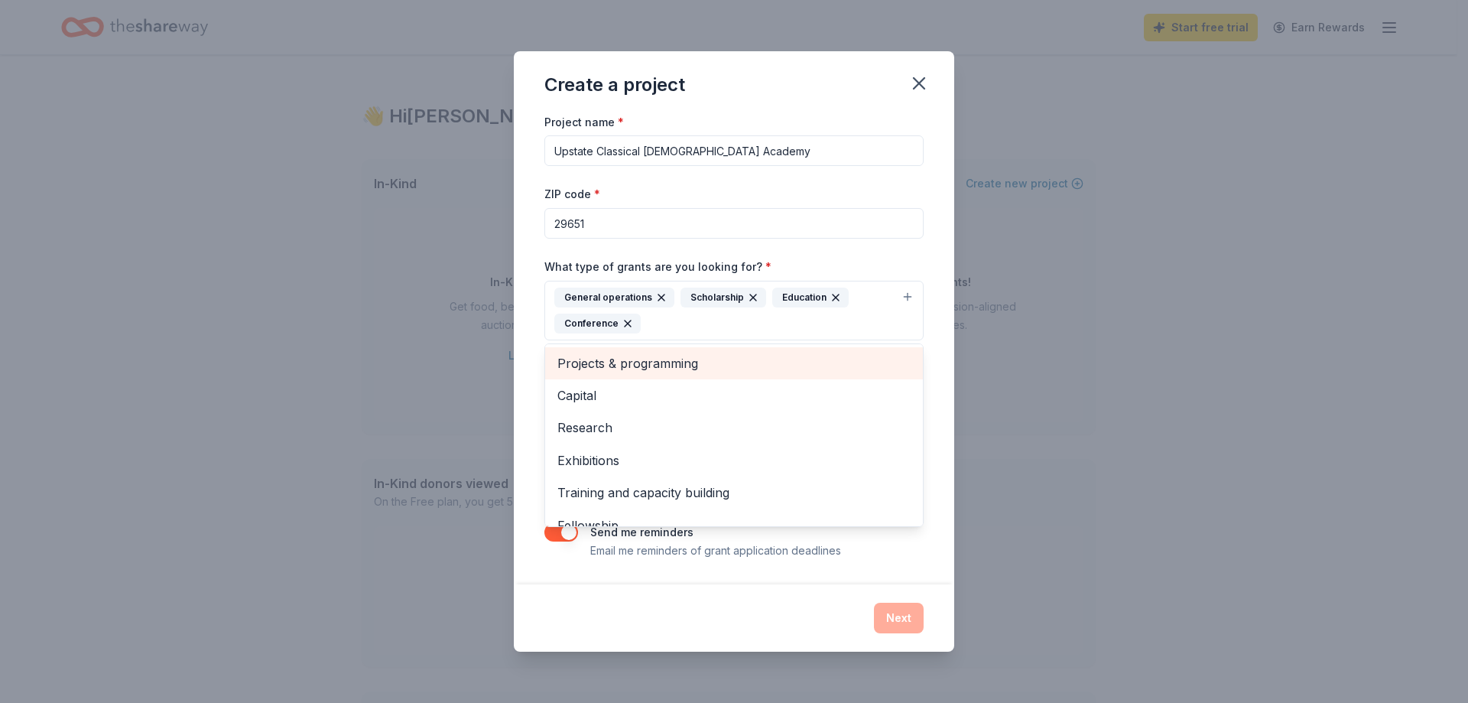
click at [730, 371] on span "Projects & programming" at bounding box center [734, 363] width 353 height 20
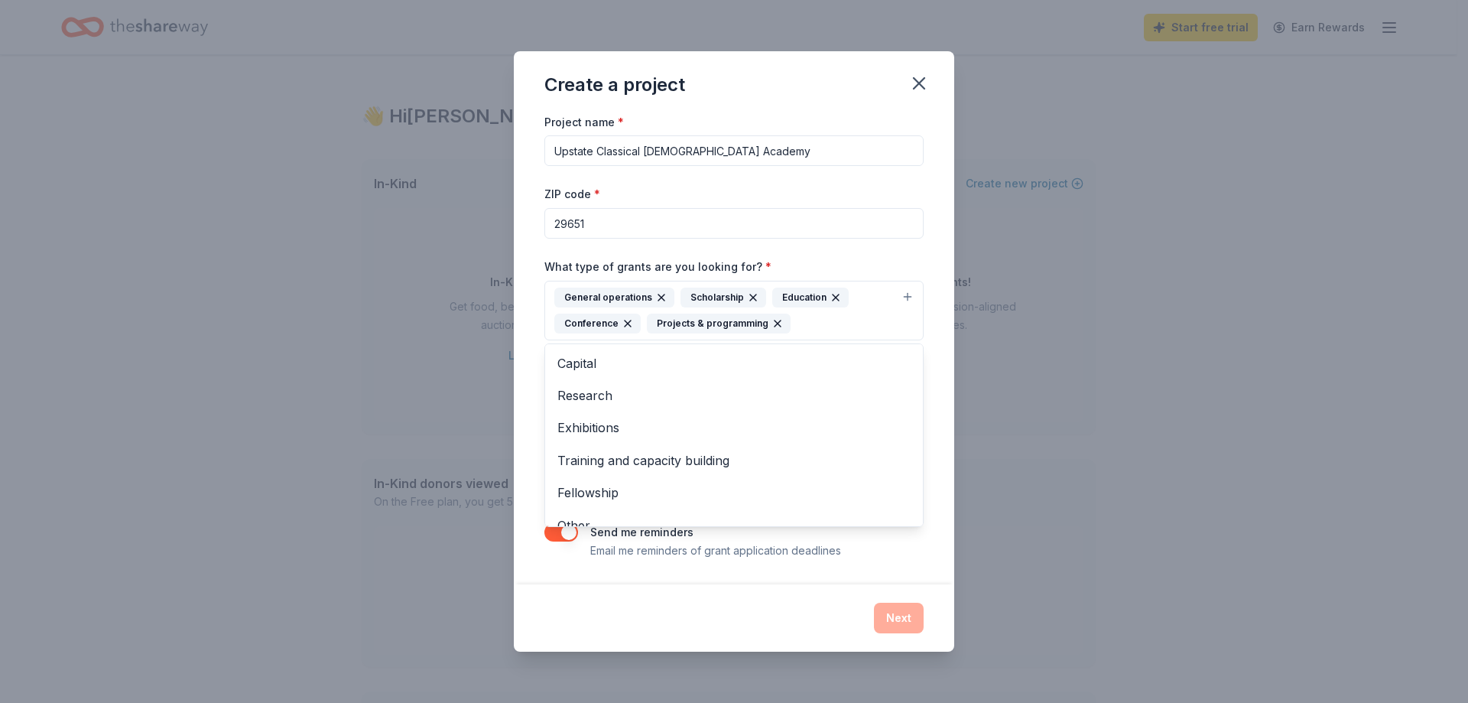
click at [935, 366] on div "Project name * Upstate Classical Christian Academy ZIP code * 29651 What type o…" at bounding box center [734, 348] width 441 height 472
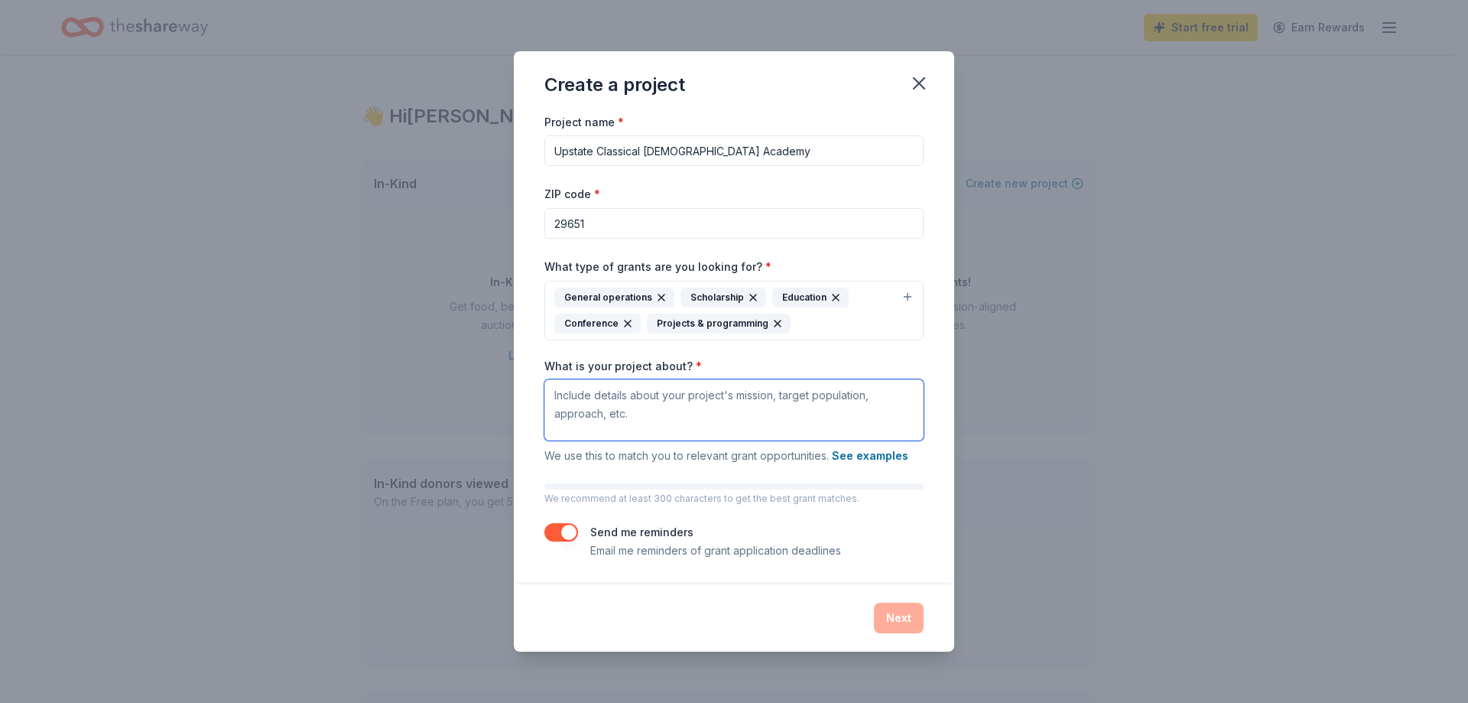
click at [739, 398] on textarea "What is your project about? *" at bounding box center [734, 409] width 379 height 61
click at [760, 396] on textarea "What is your project about? *" at bounding box center [734, 409] width 379 height 61
click at [737, 401] on textarea "What is your project about? *" at bounding box center [734, 409] width 379 height 61
paste textarea "Greenville and Spartanburg Counties are among South Carolina’s fastest-growing …"
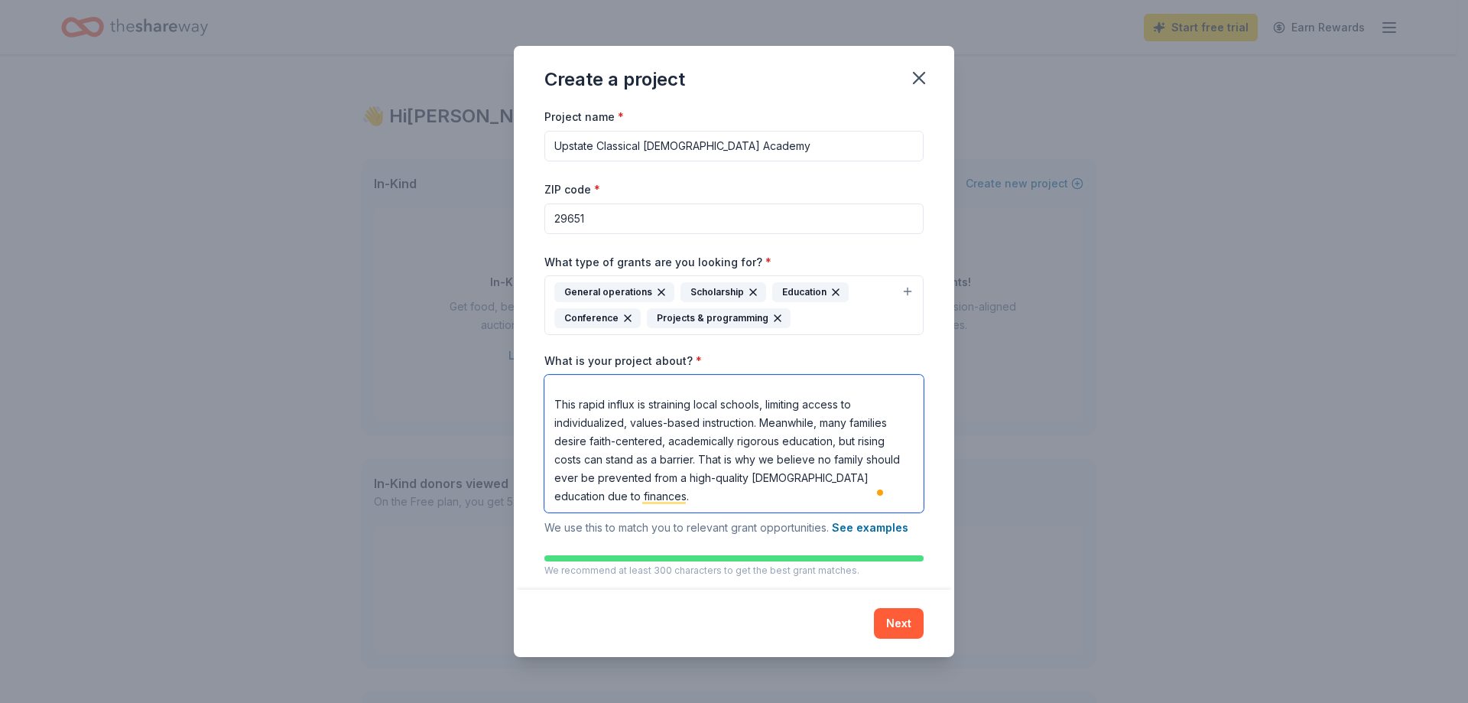
scroll to position [67, 0]
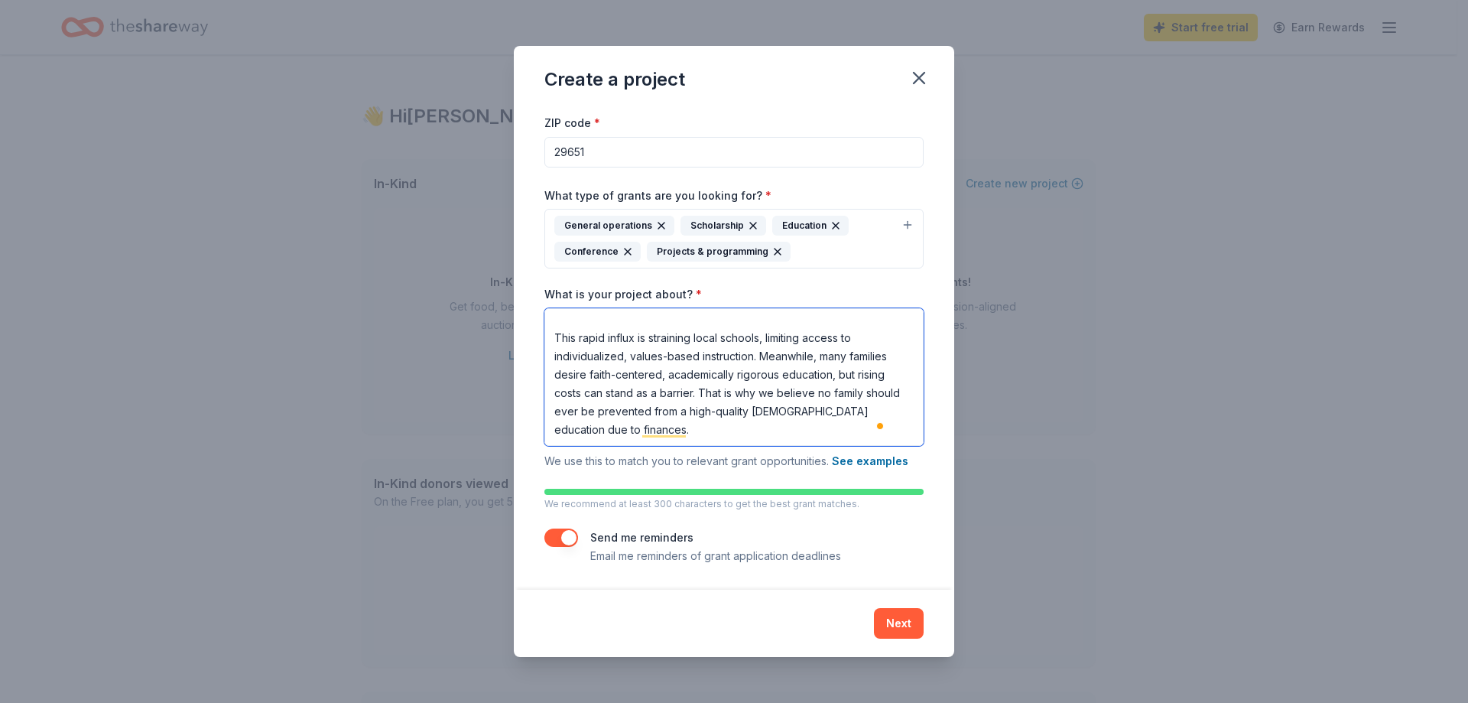
click at [742, 426] on textarea "Greenville and Spartanburg Counties are among South Carolina’s fastest-growing …" at bounding box center [734, 377] width 379 height 138
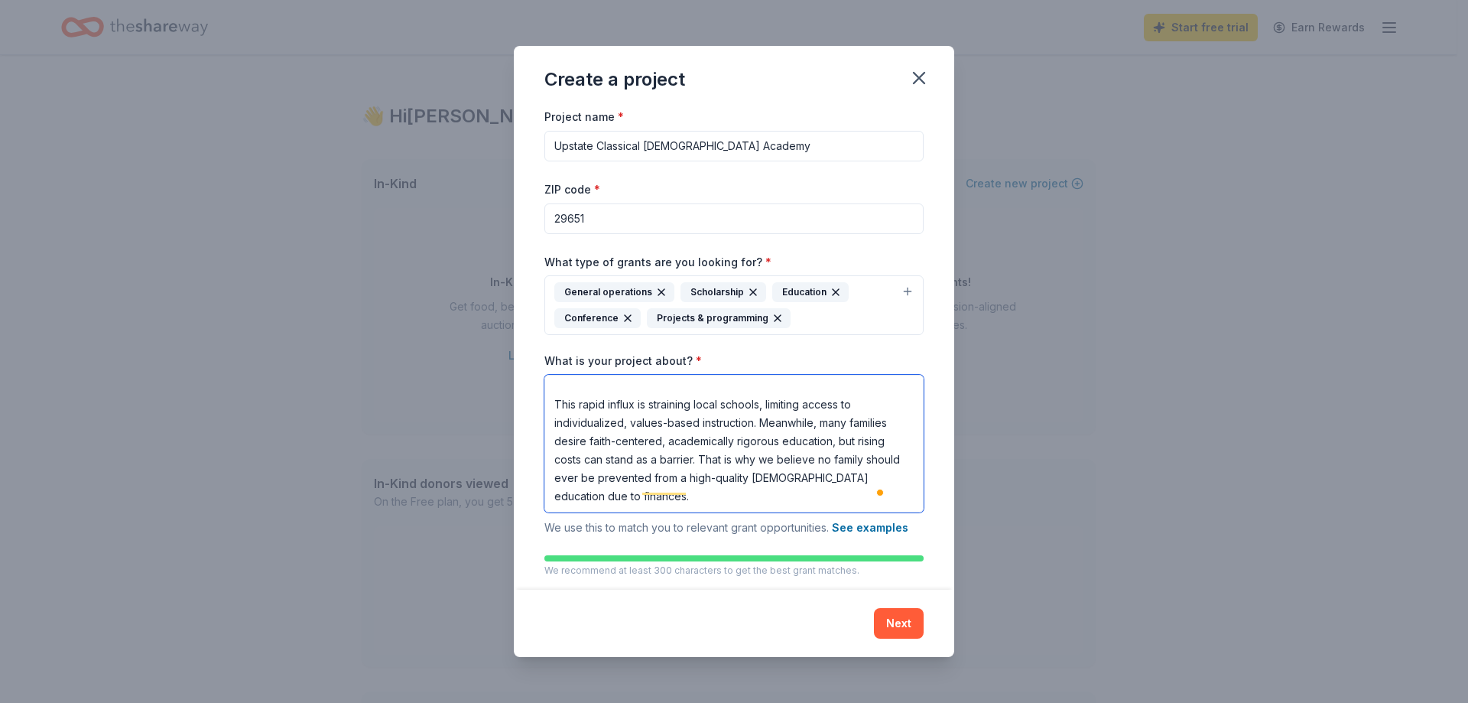
paste textarea "To make our vision accessible to all, we are requesting monetary donations to s…"
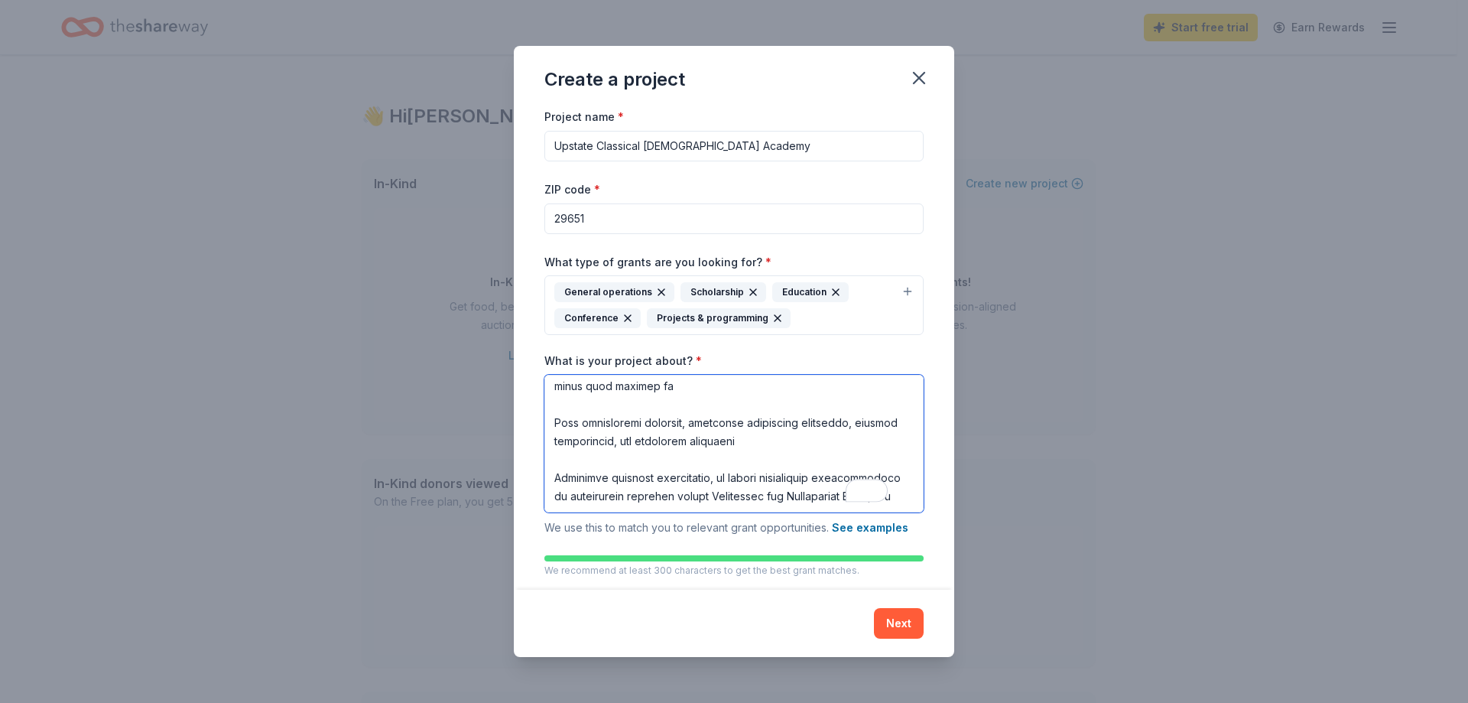
paste textarea "Your support will directly empower families who otherwise may be unable to acce…"
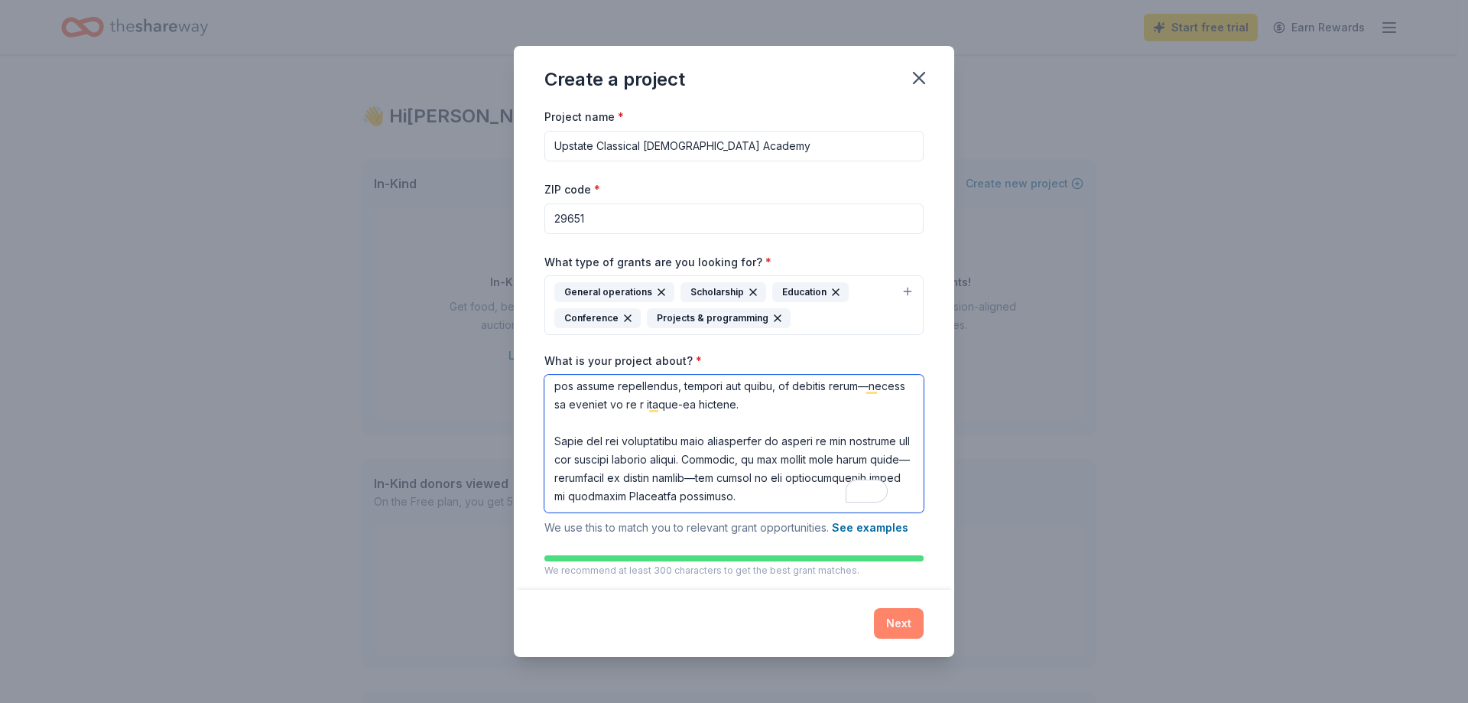
type textarea "Greenville and Spartanburg Counties are among South Carolina’s fastest-growing …"
click at [899, 620] on button "Next" at bounding box center [899, 623] width 50 height 31
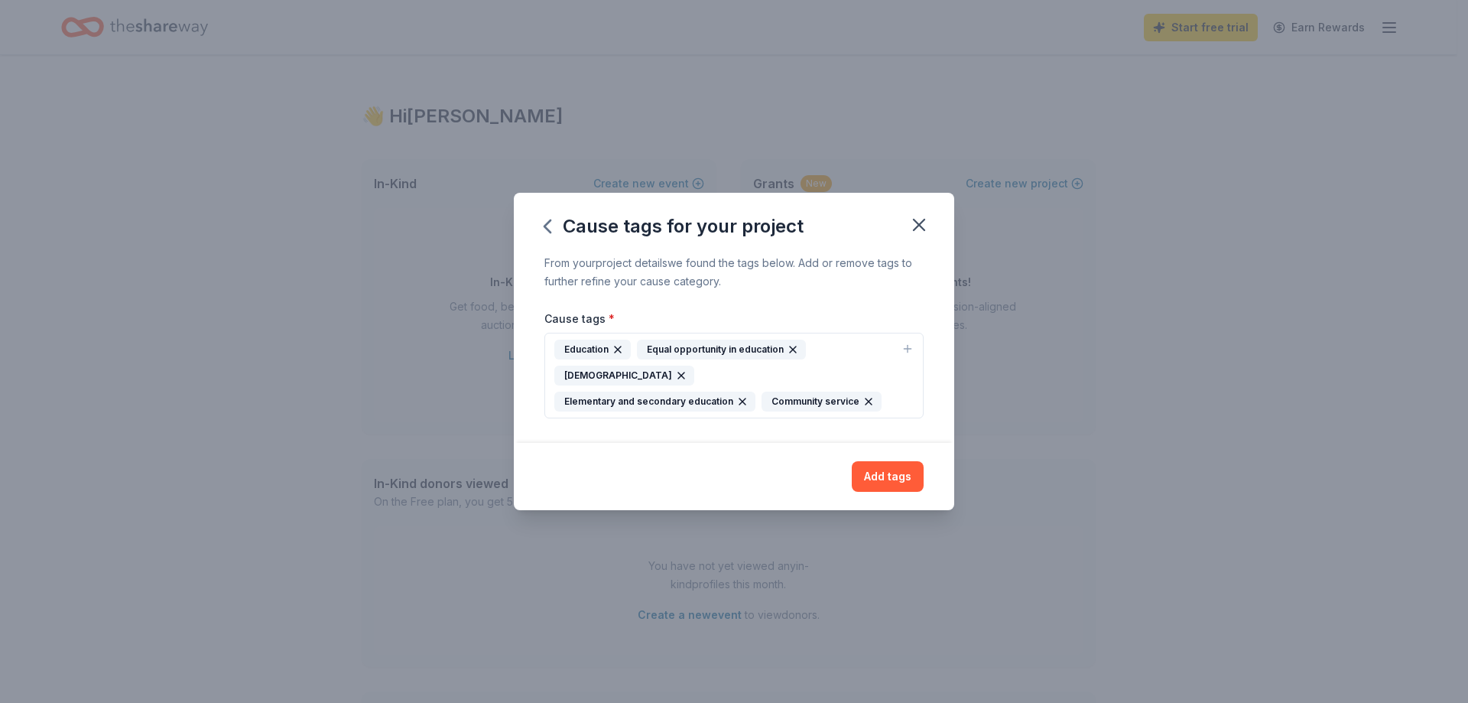
click at [924, 303] on div "From your project details we found the tags below. Add or remove tags to furthe…" at bounding box center [734, 348] width 441 height 189
click at [889, 480] on div "Add tags" at bounding box center [734, 476] width 441 height 67
click at [888, 465] on button "Add tags" at bounding box center [888, 476] width 72 height 31
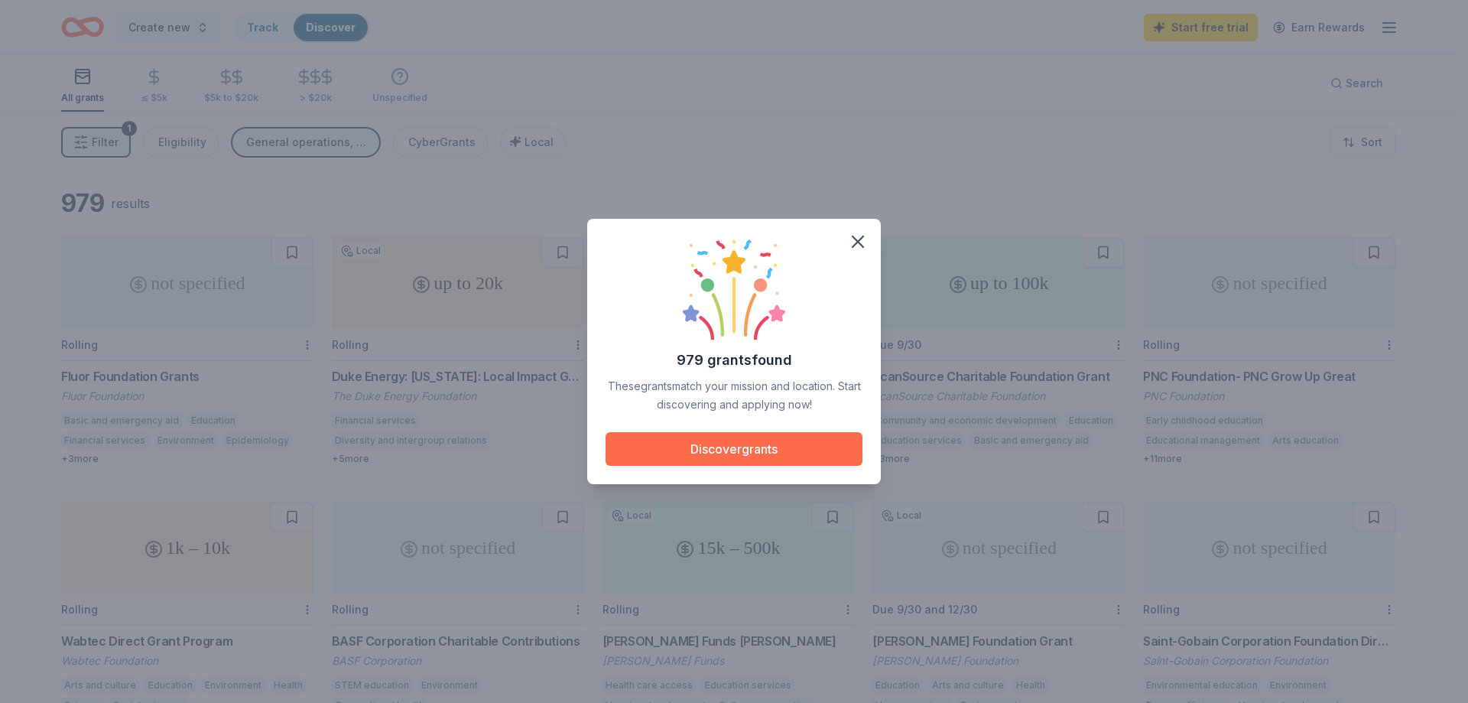
click at [765, 446] on button "Discover grants" at bounding box center [734, 449] width 257 height 34
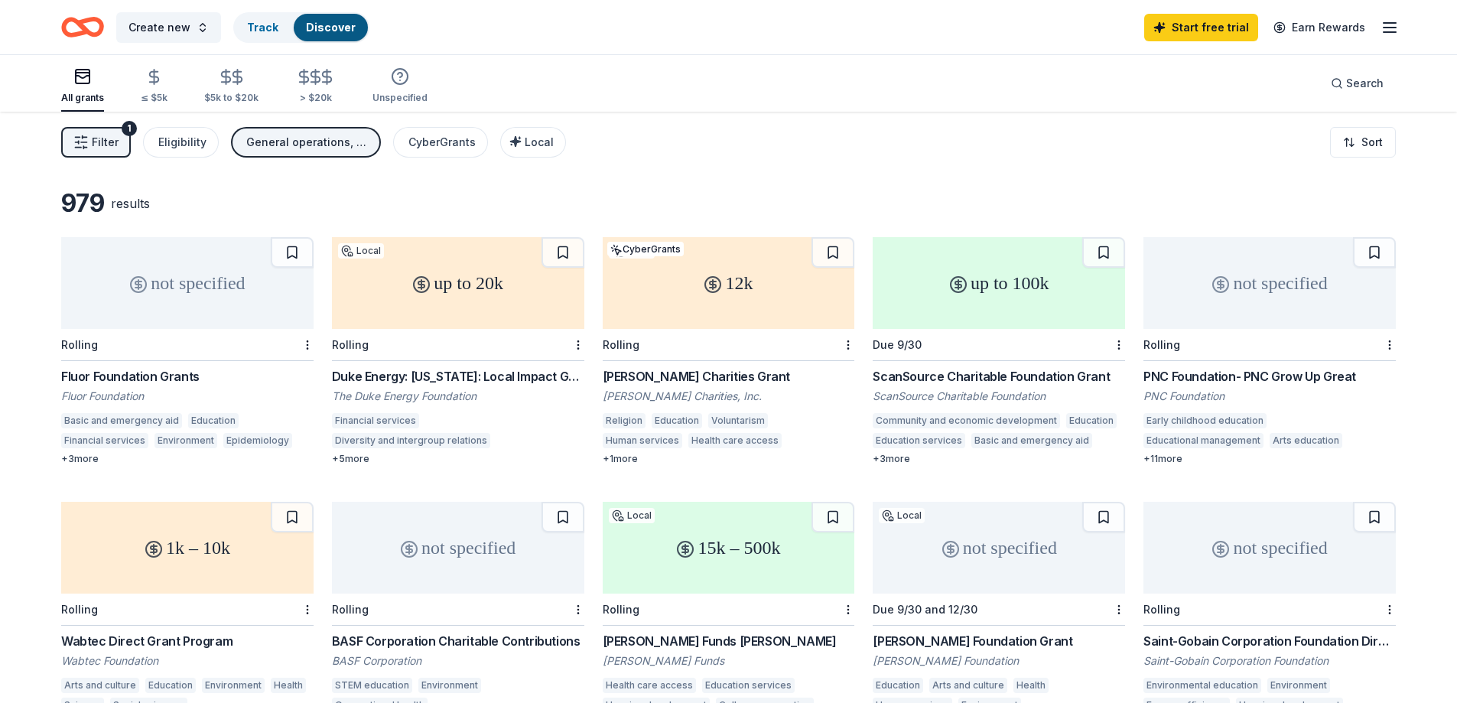
click at [748, 294] on div "12k" at bounding box center [729, 283] width 252 height 92
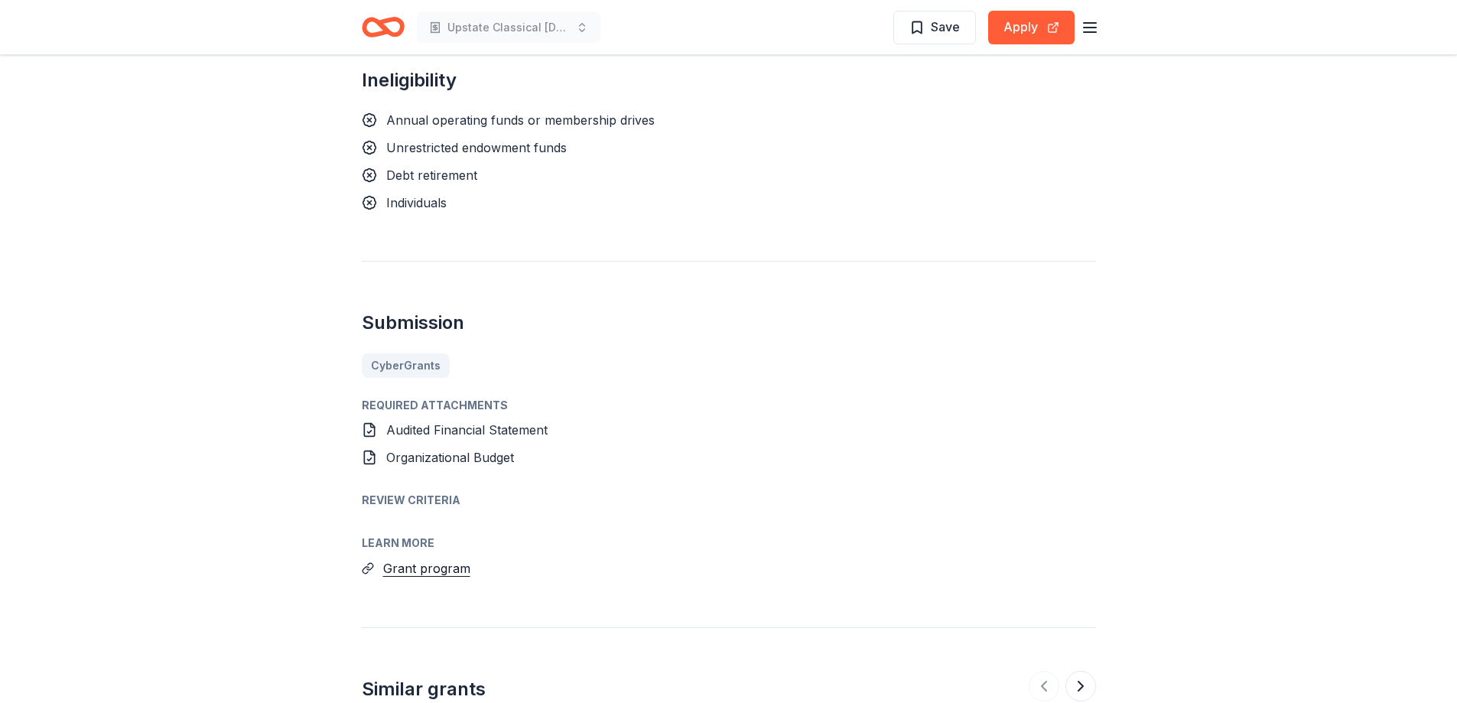
scroll to position [1147, 0]
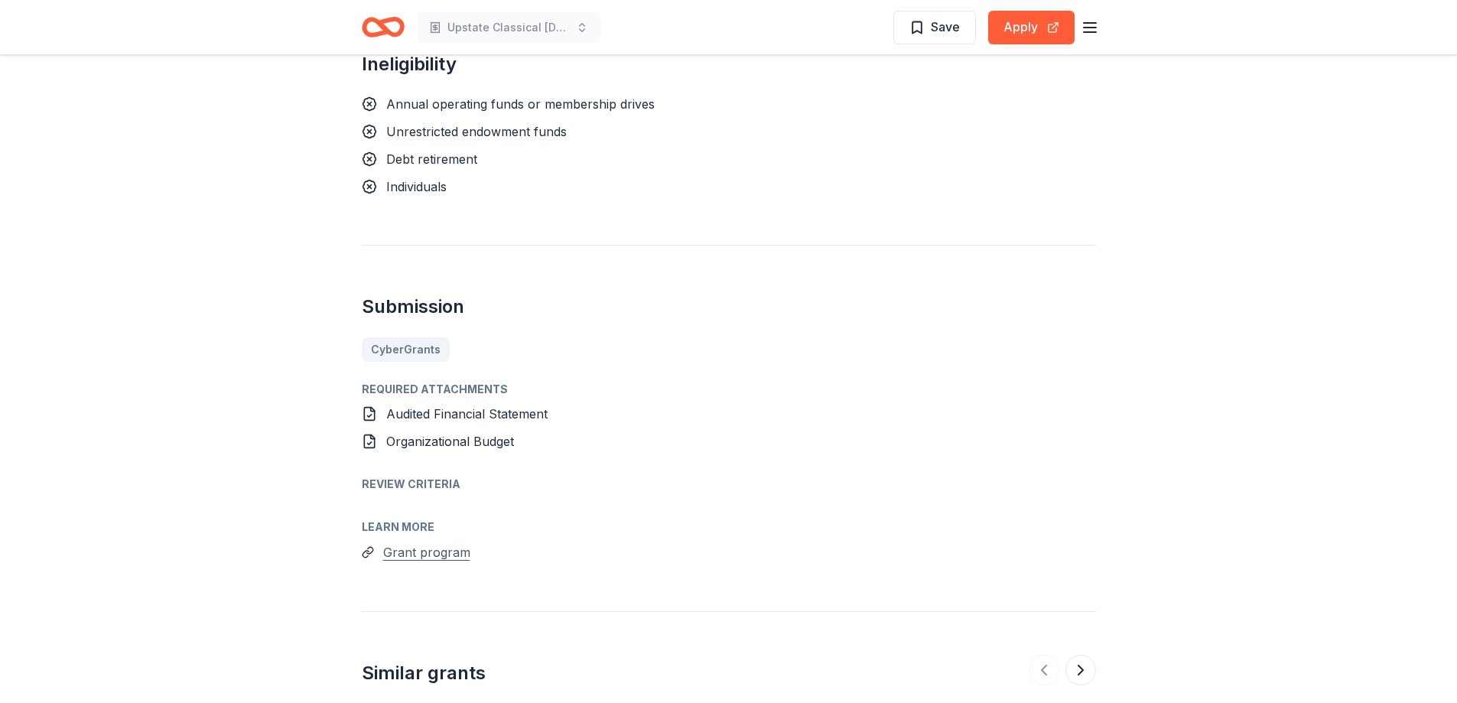
click at [437, 542] on button "Grant program" at bounding box center [426, 552] width 87 height 20
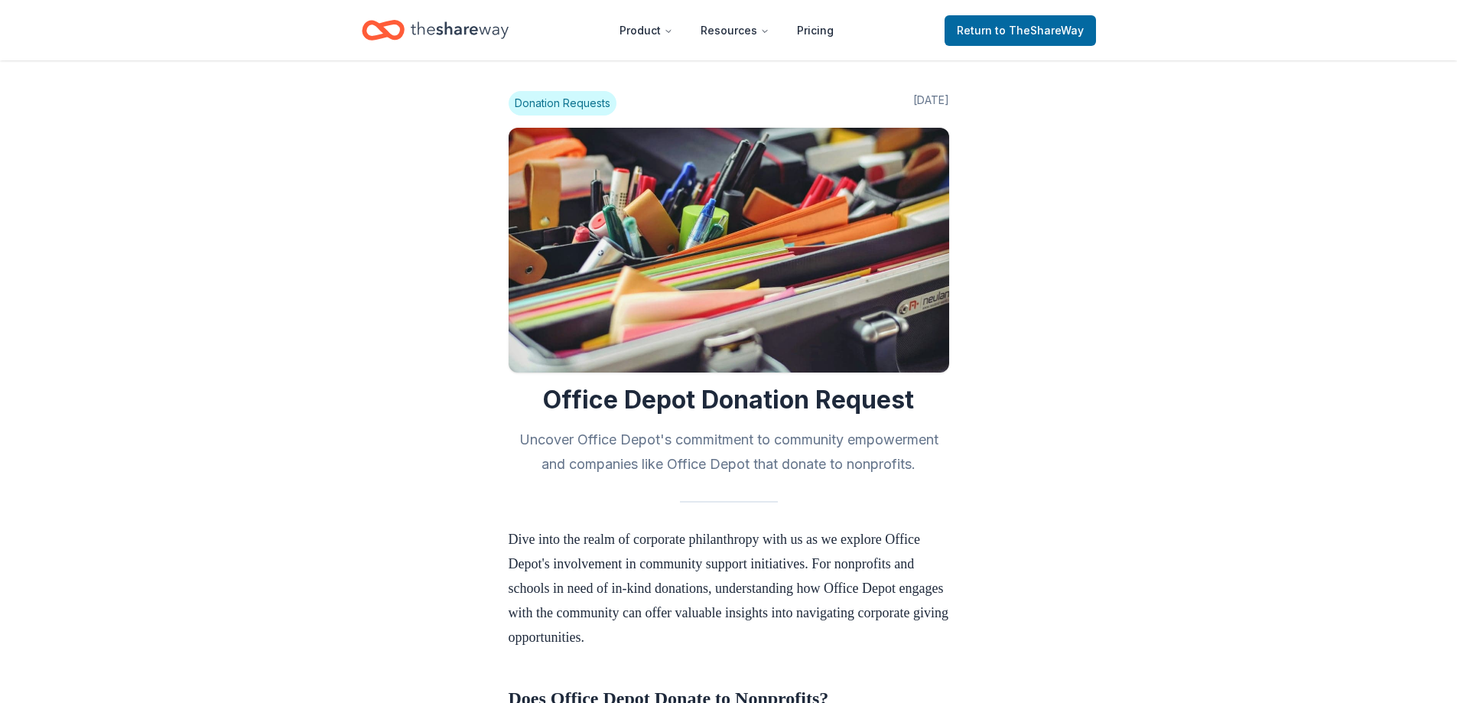
scroll to position [1071, 0]
